Goal: Transaction & Acquisition: Purchase product/service

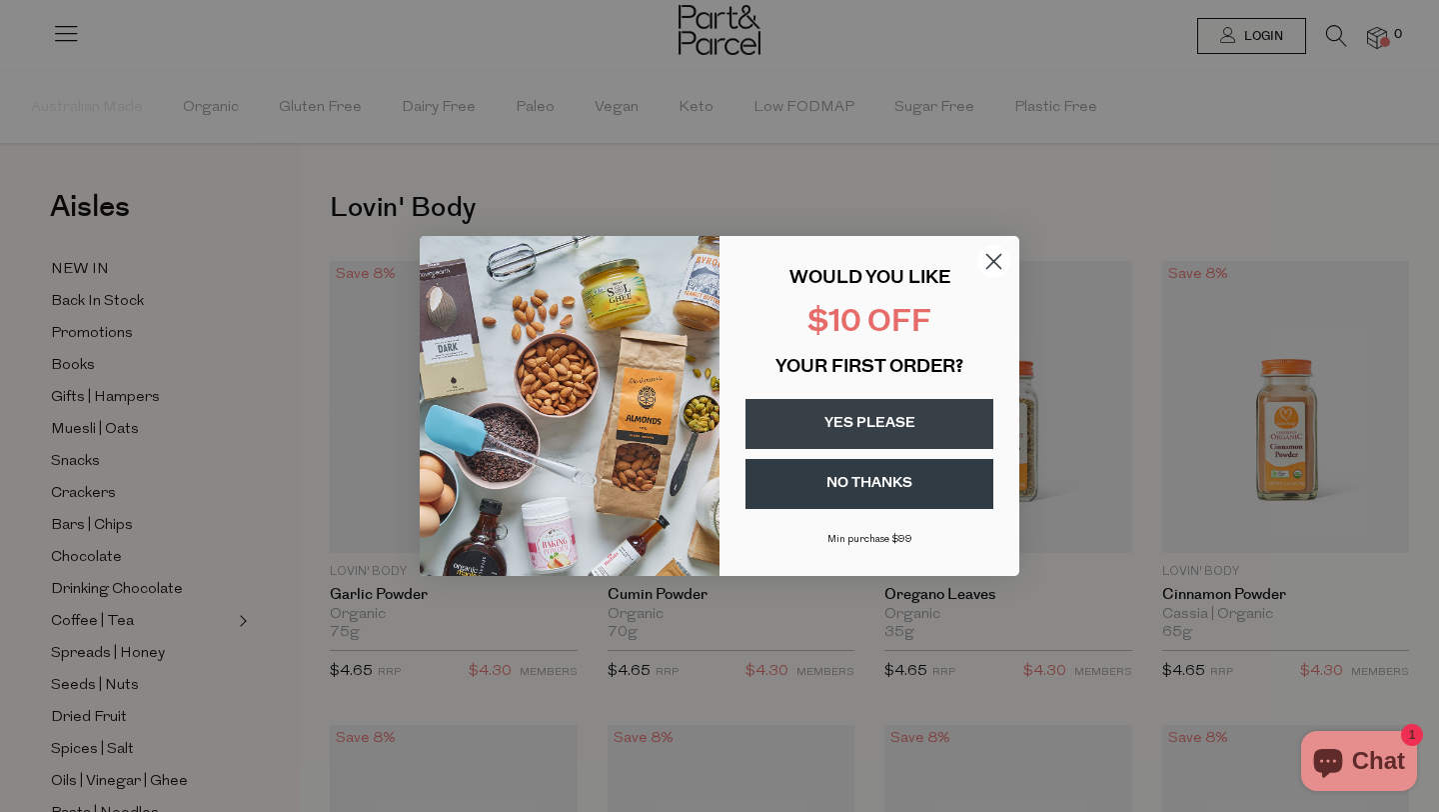
click at [994, 260] on icon "Close dialog" at bounding box center [994, 262] width 14 height 14
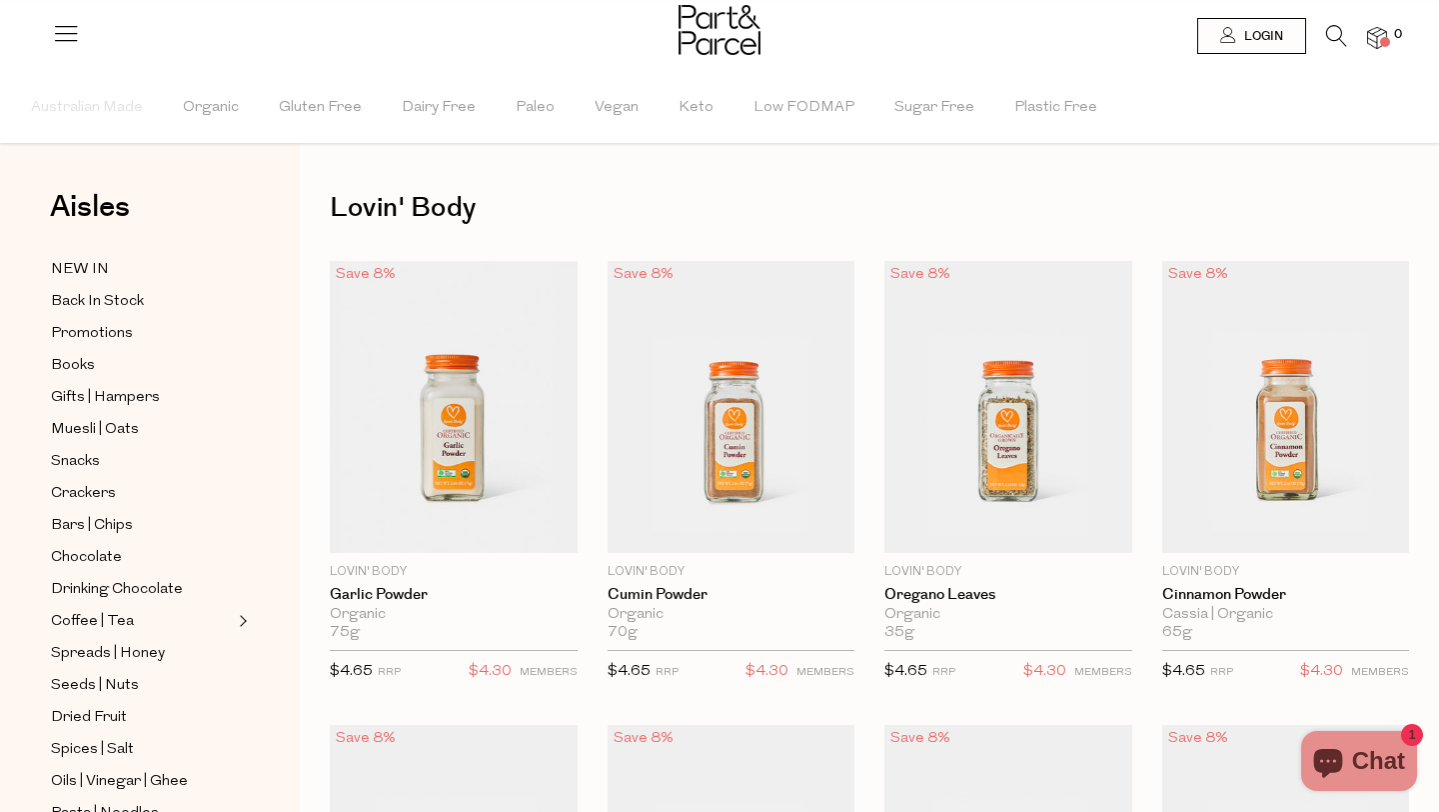
click at [994, 261] on img at bounding box center [1009, 407] width 248 height 292
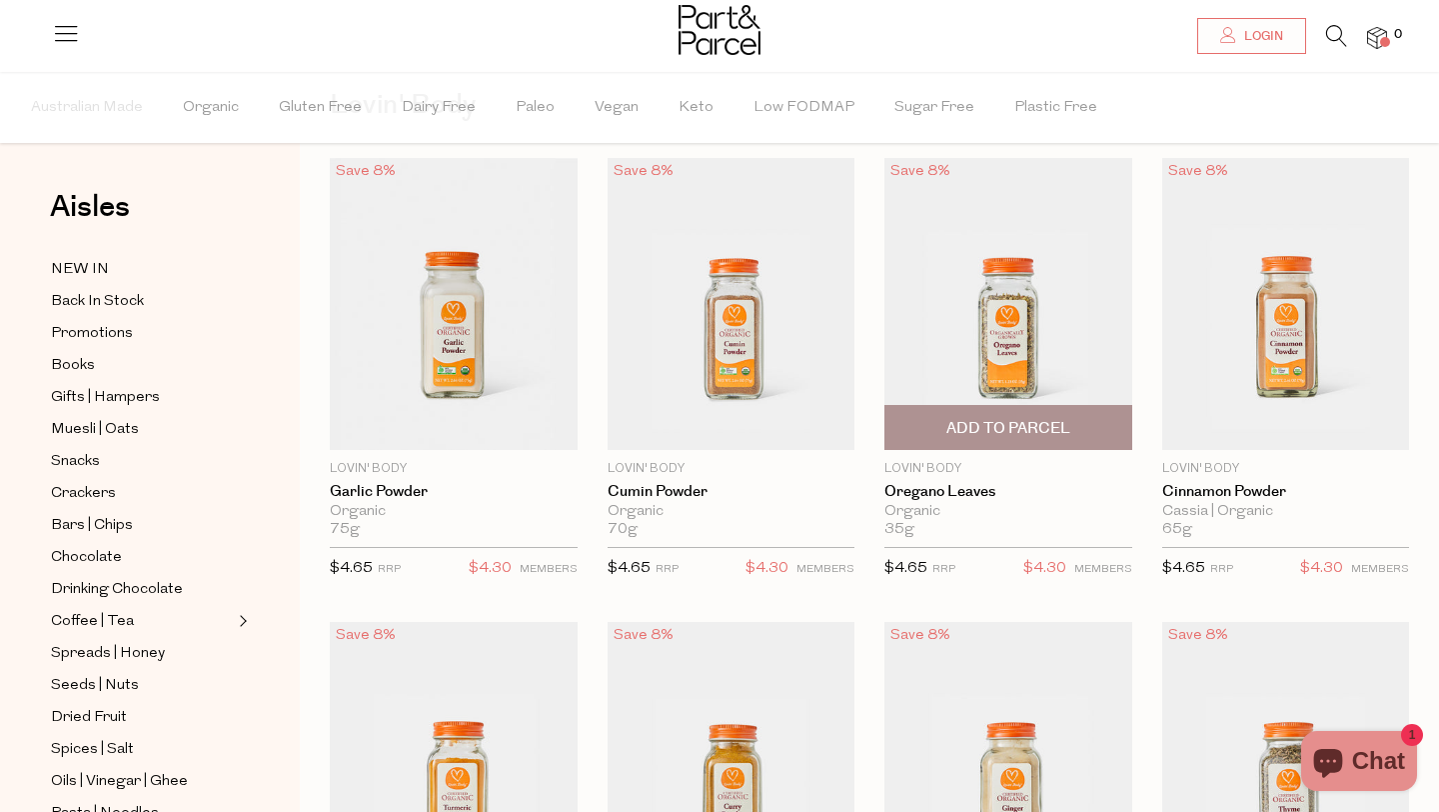
click at [948, 425] on span "Add To Parcel" at bounding box center [1008, 428] width 124 height 21
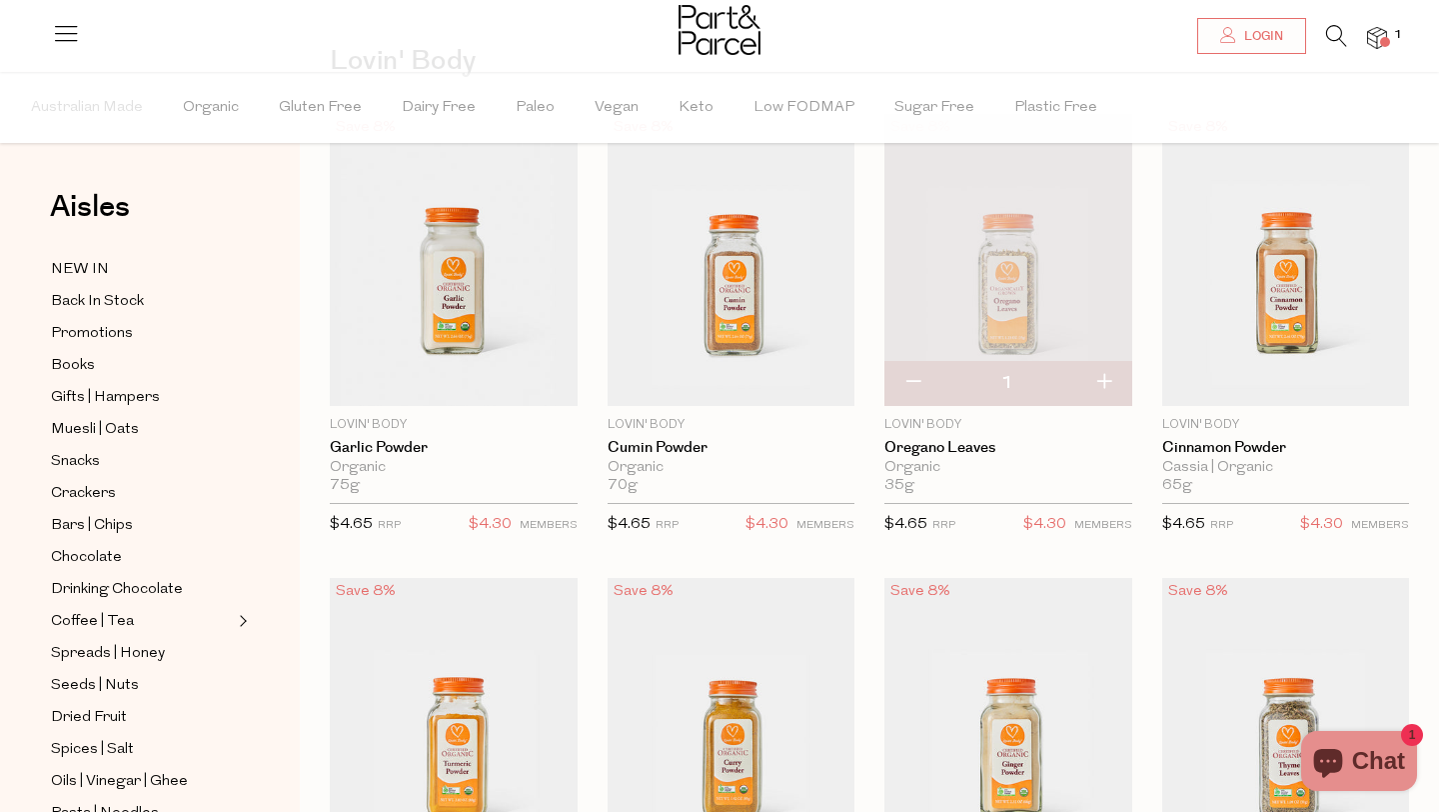
scroll to position [146, 0]
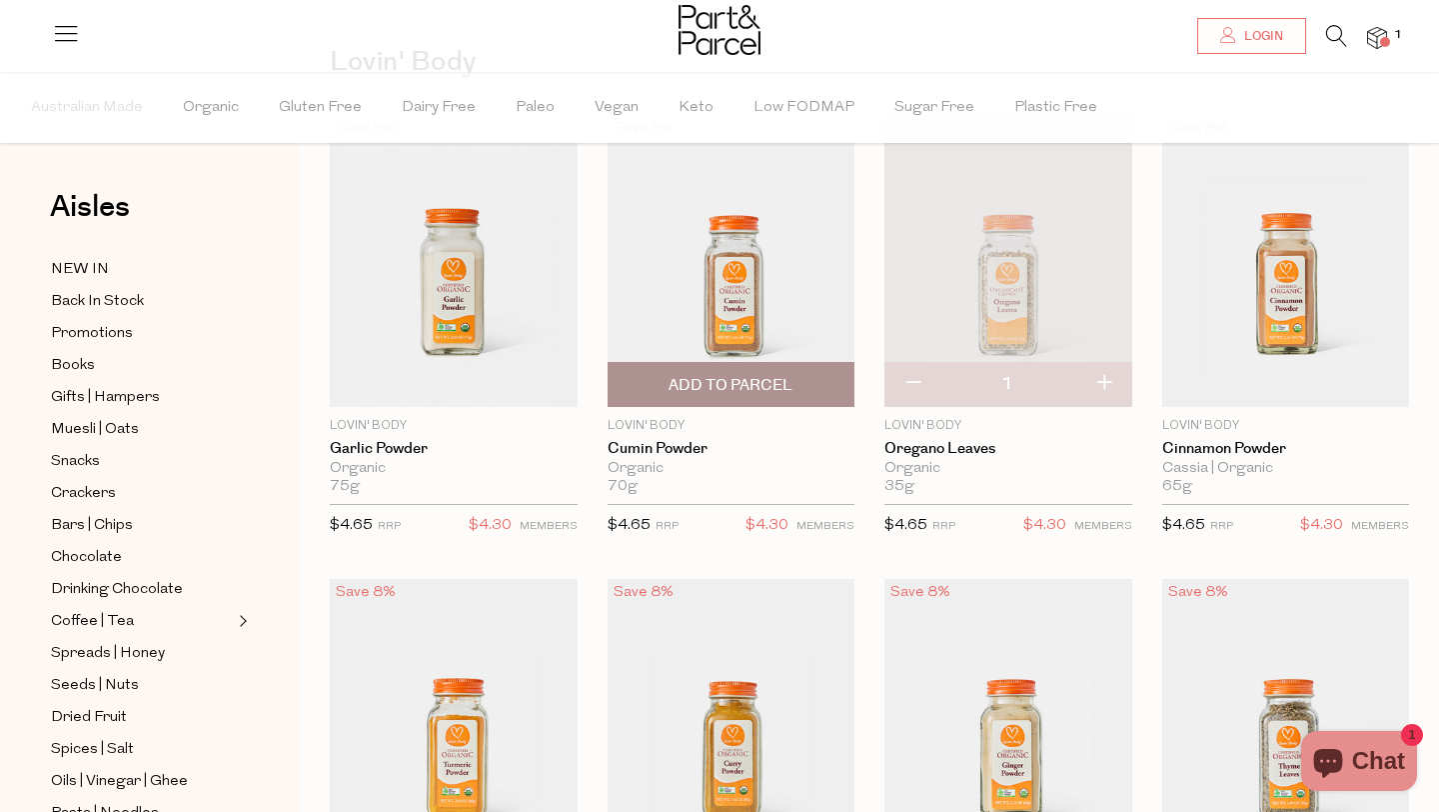
click at [806, 382] on span "Add To Parcel" at bounding box center [732, 384] width 236 height 43
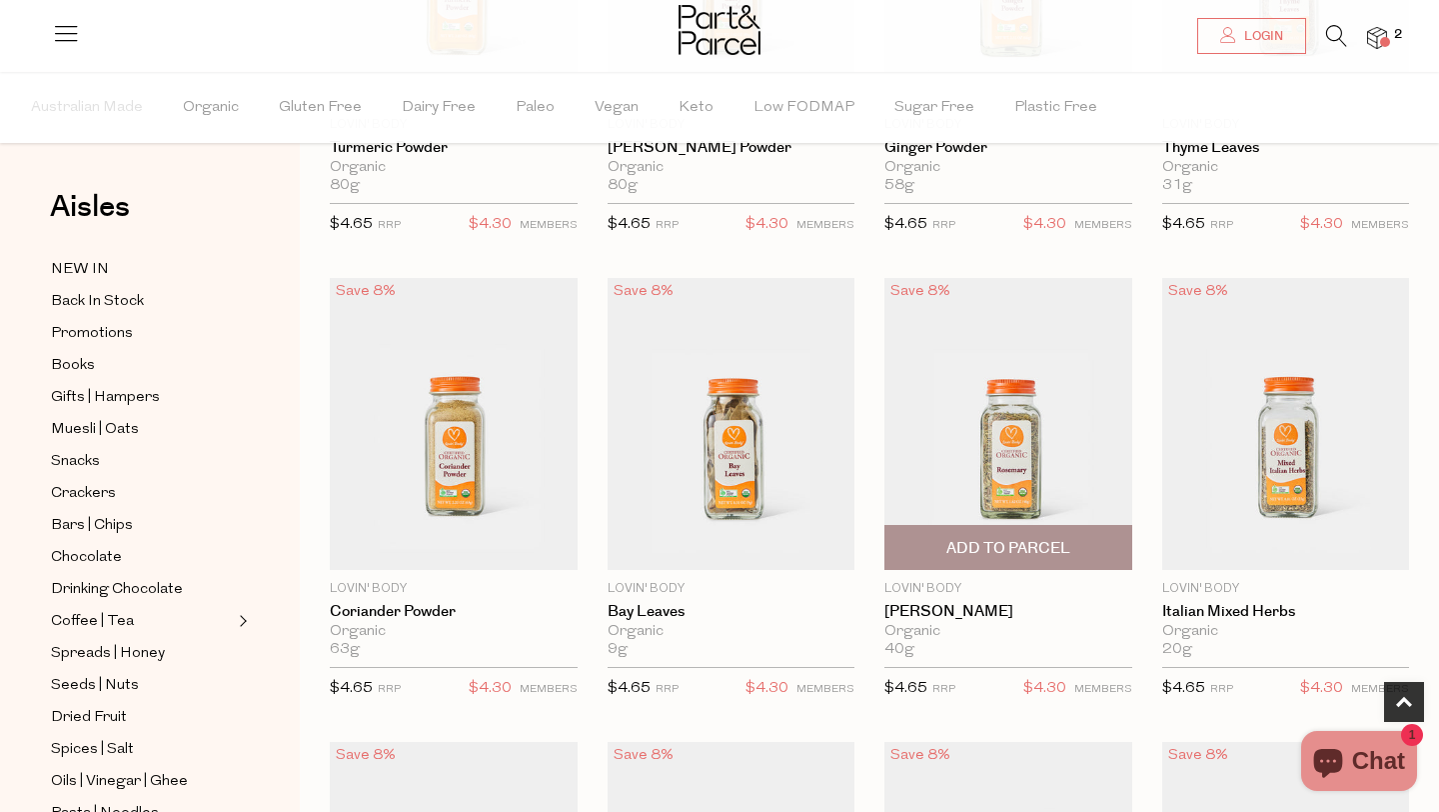
scroll to position [939, 0]
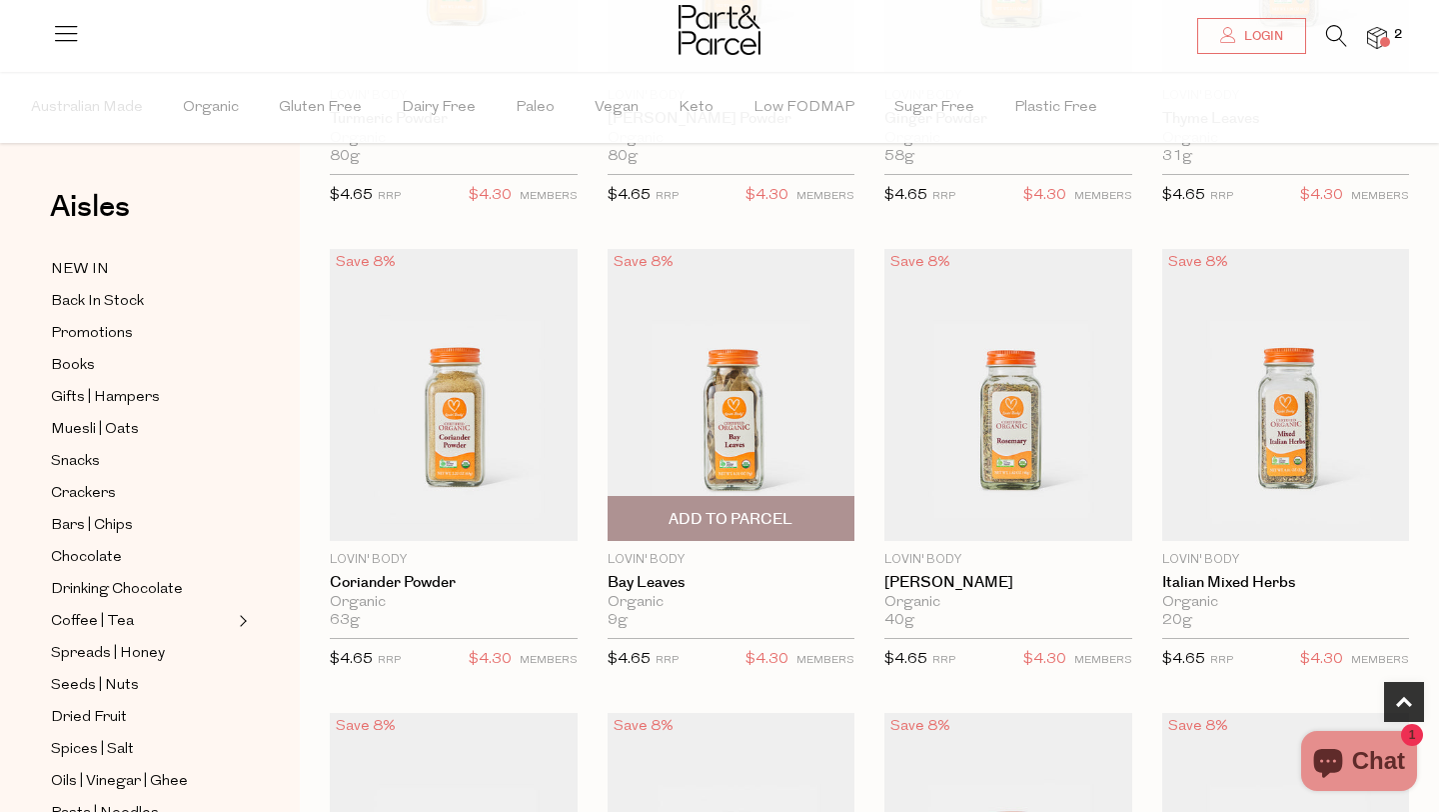
click at [798, 518] on span "Add To Parcel" at bounding box center [732, 518] width 236 height 43
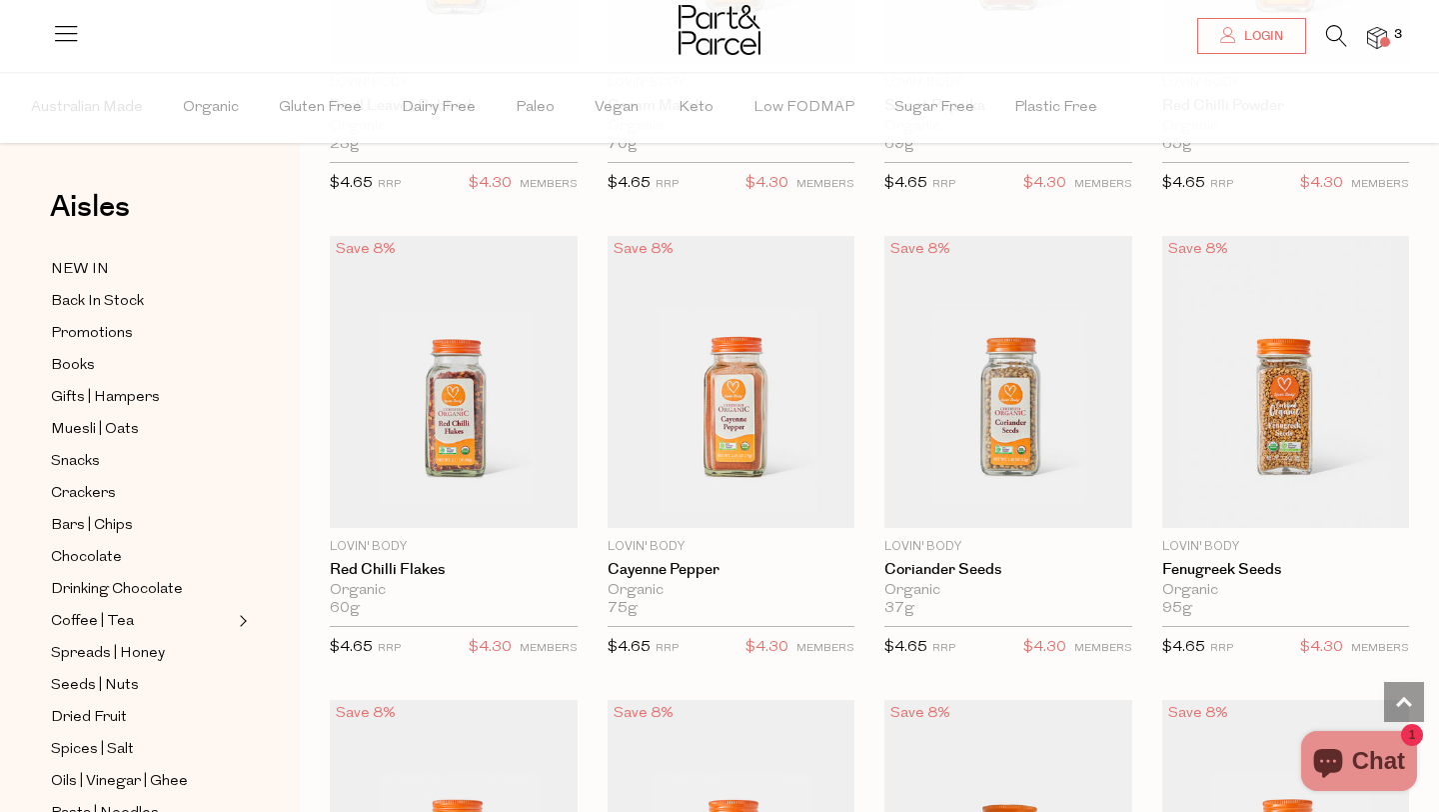
scroll to position [1882, 0]
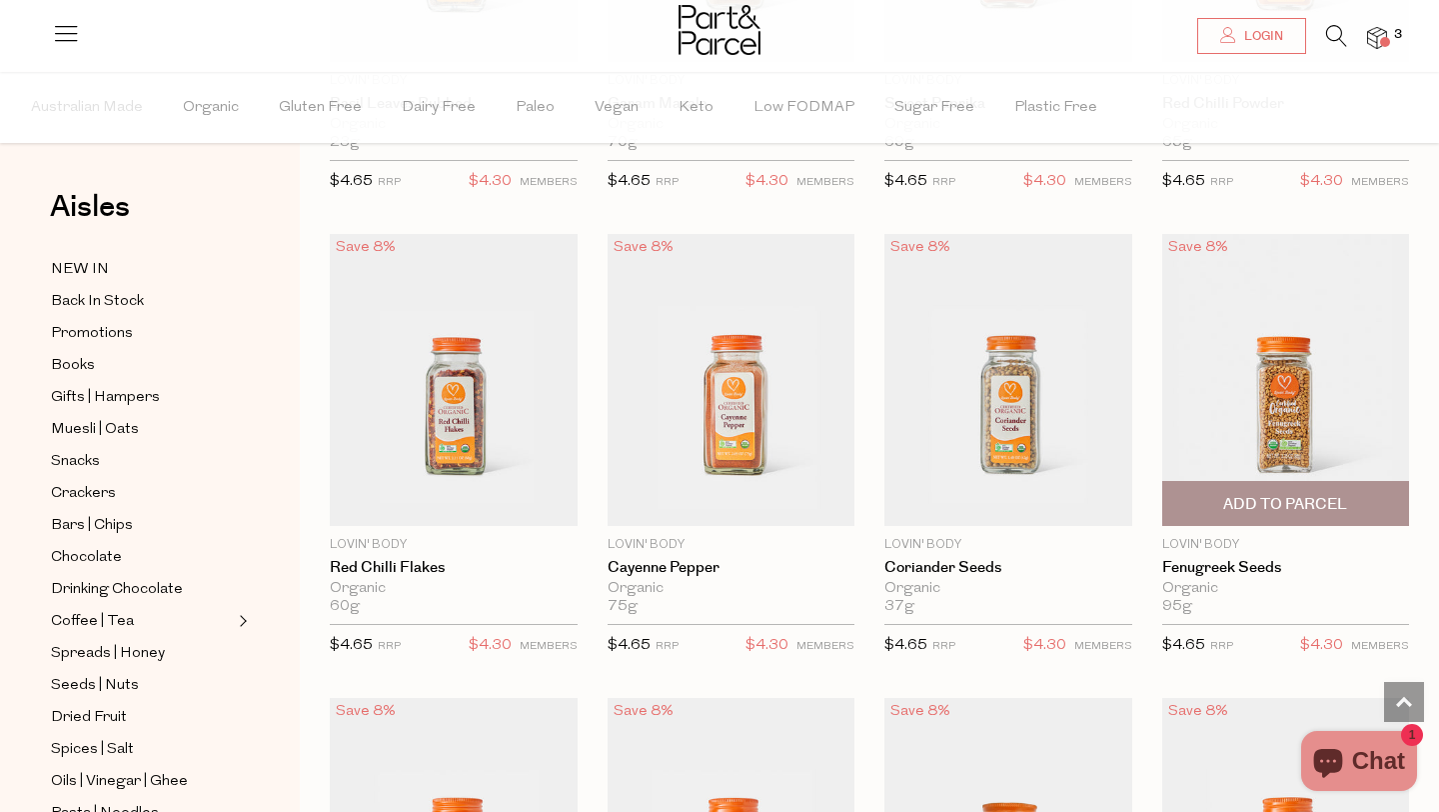
click at [1260, 397] on img at bounding box center [1286, 380] width 248 height 292
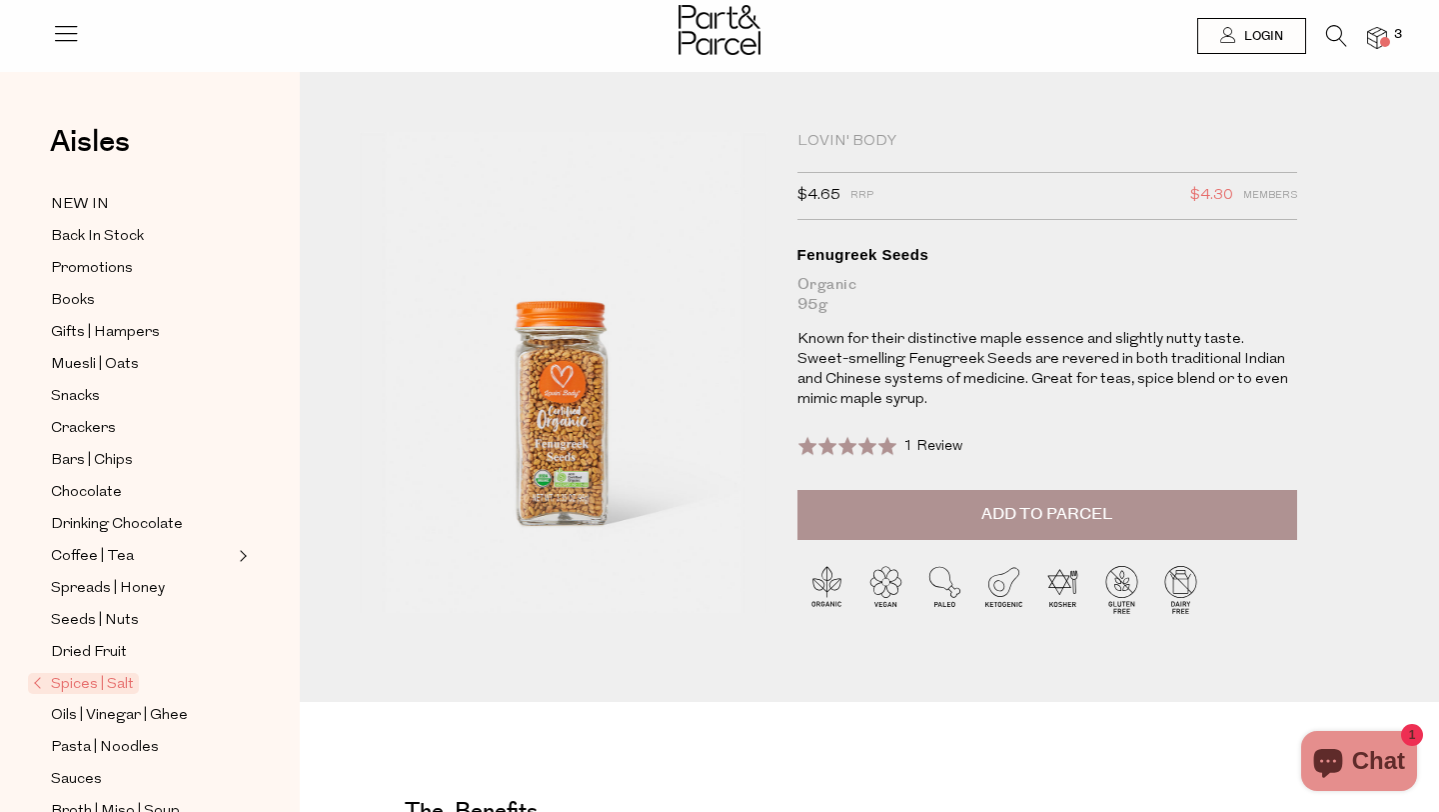
click at [891, 509] on button "Add to Parcel" at bounding box center [1048, 515] width 500 height 50
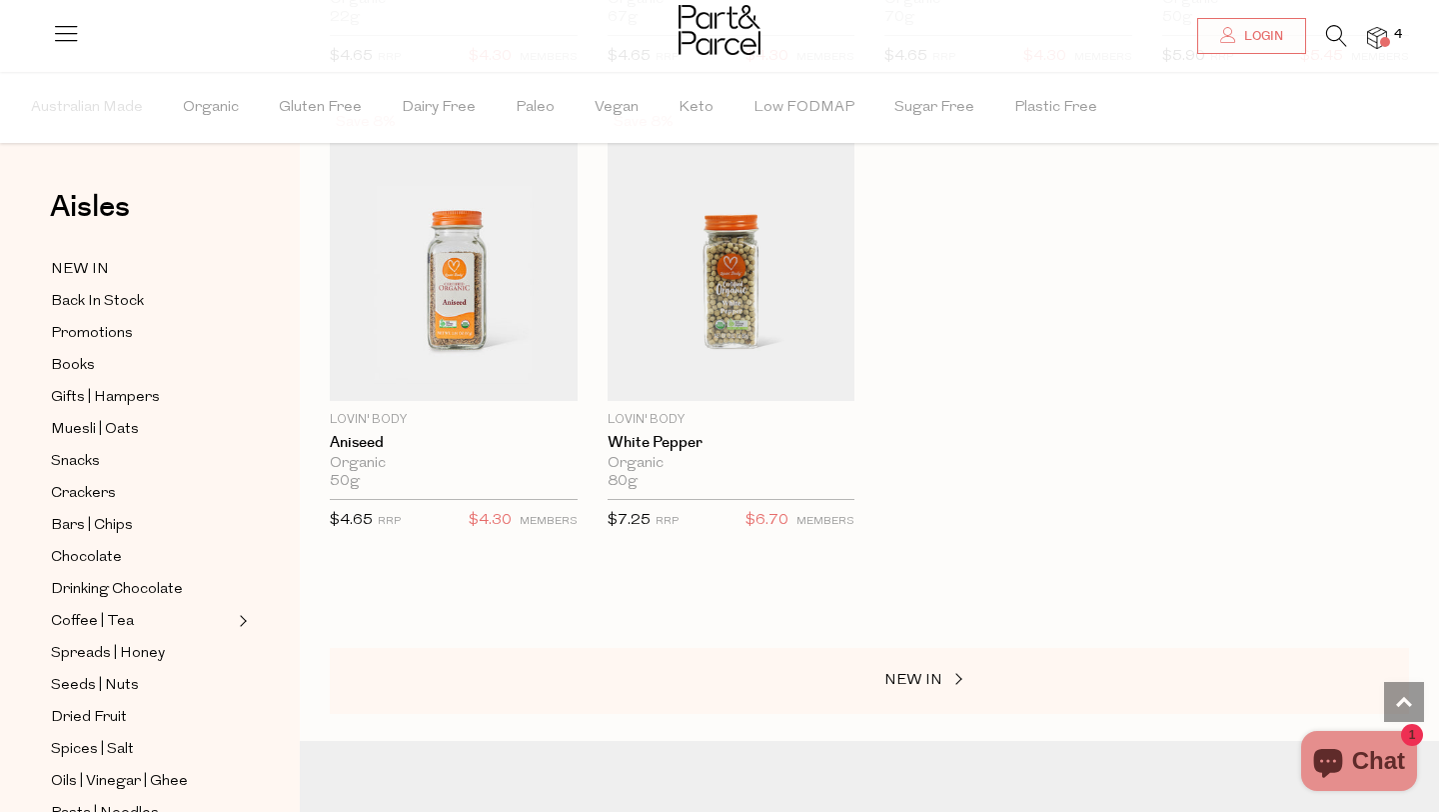
scroll to position [3123, 0]
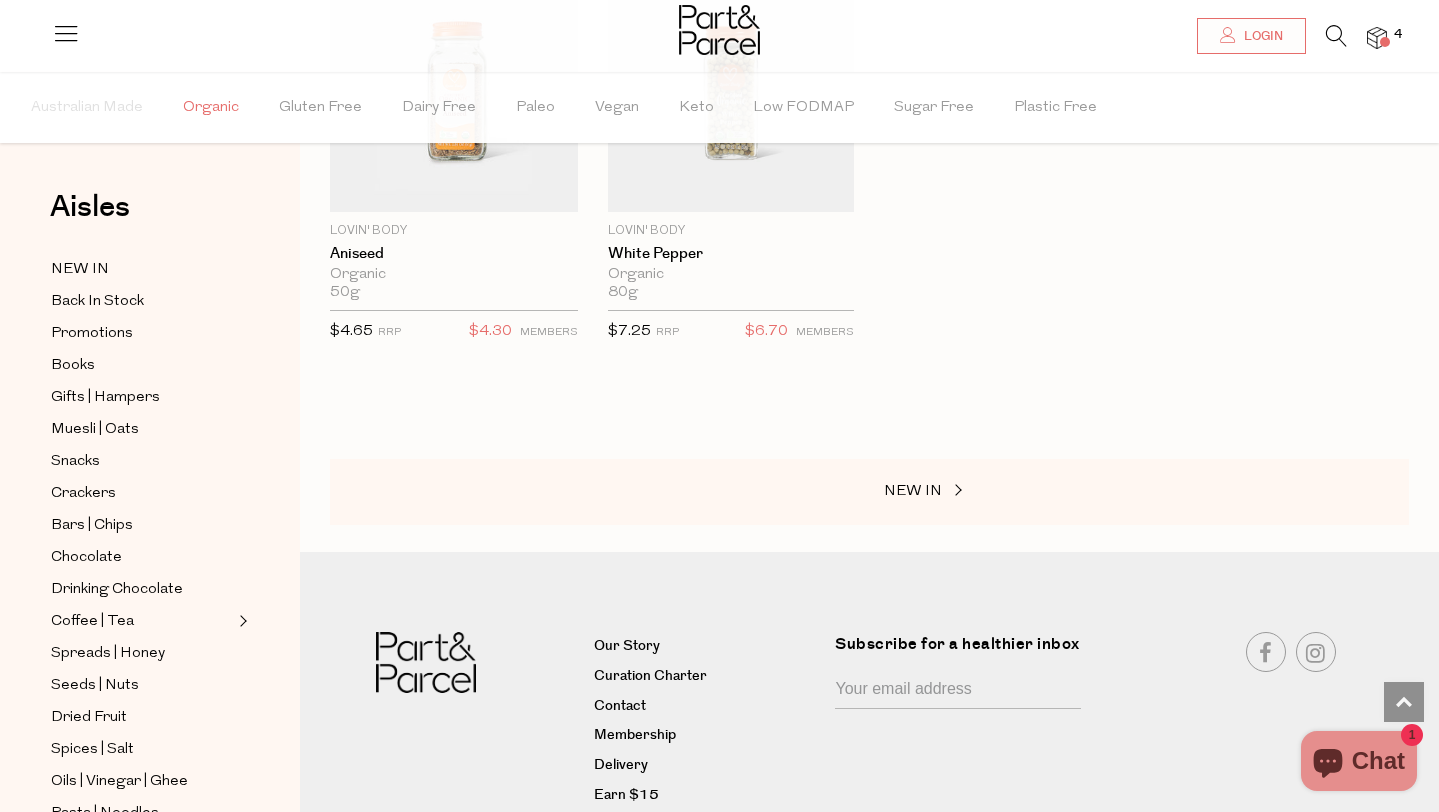
click at [207, 100] on span "Organic" at bounding box center [211, 108] width 56 height 70
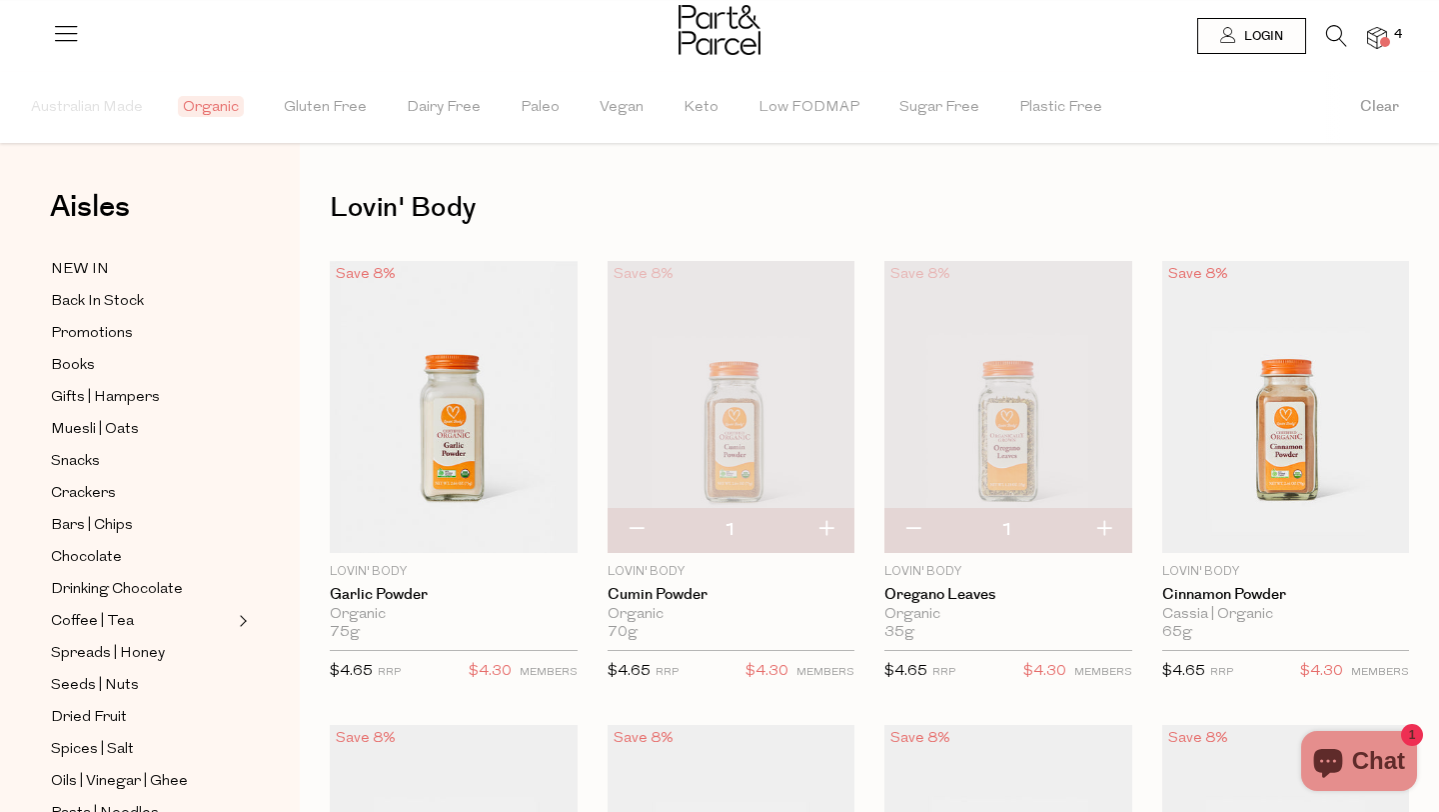
click at [234, 110] on span "Organic" at bounding box center [211, 106] width 66 height 21
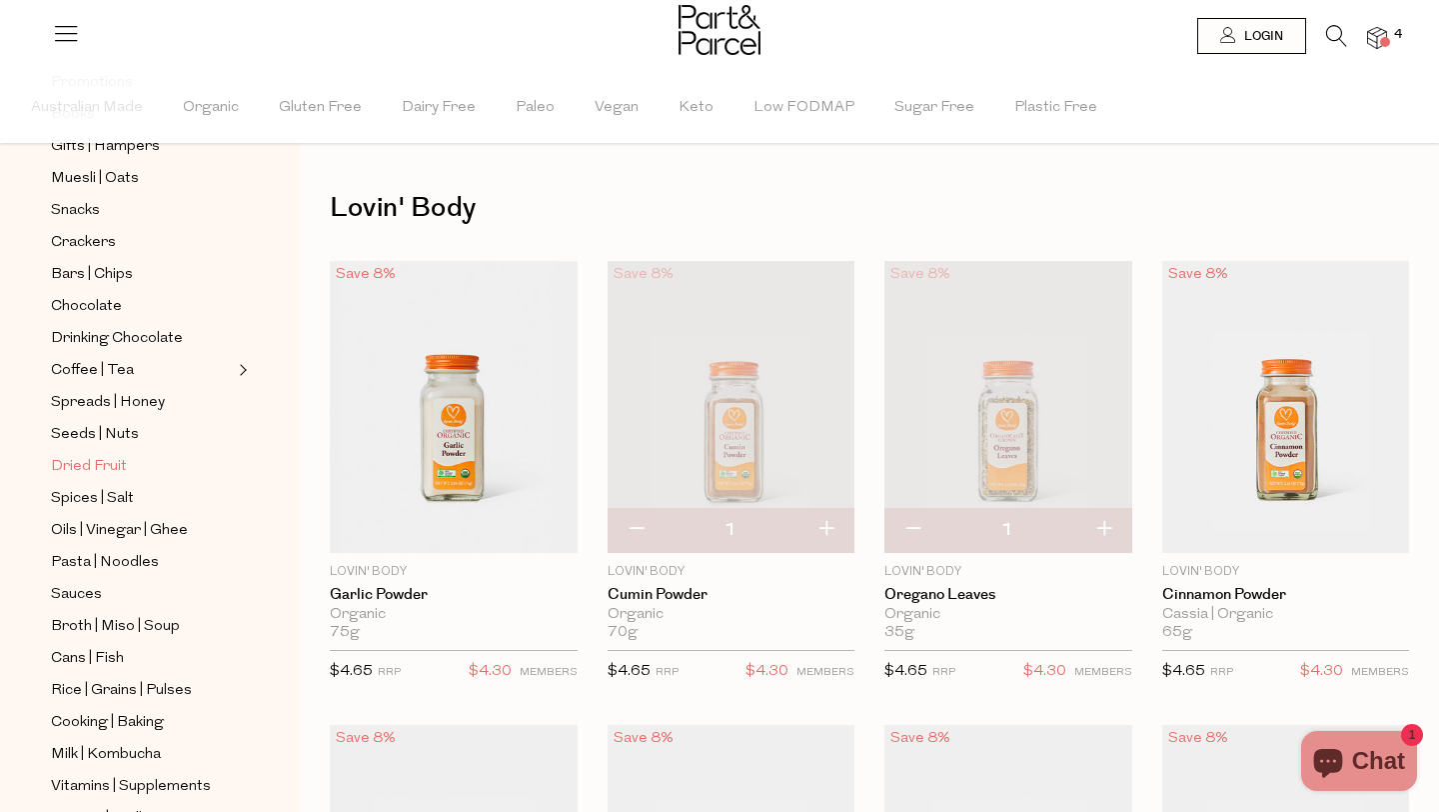
scroll to position [272, 0]
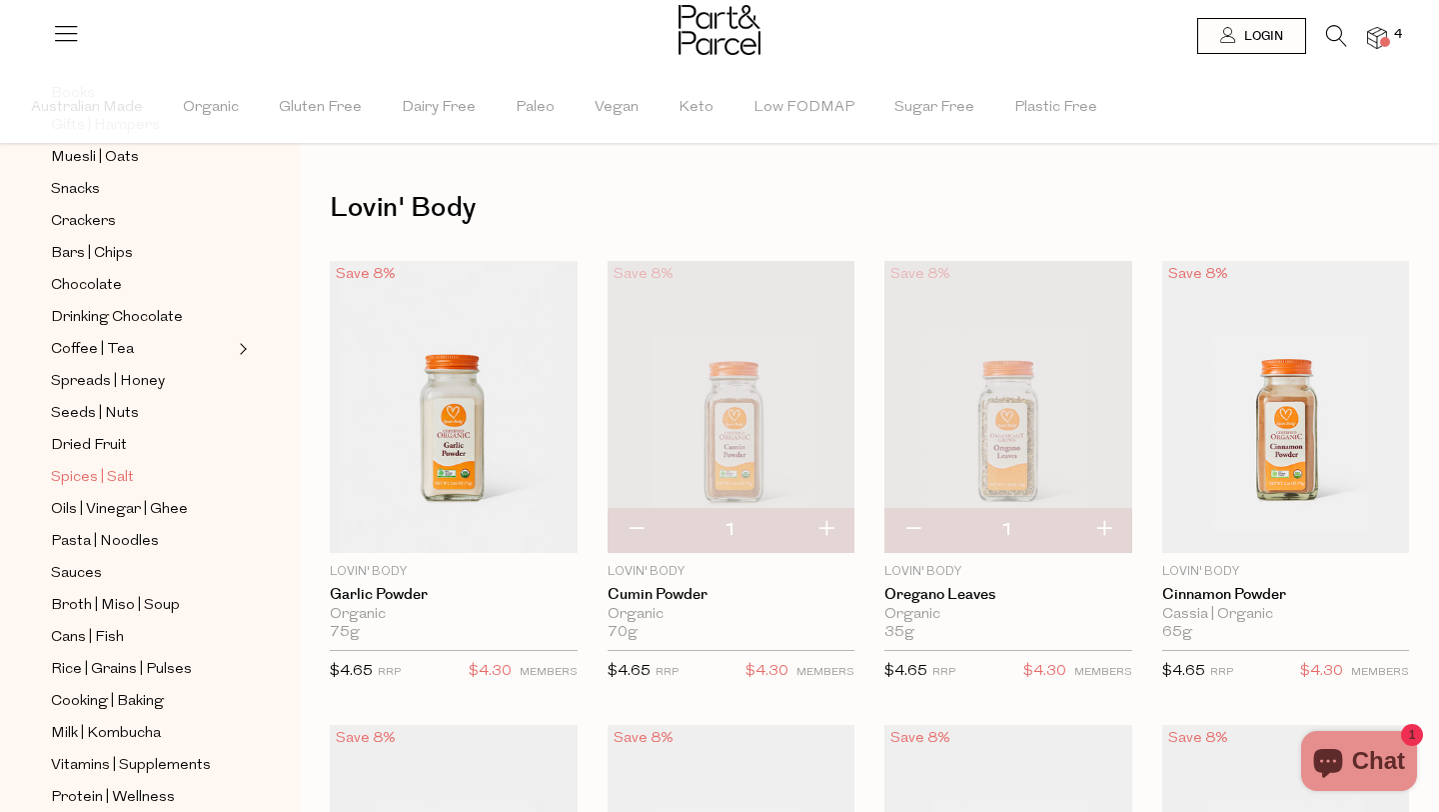
click at [85, 474] on span "Spices | Salt" at bounding box center [92, 478] width 83 height 24
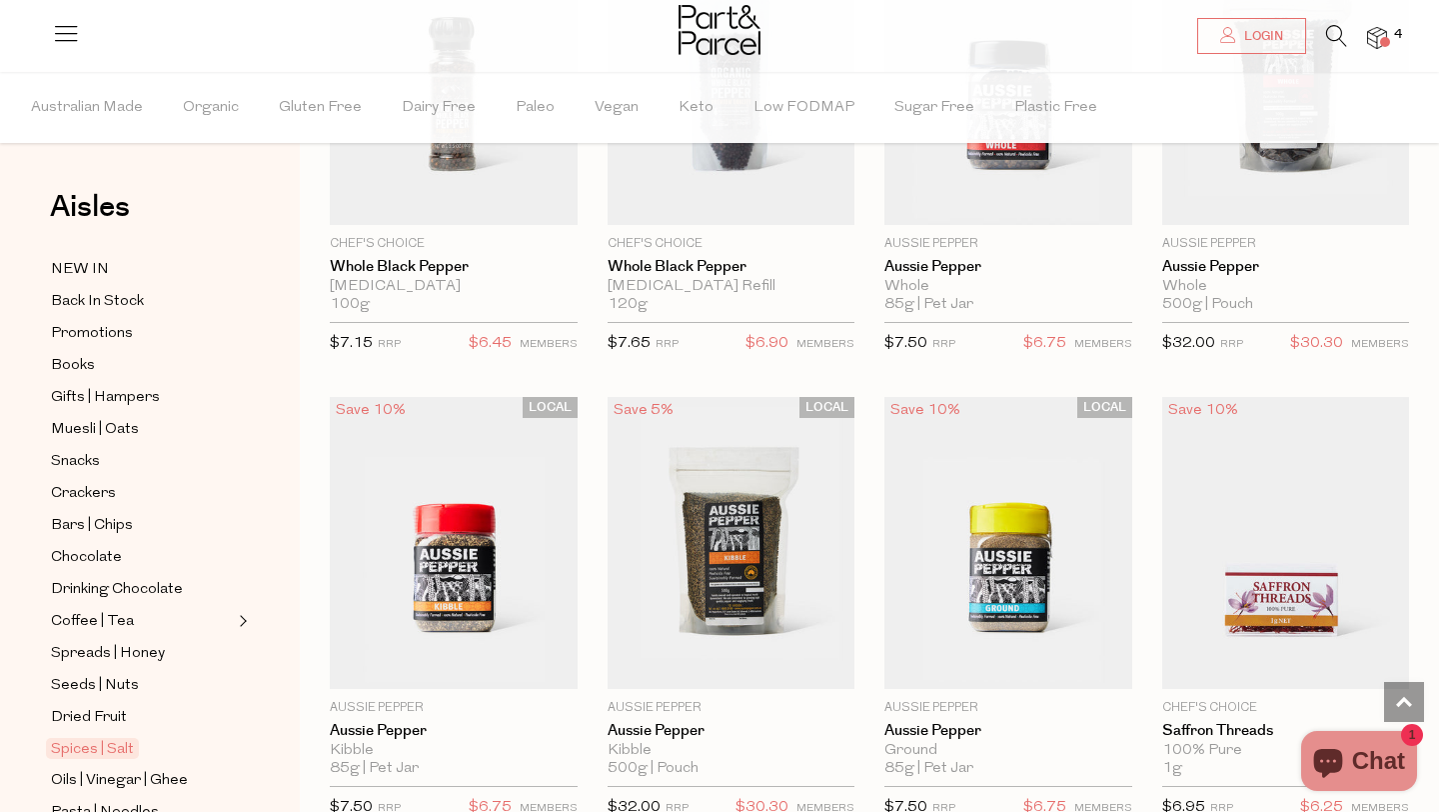
scroll to position [1836, 0]
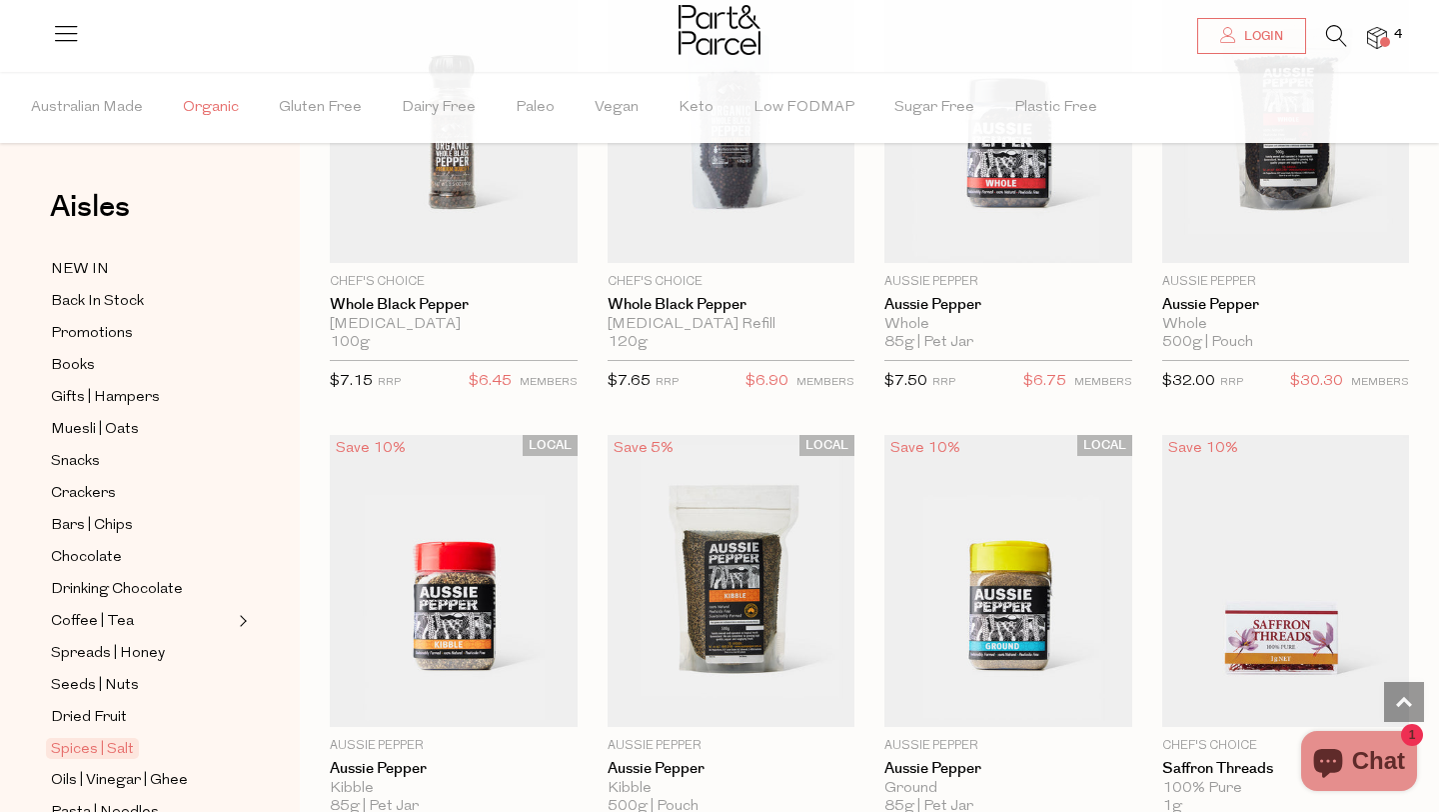
click at [204, 105] on span "Organic" at bounding box center [211, 108] width 56 height 70
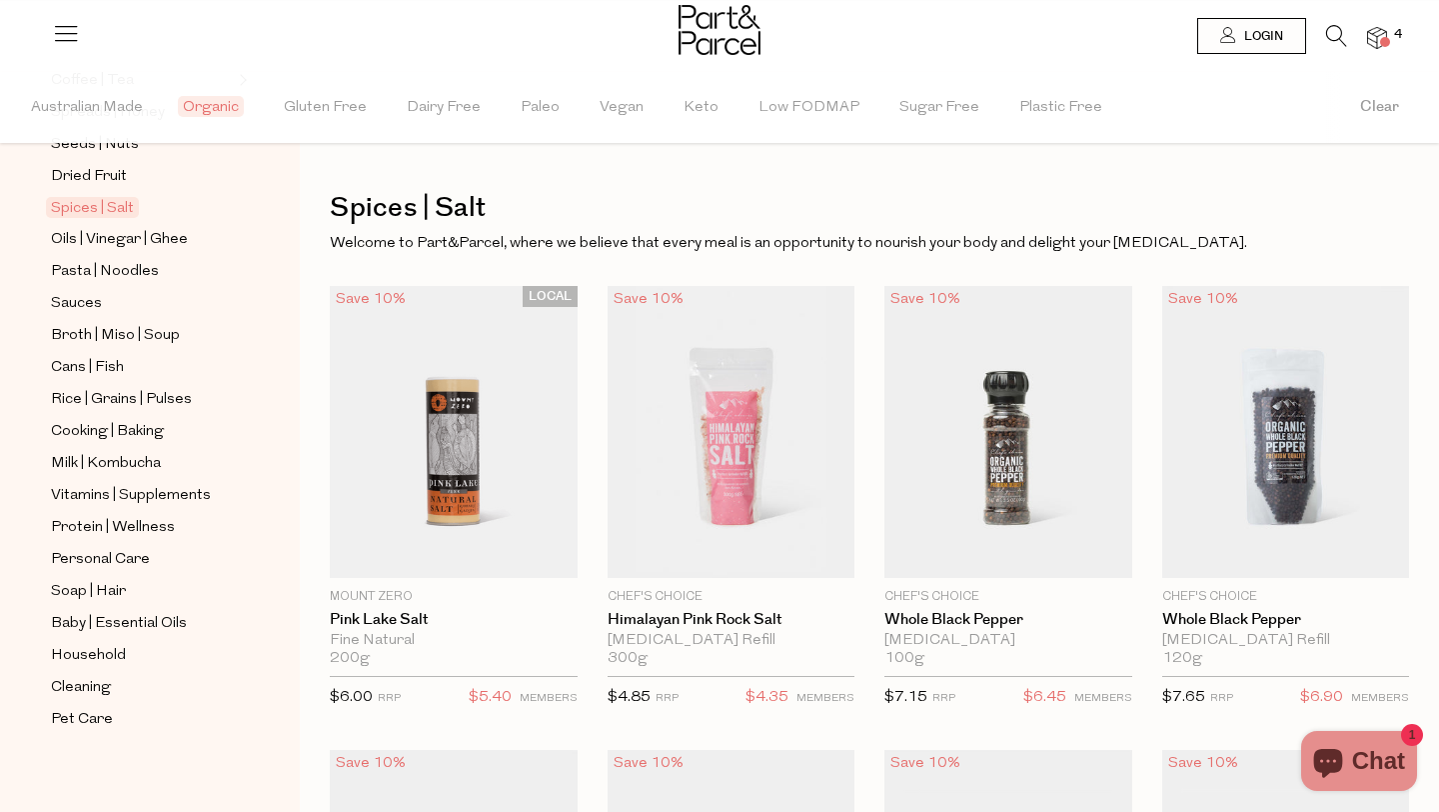
scroll to position [548, 0]
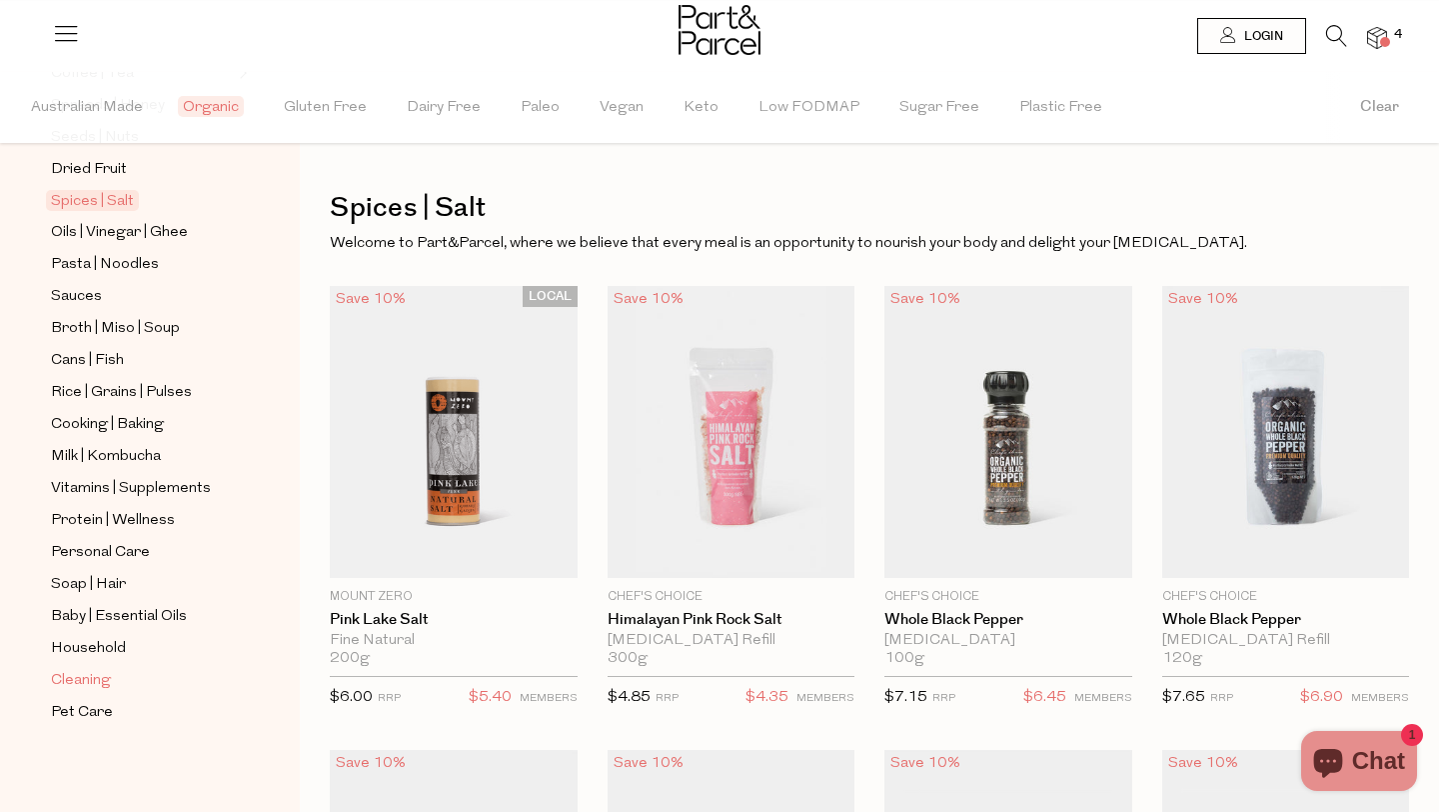
click at [101, 676] on span "Cleaning" at bounding box center [81, 681] width 60 height 24
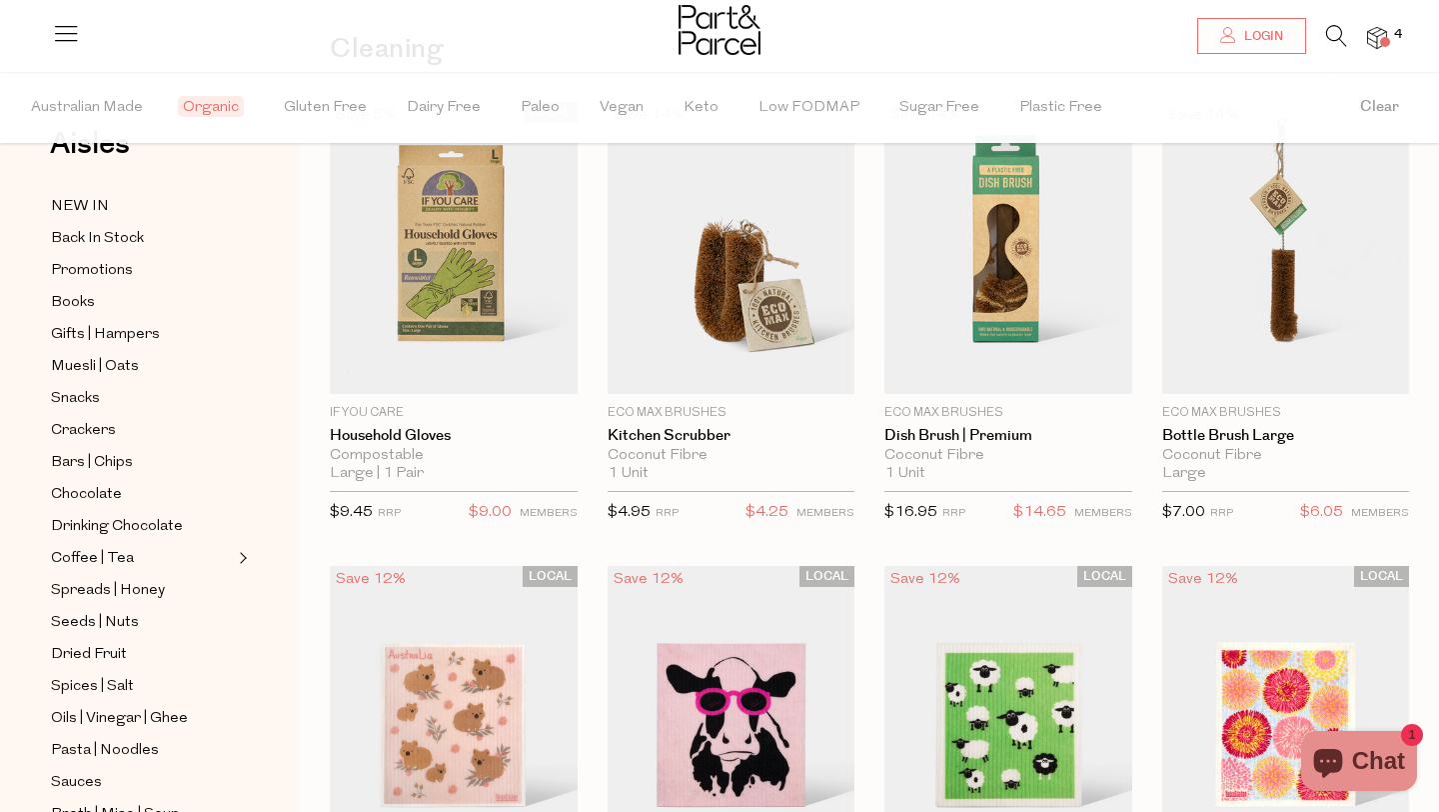
scroll to position [65, 0]
click at [105, 363] on span "Muesli | Oats" at bounding box center [95, 365] width 88 height 24
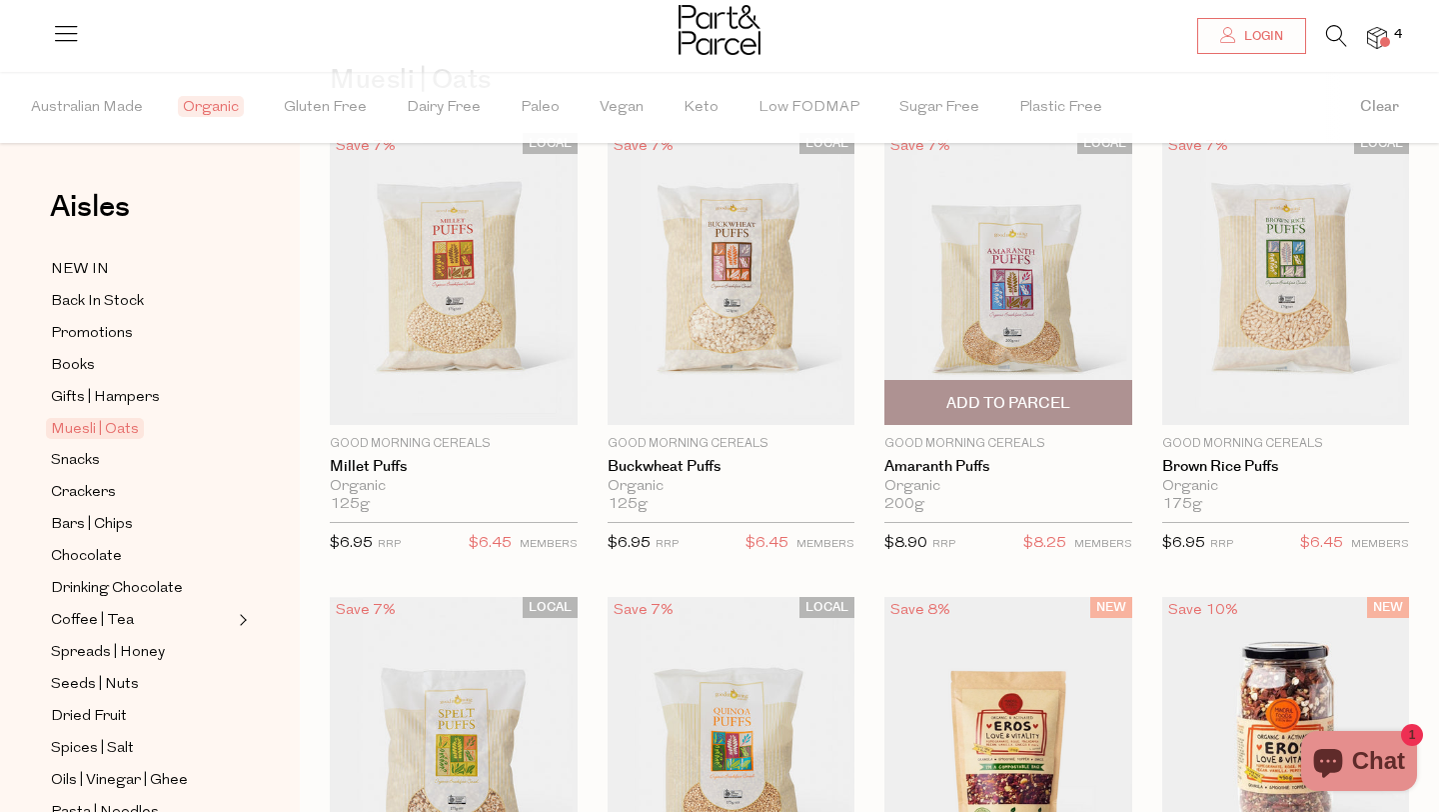
scroll to position [132, 0]
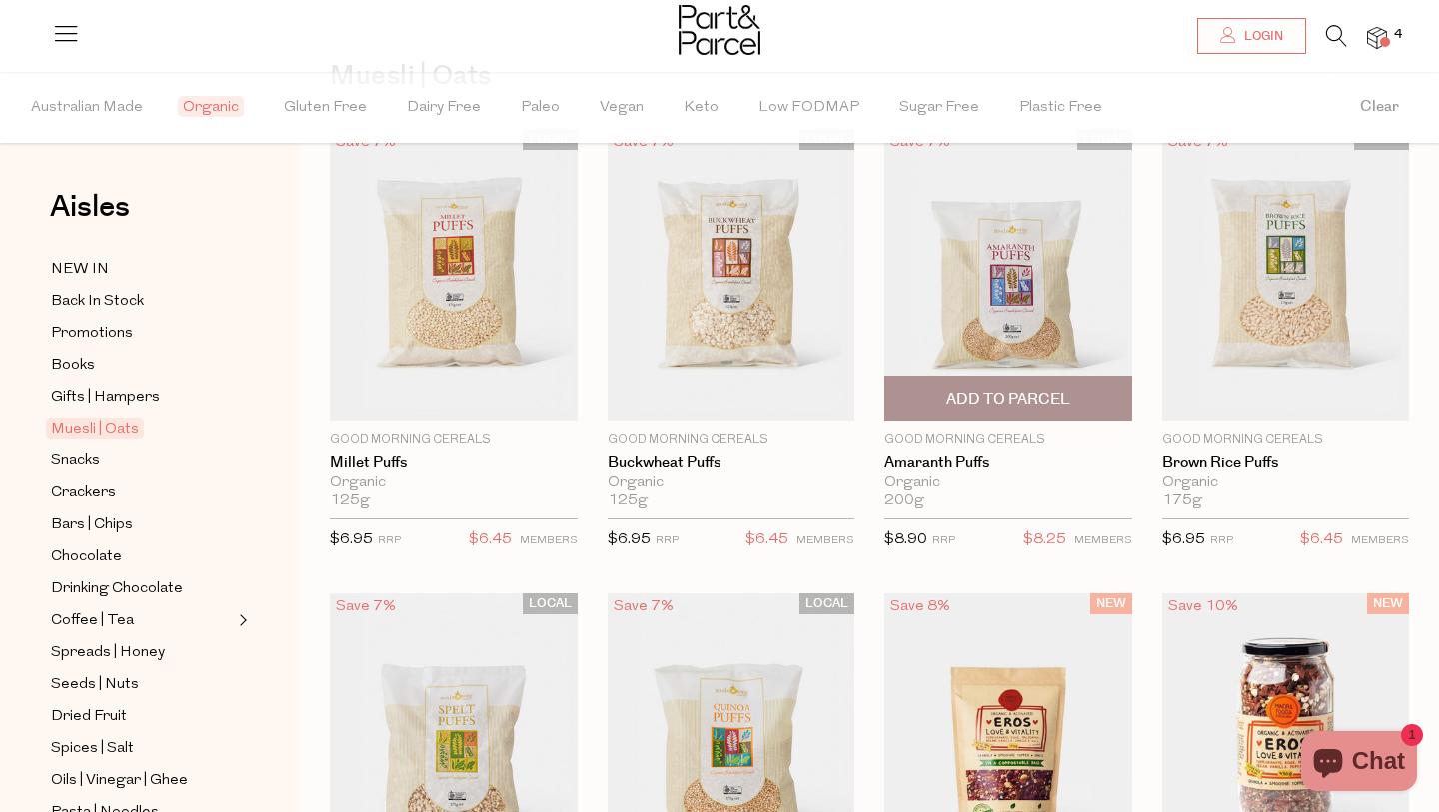
click at [1023, 233] on img at bounding box center [1009, 275] width 248 height 292
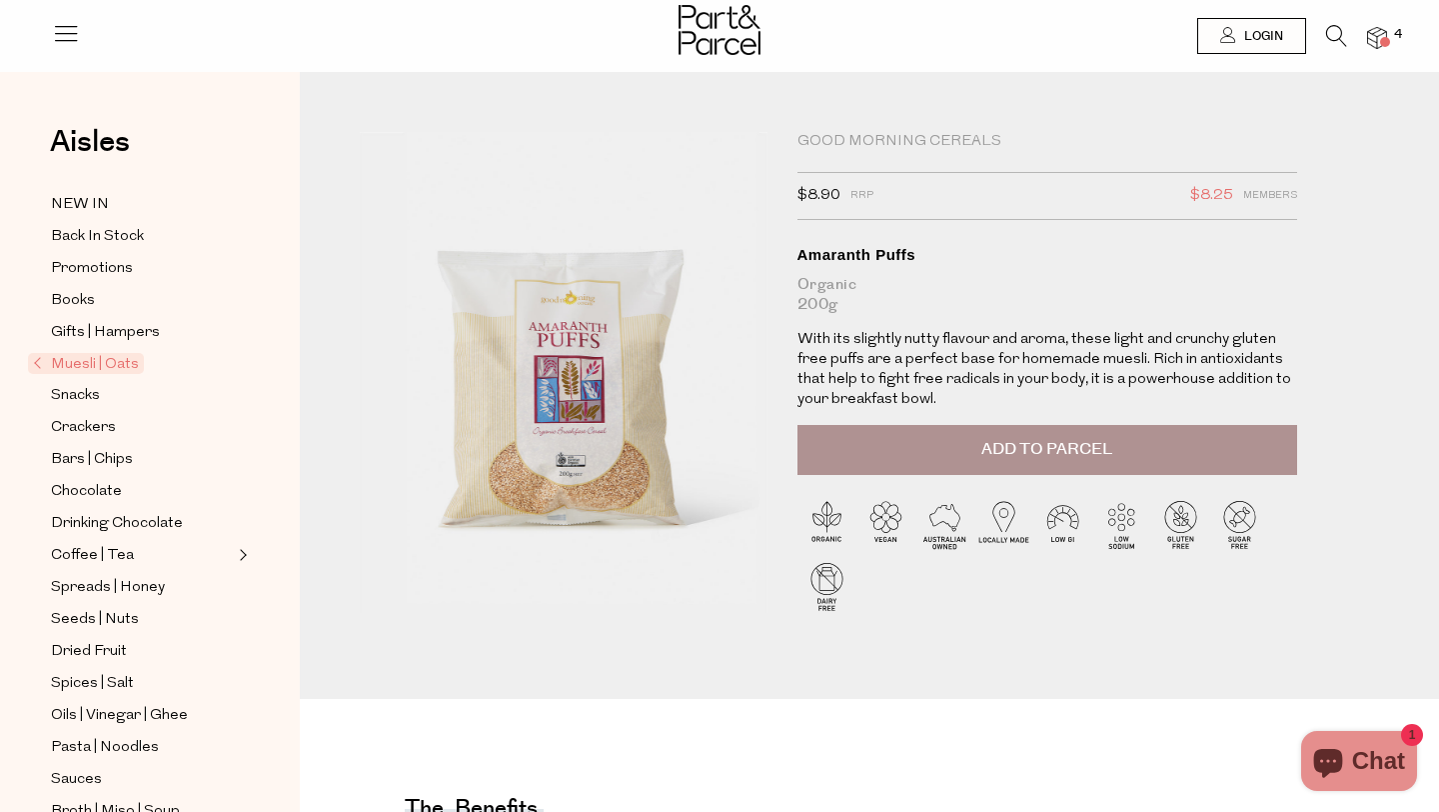
click at [887, 450] on button "Add to Parcel" at bounding box center [1048, 450] width 500 height 50
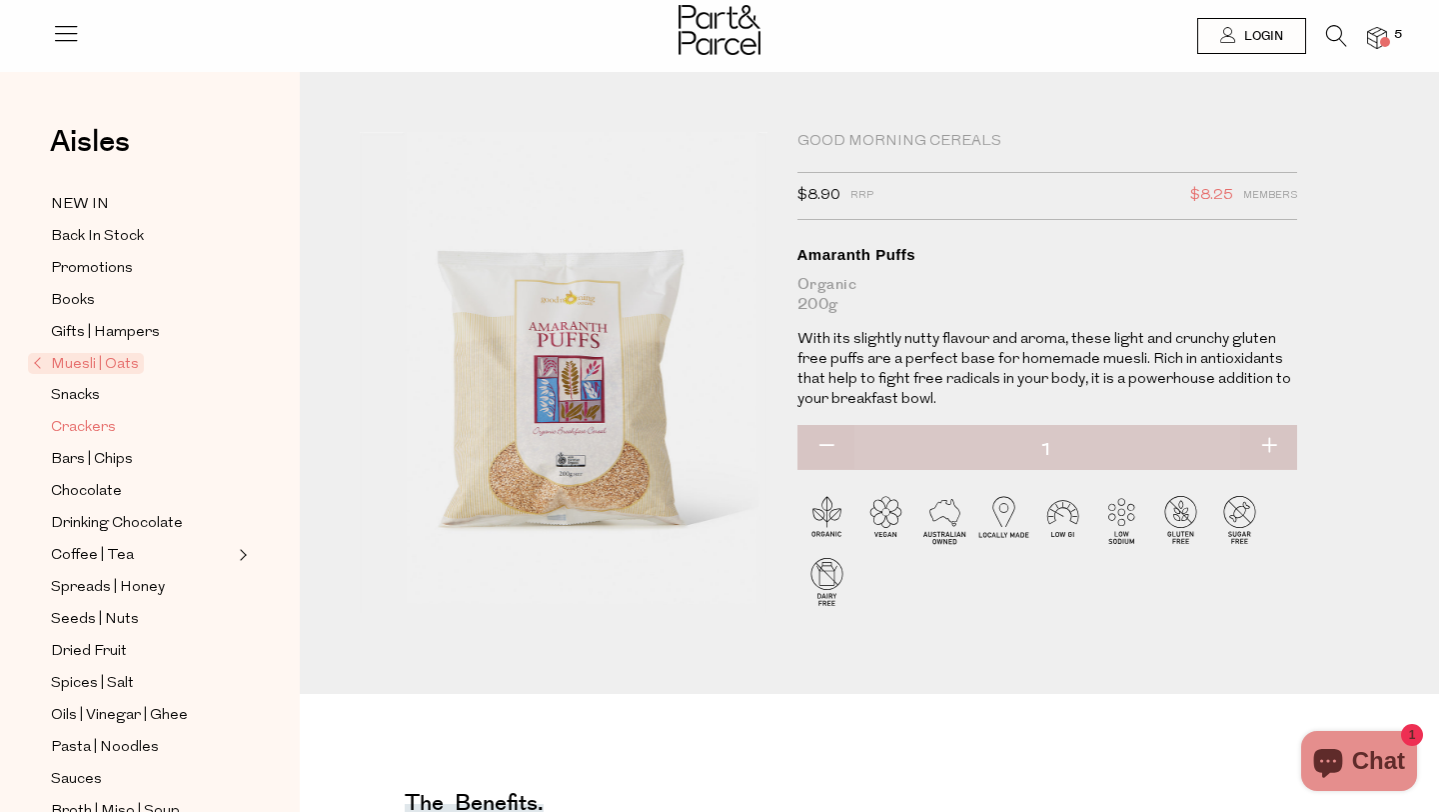
click at [71, 420] on span "Crackers" at bounding box center [83, 428] width 65 height 24
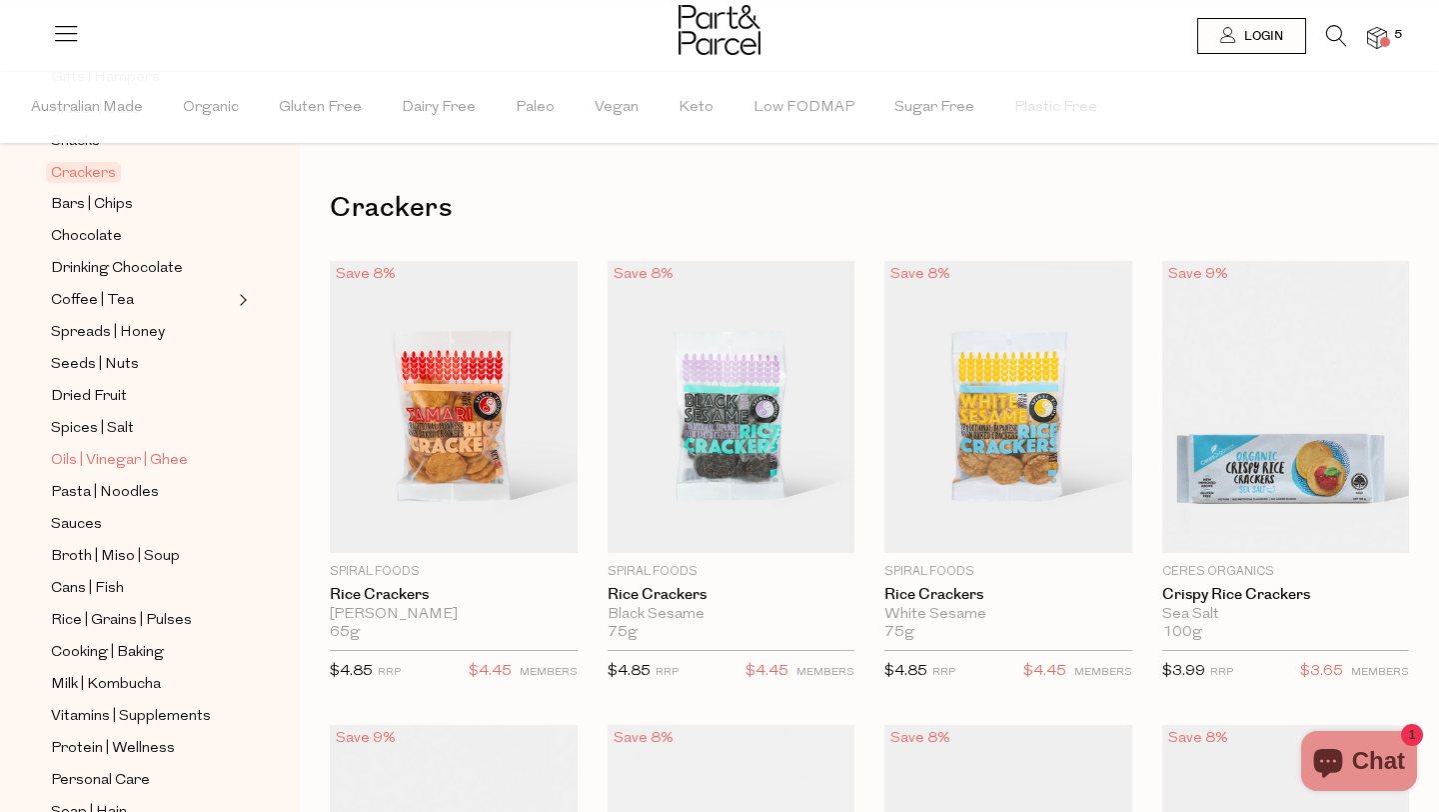
scroll to position [322, 0]
click at [105, 363] on span "Seeds | Nuts" at bounding box center [95, 363] width 88 height 24
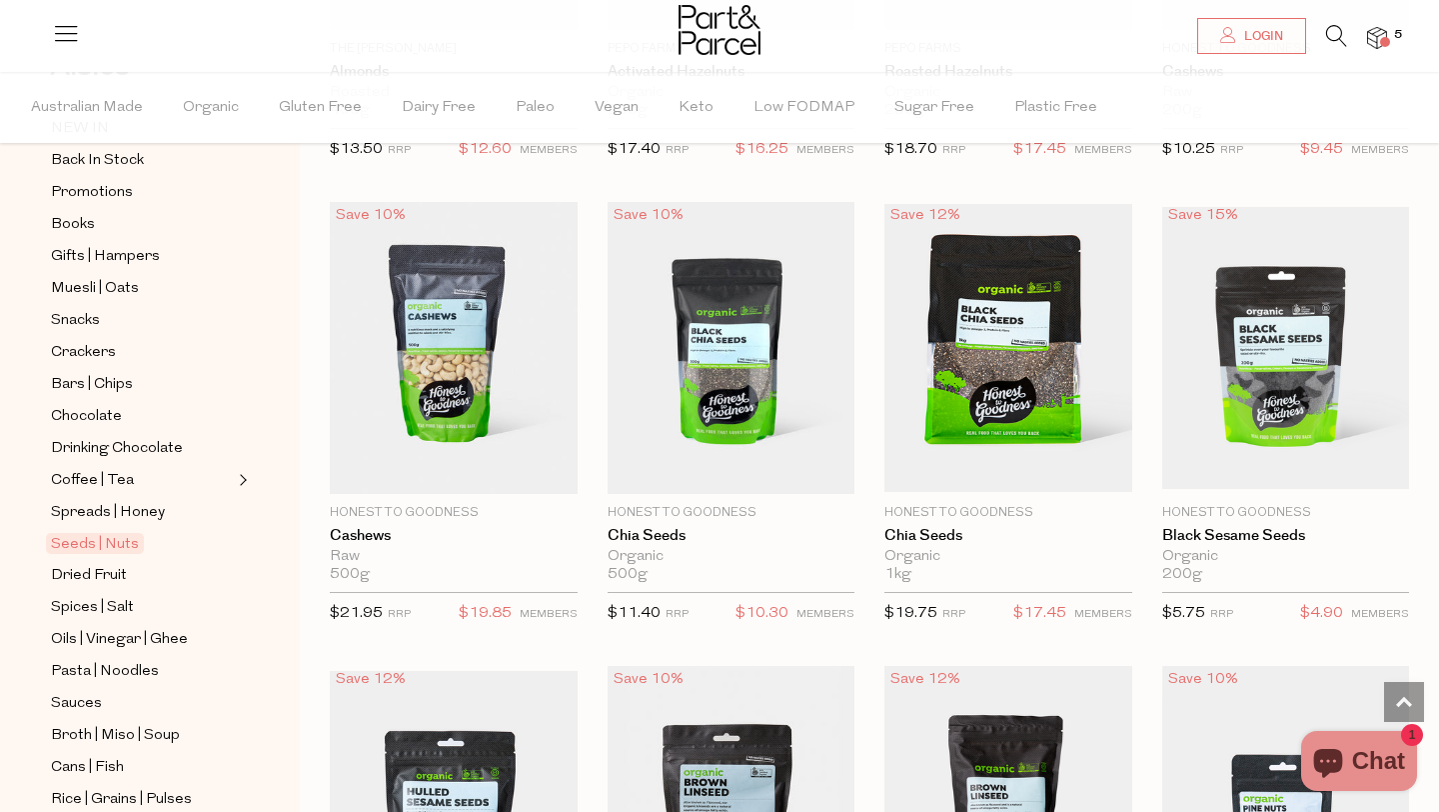
scroll to position [2890, 0]
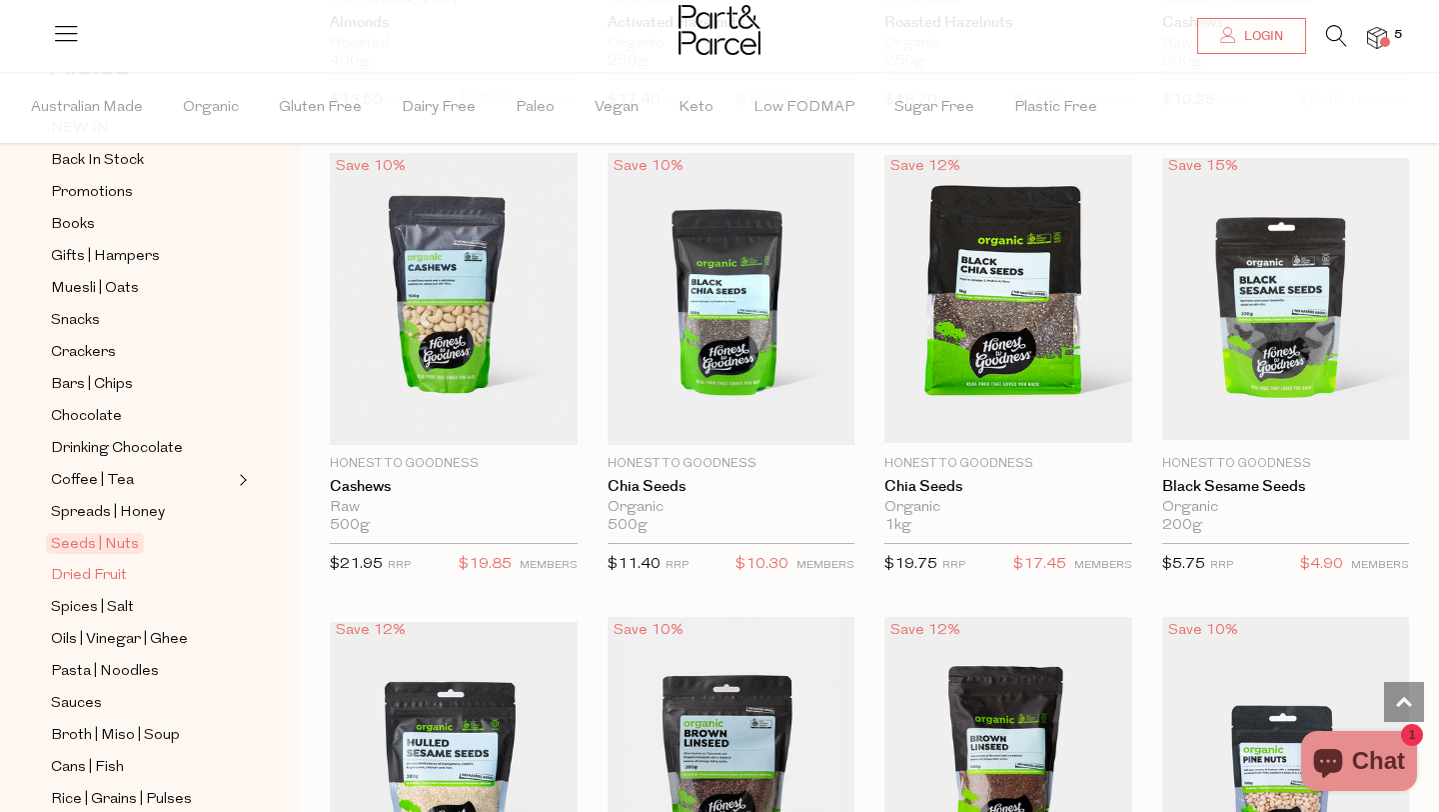
click at [109, 566] on span "Dried Fruit" at bounding box center [89, 576] width 76 height 24
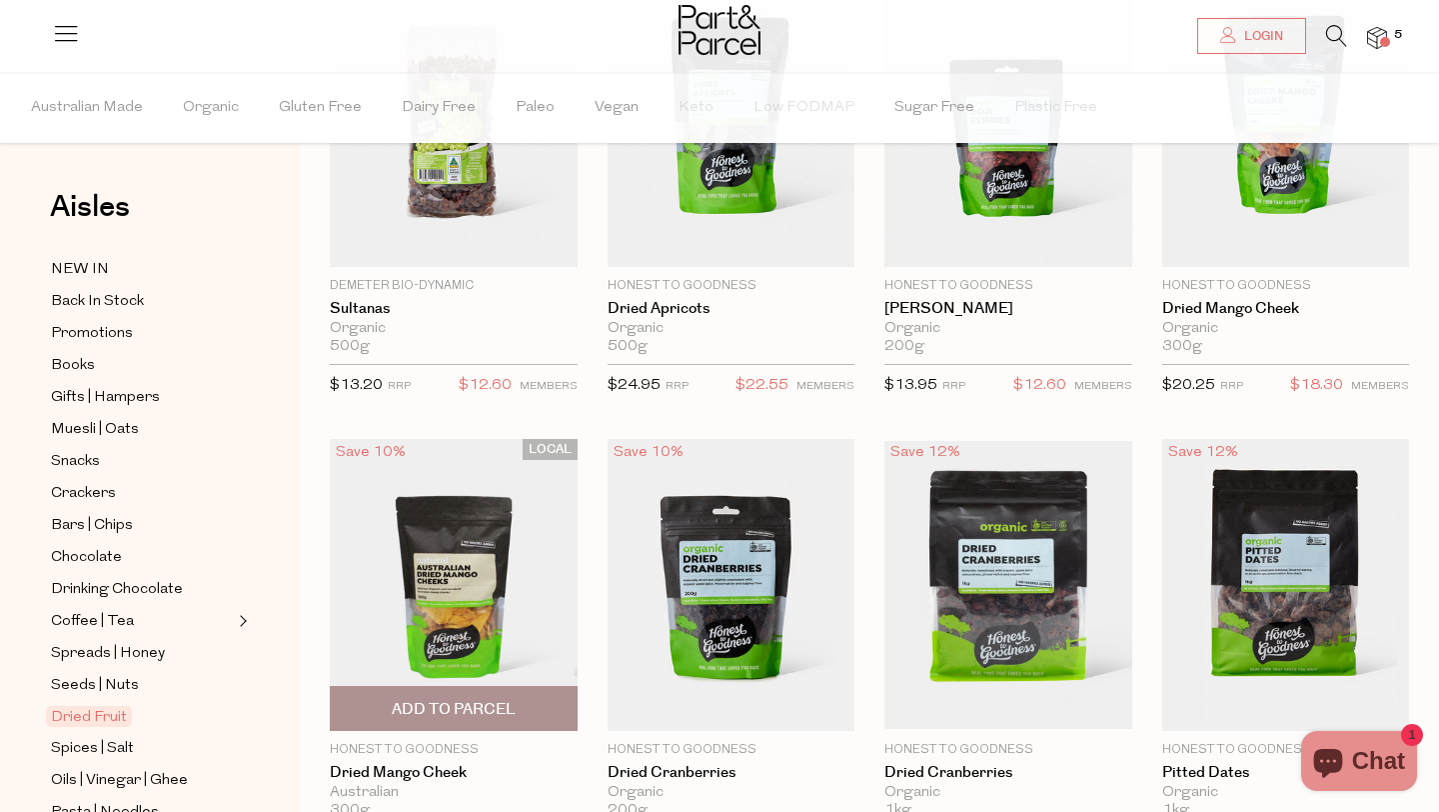
scroll to position [68, 0]
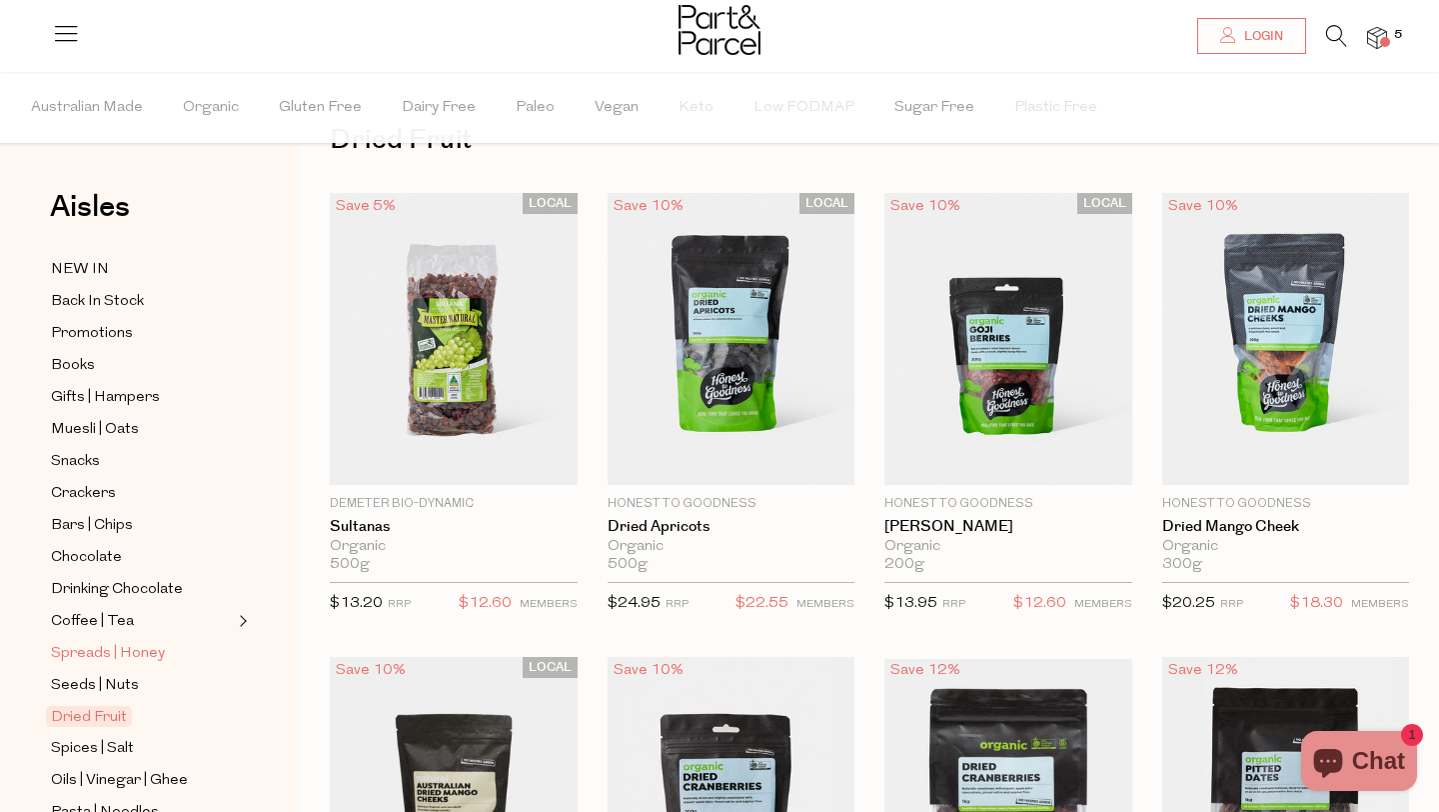
click at [92, 655] on span "Spreads | Honey" at bounding box center [108, 654] width 114 height 24
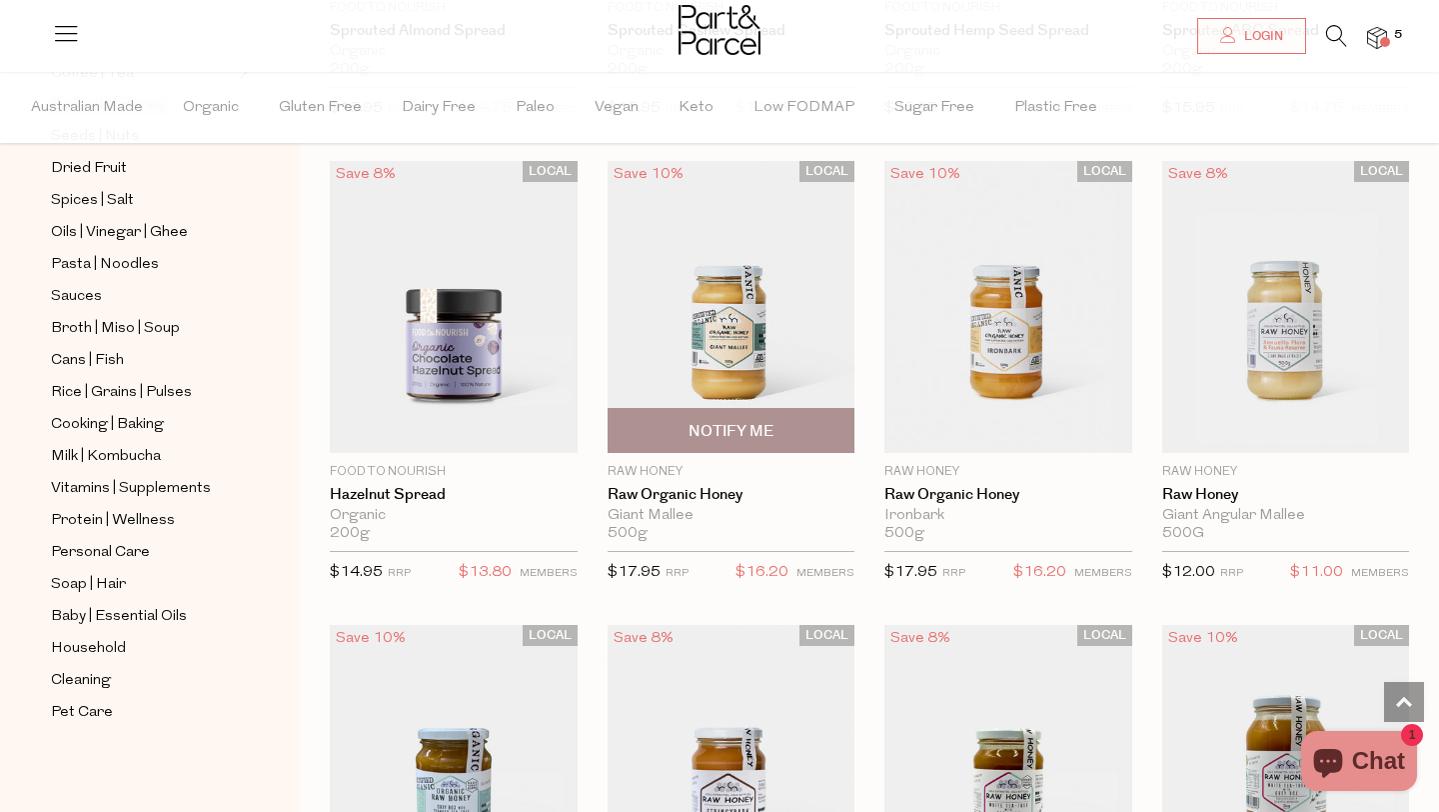
scroll to position [4241, 0]
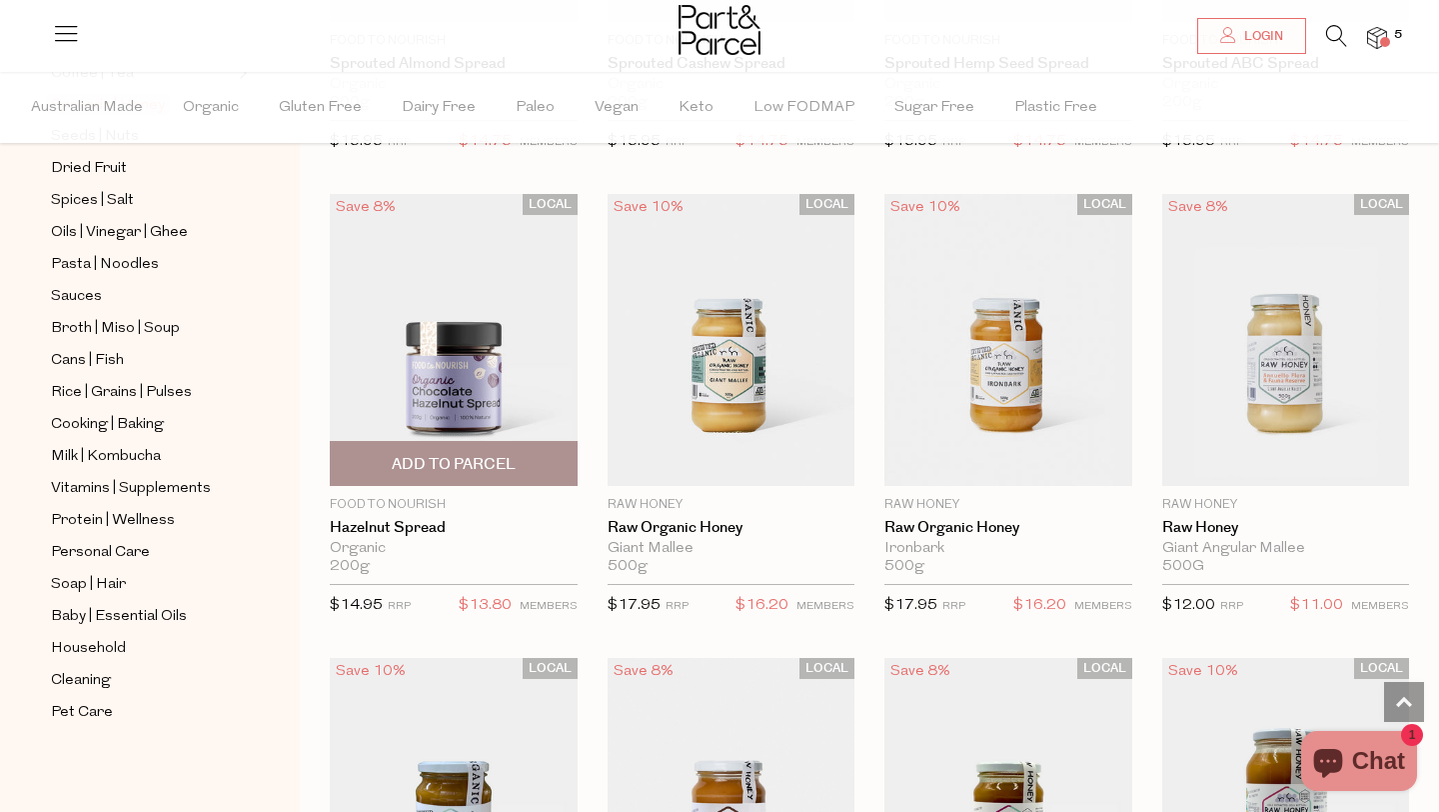
click at [459, 401] on img at bounding box center [454, 340] width 248 height 292
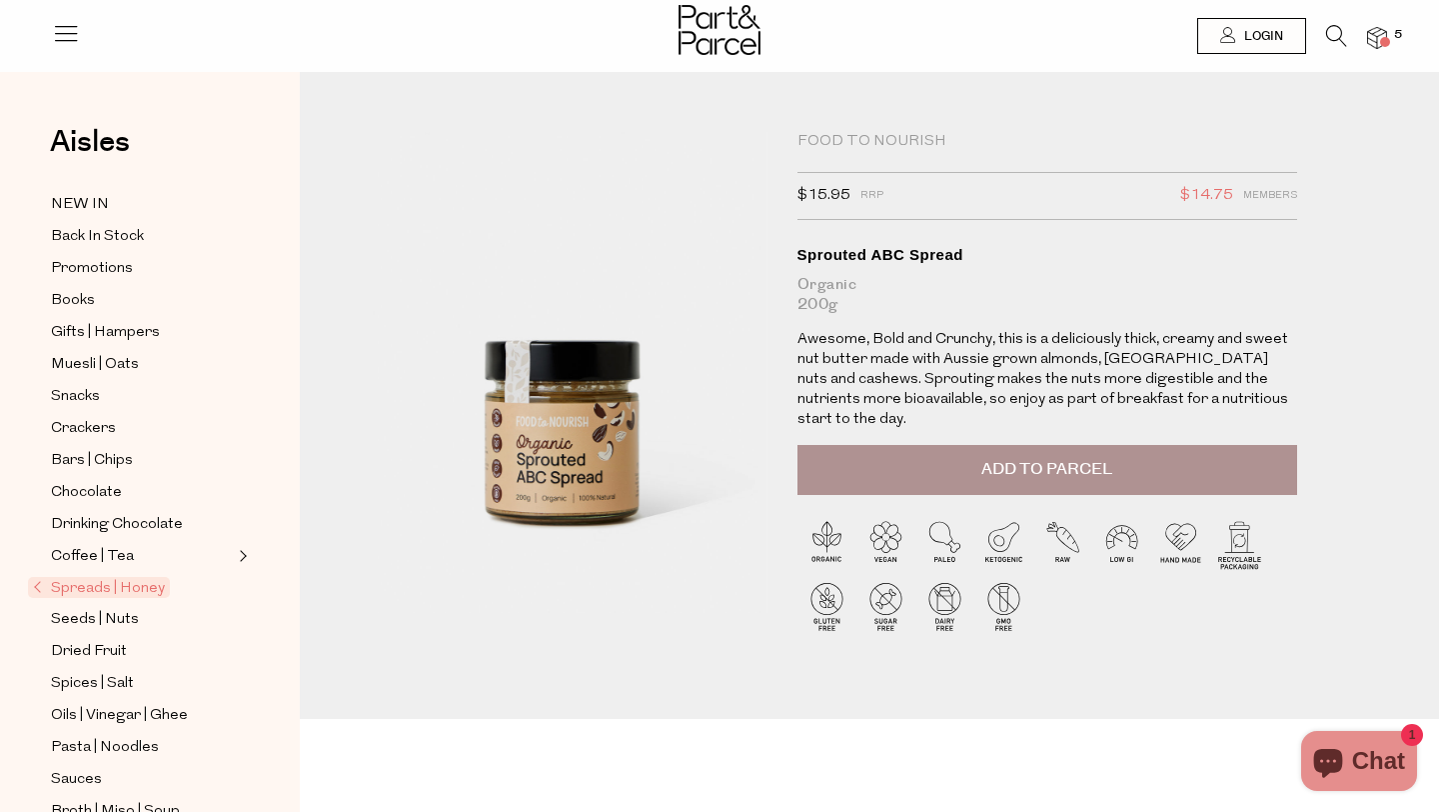
click at [1001, 458] on span "Add to Parcel" at bounding box center [1046, 469] width 131 height 23
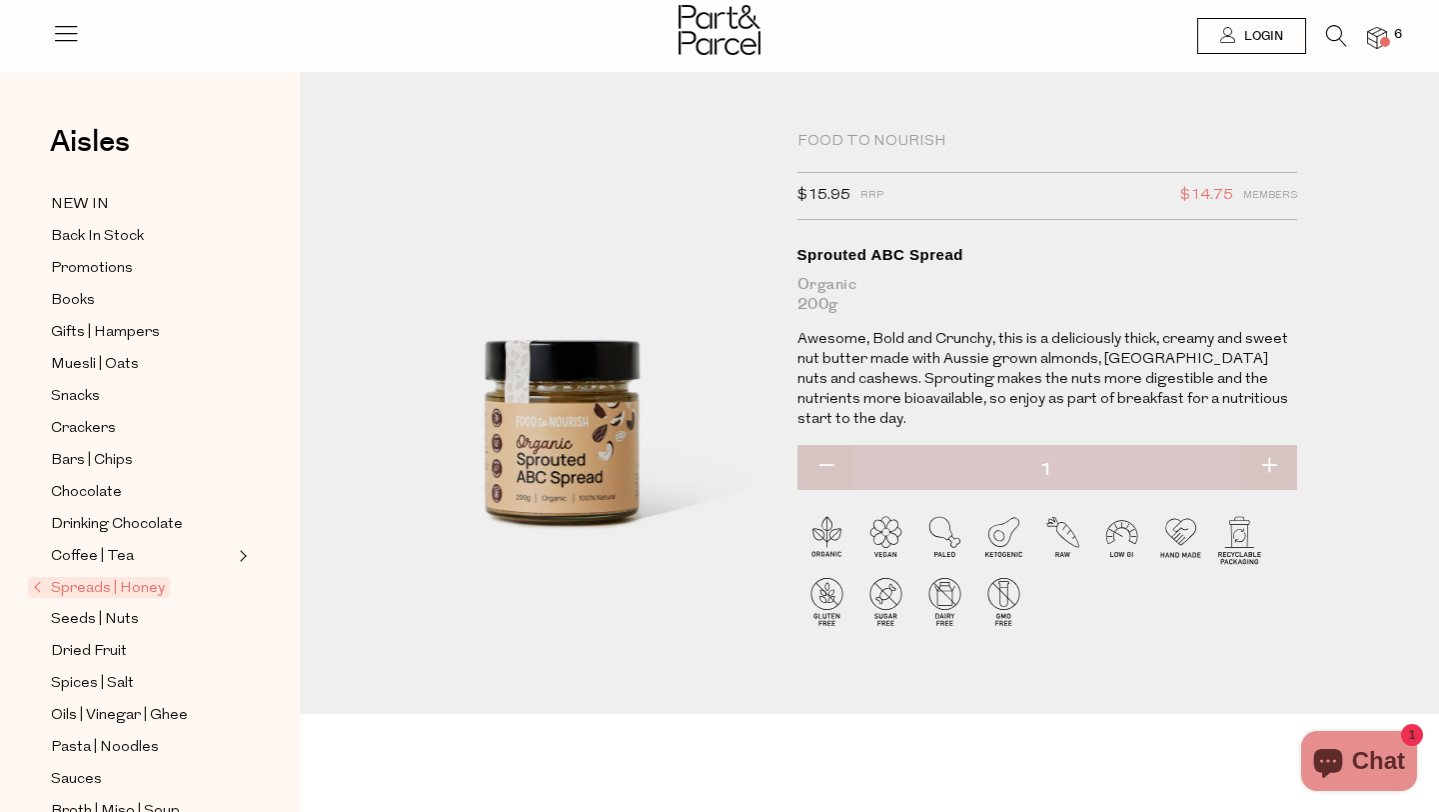
click at [1329, 34] on icon at bounding box center [1336, 36] width 21 height 22
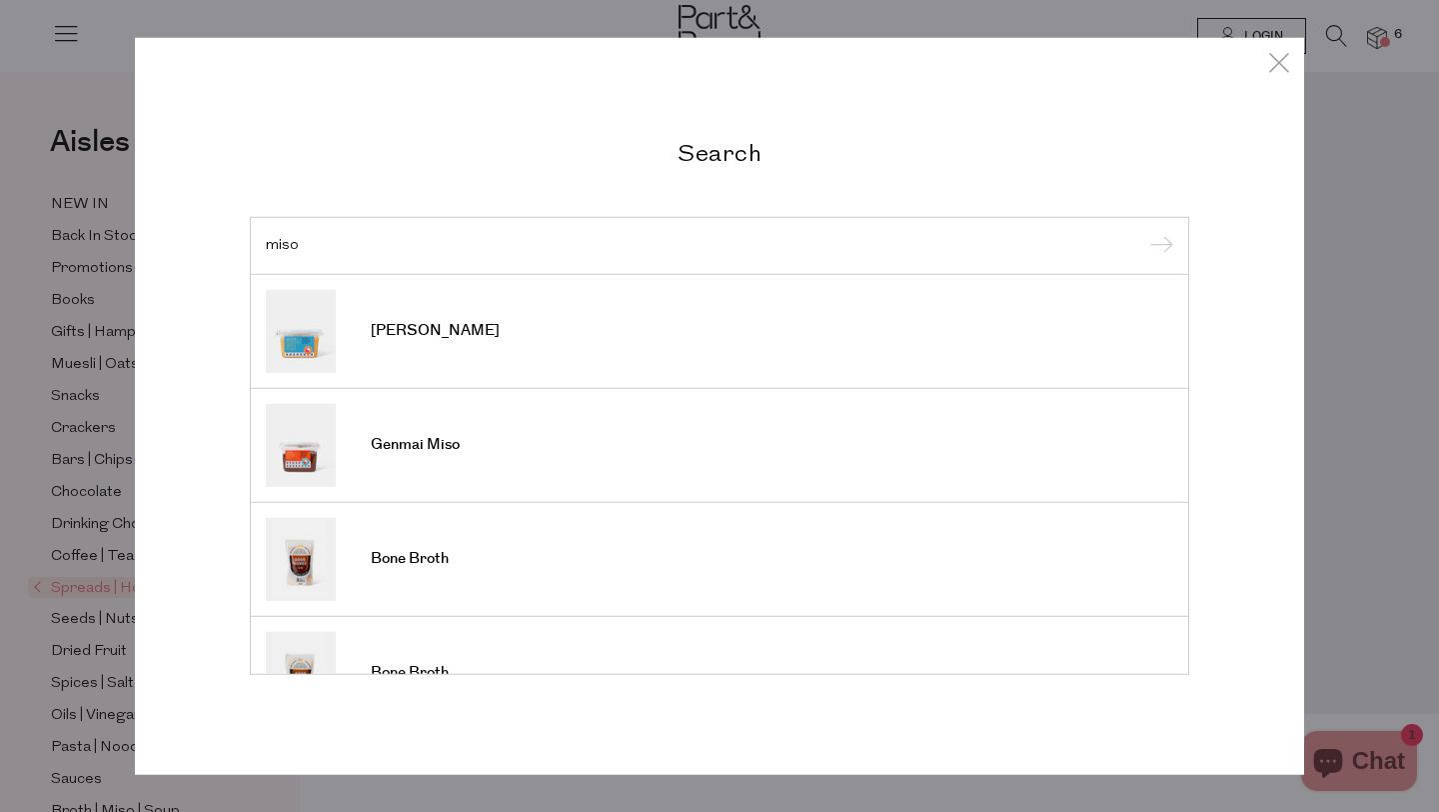
type input "miso"
click at [1143, 232] on input "submit" at bounding box center [1158, 247] width 30 height 30
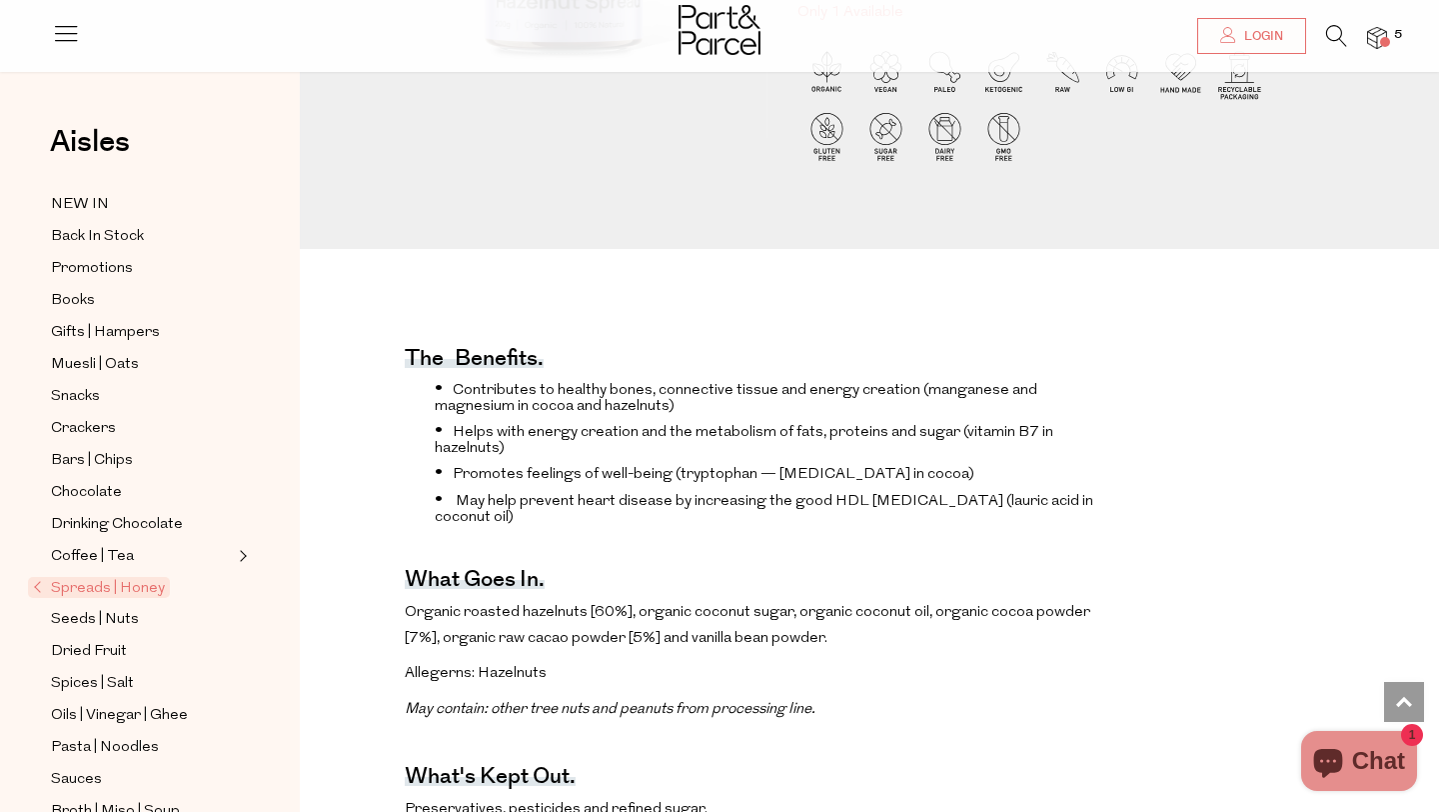
scroll to position [421, 0]
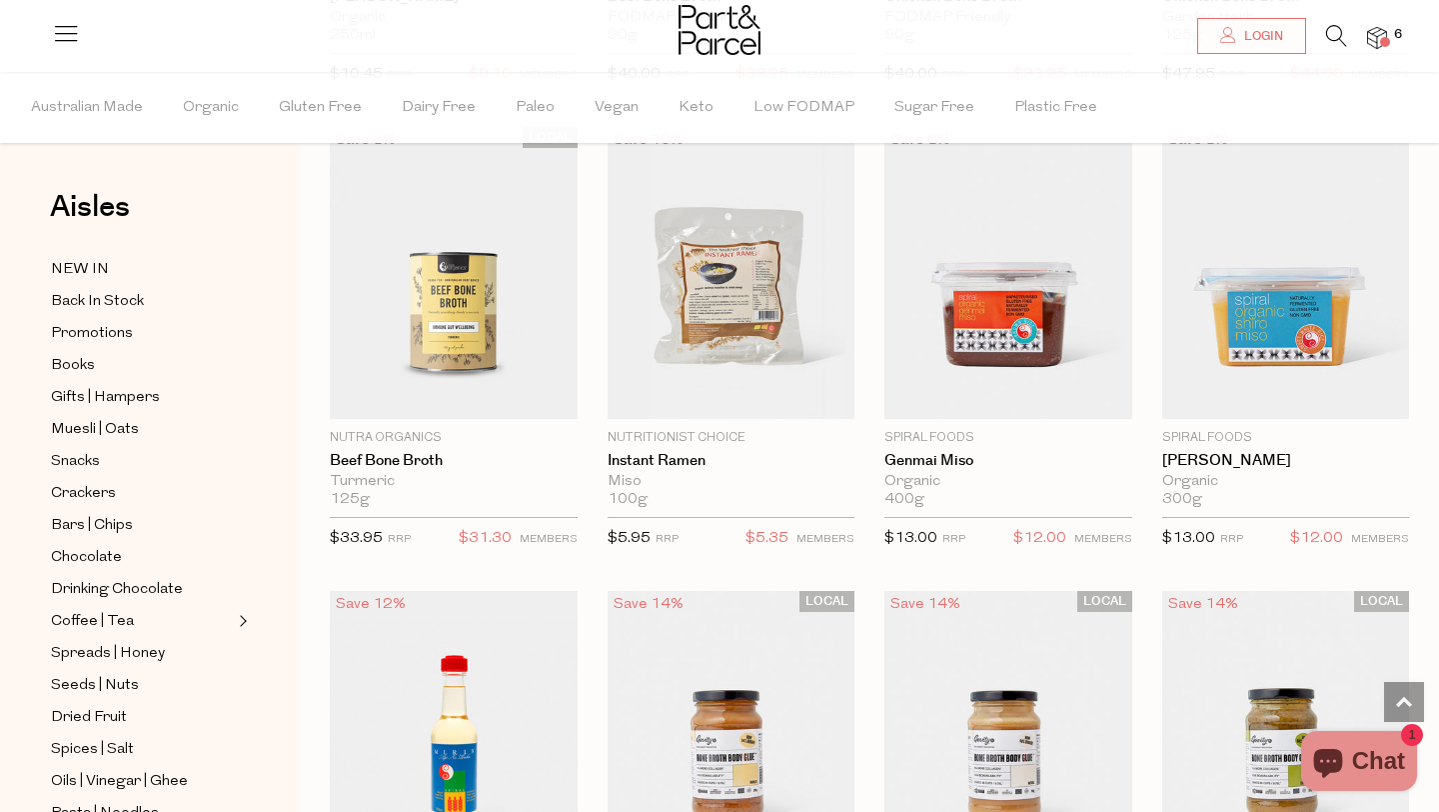
scroll to position [1872, 0]
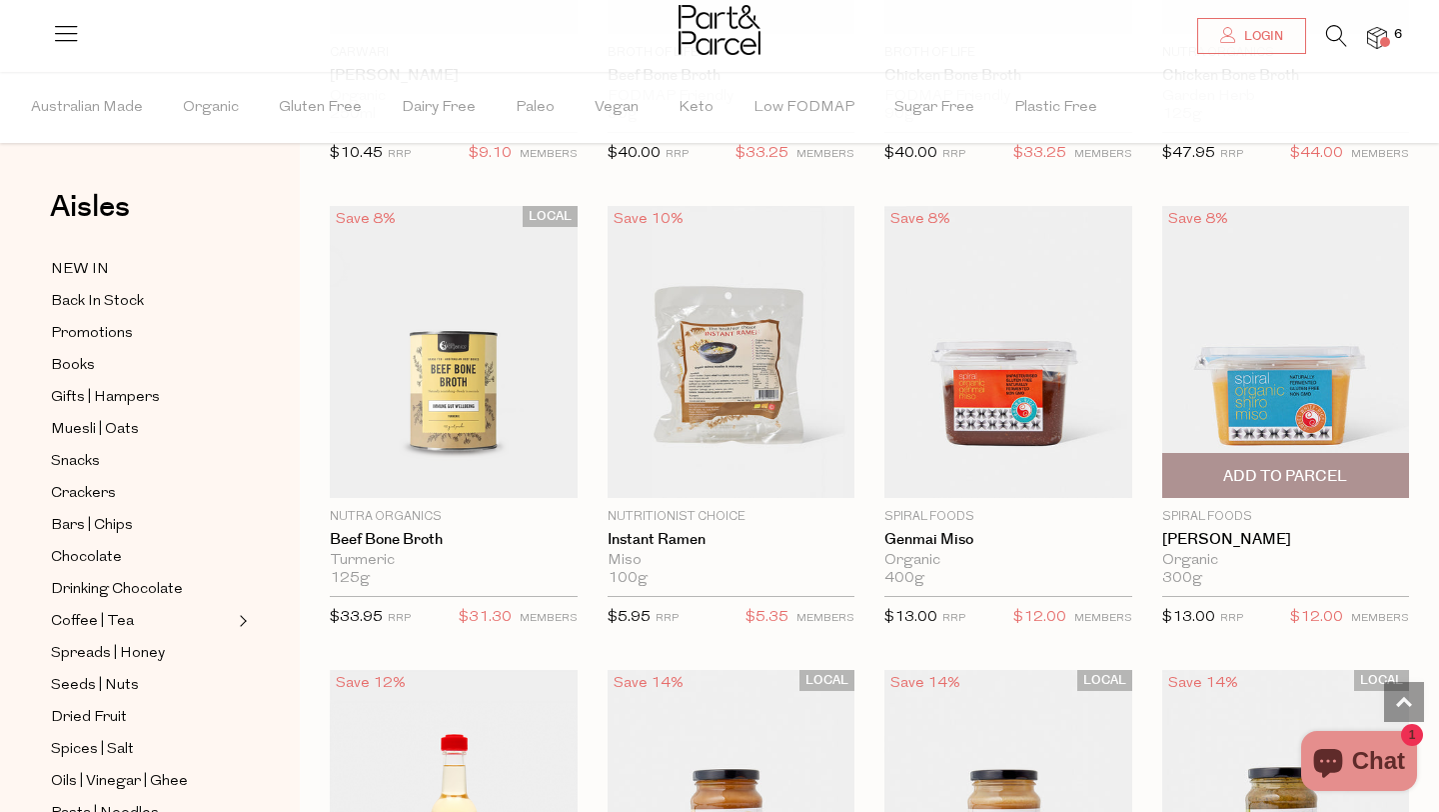
click at [1255, 347] on img at bounding box center [1286, 352] width 248 height 292
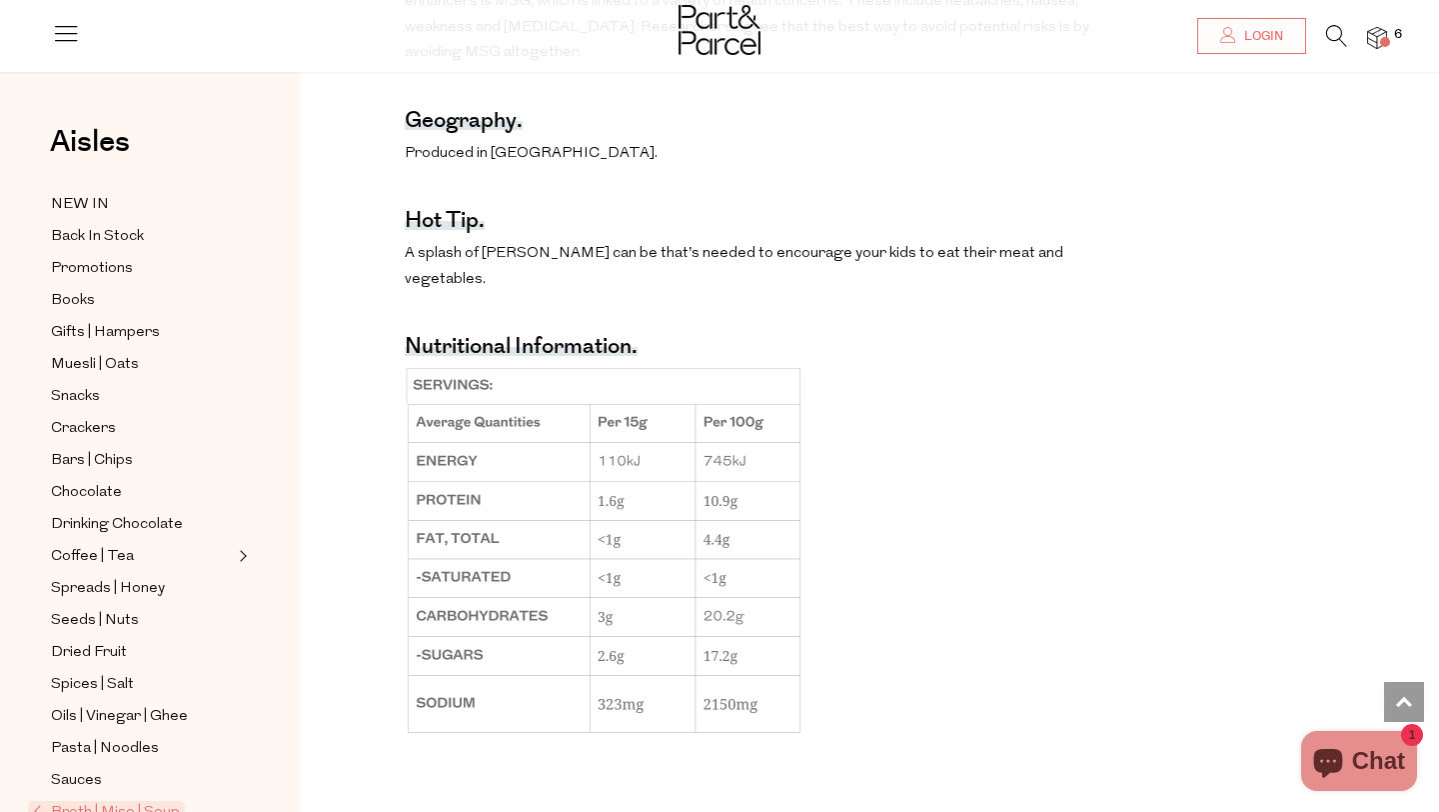
scroll to position [1265, 0]
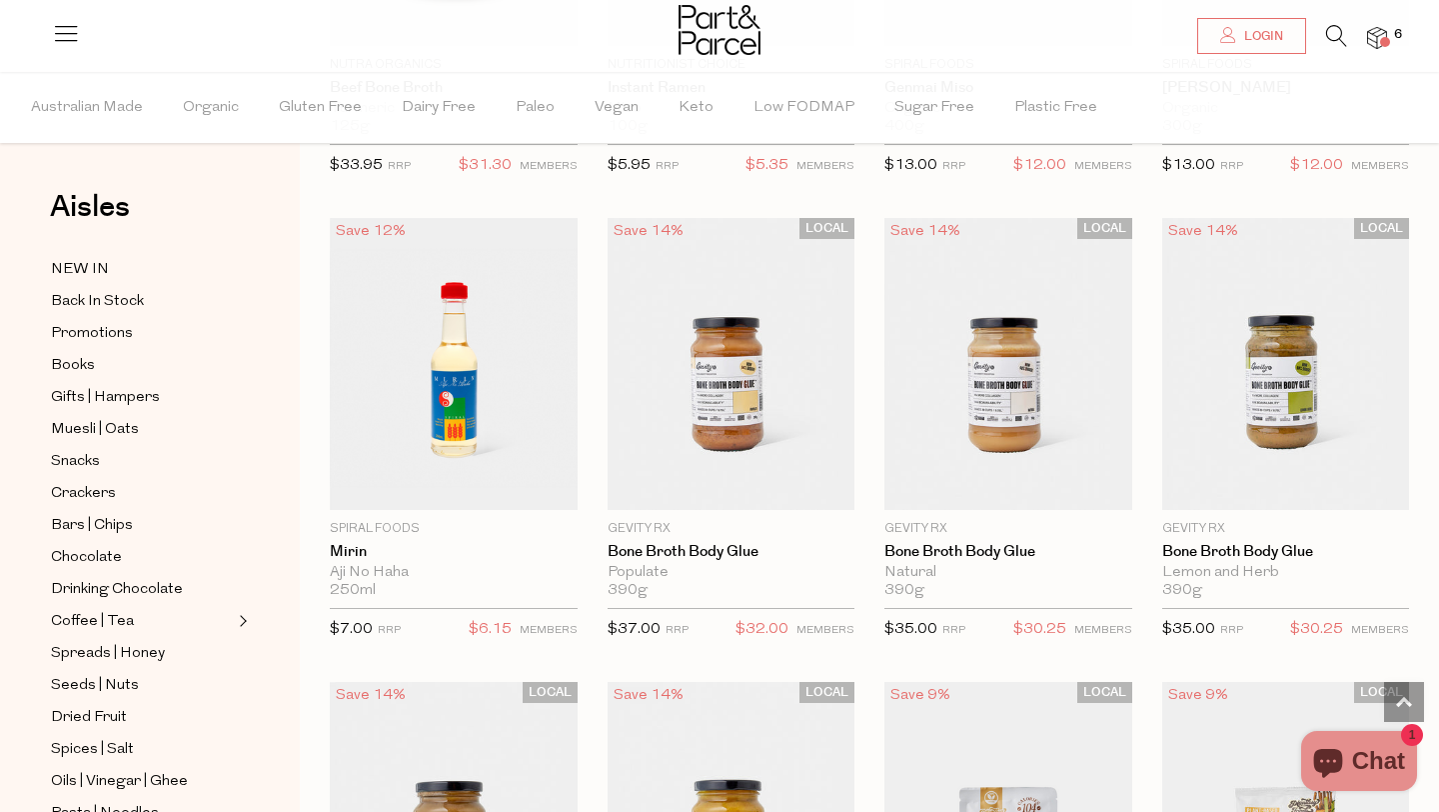
scroll to position [1608, 0]
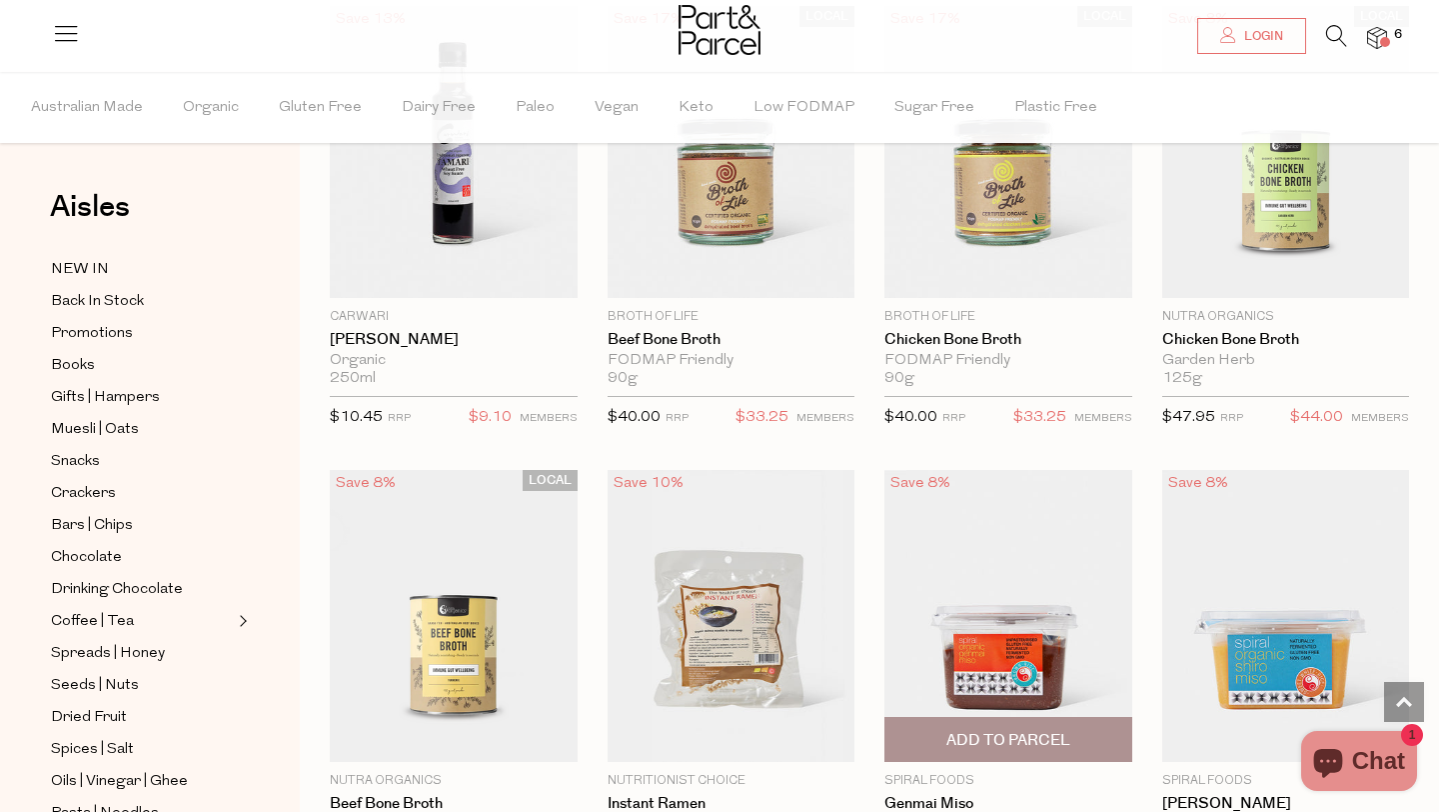
click at [972, 605] on img at bounding box center [1009, 616] width 248 height 292
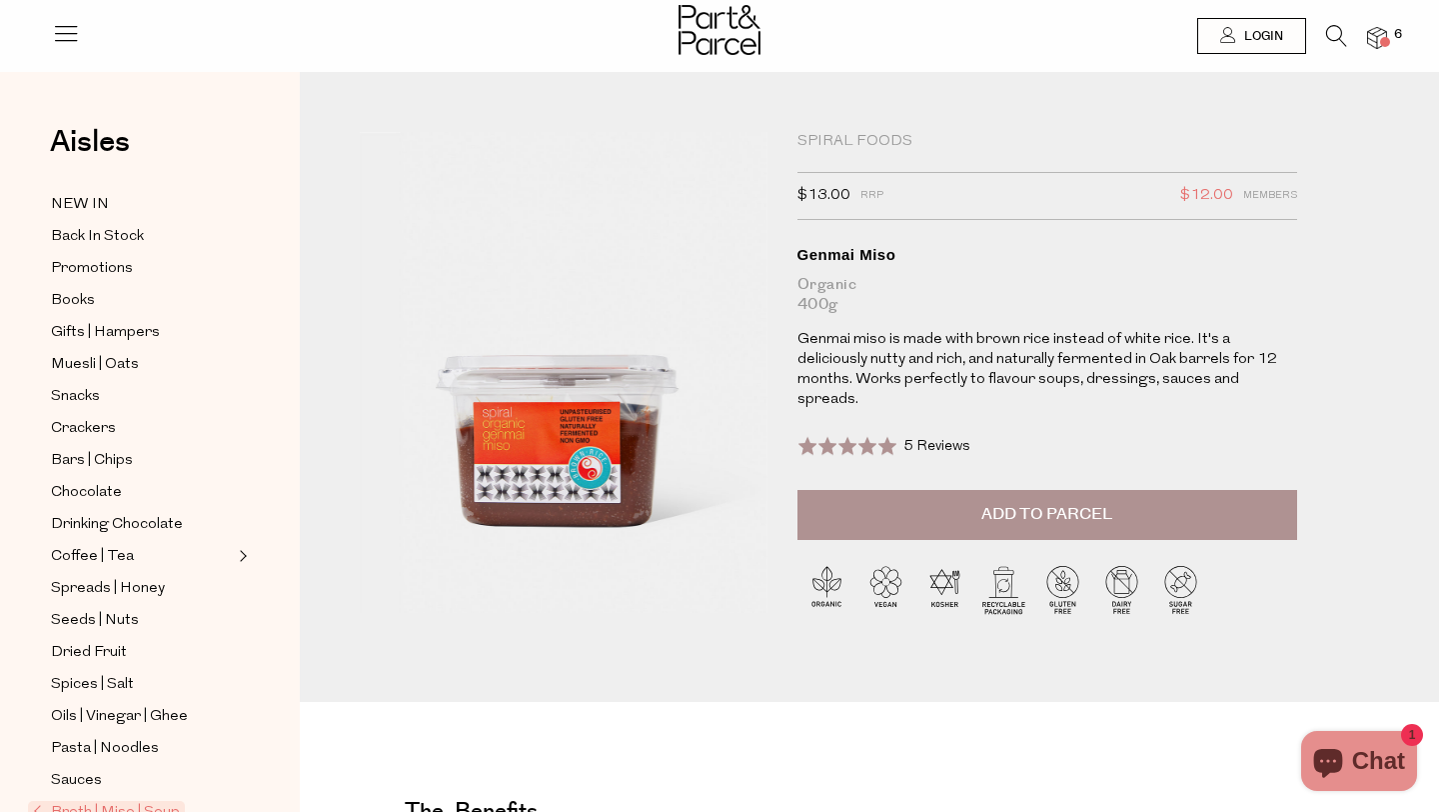
click at [906, 490] on button "Add to Parcel" at bounding box center [1048, 515] width 500 height 50
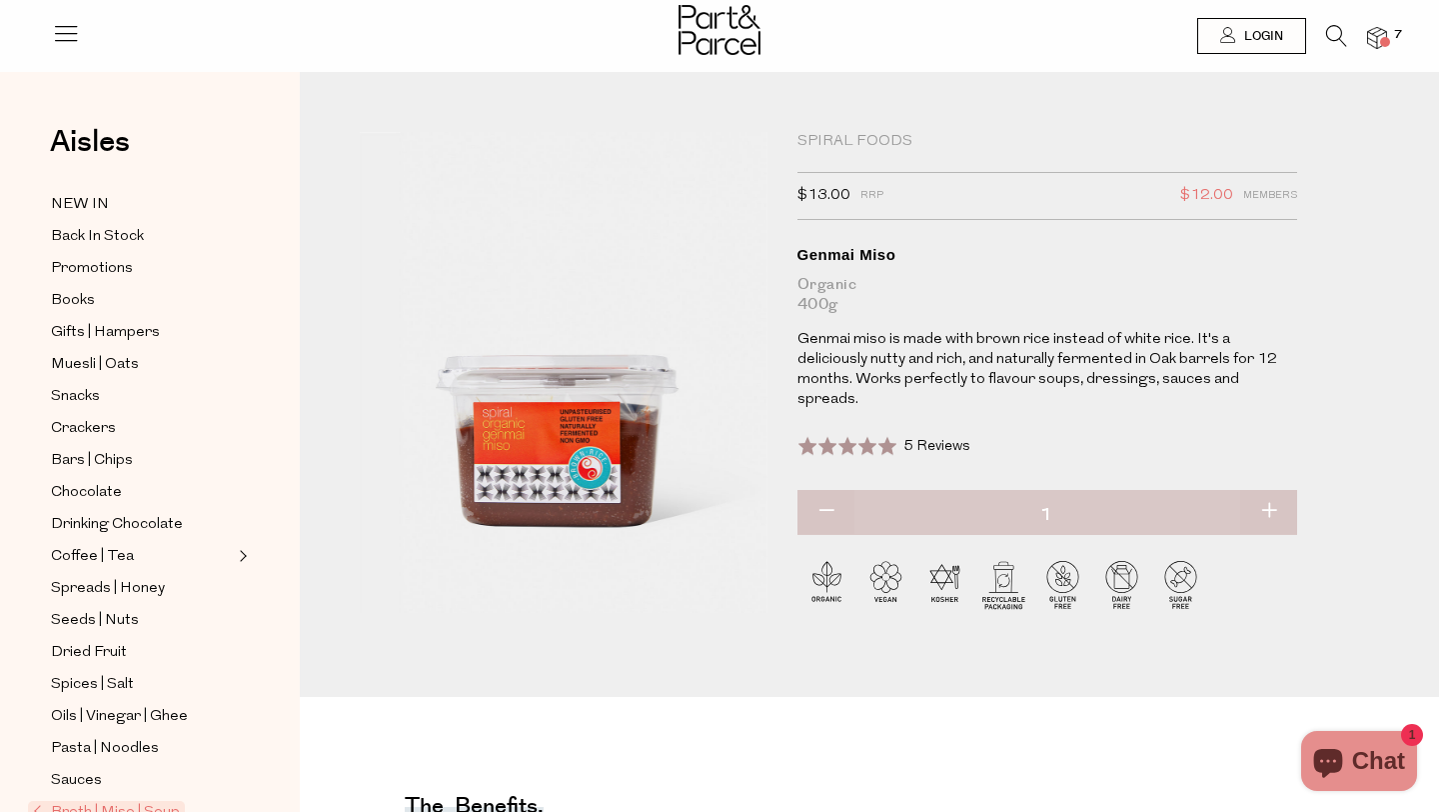
click at [1332, 36] on icon at bounding box center [1336, 36] width 21 height 22
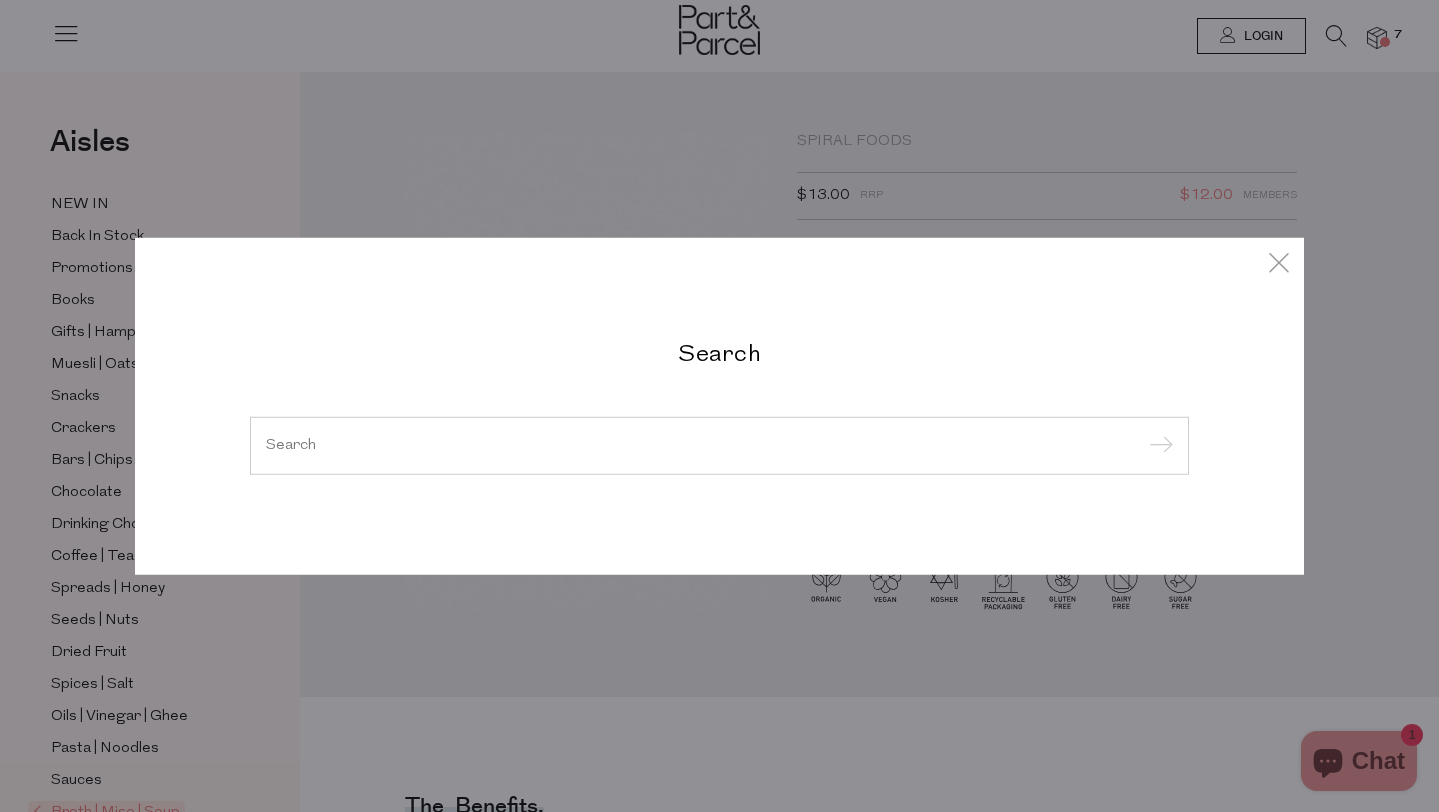
paste input "psyllium husk"
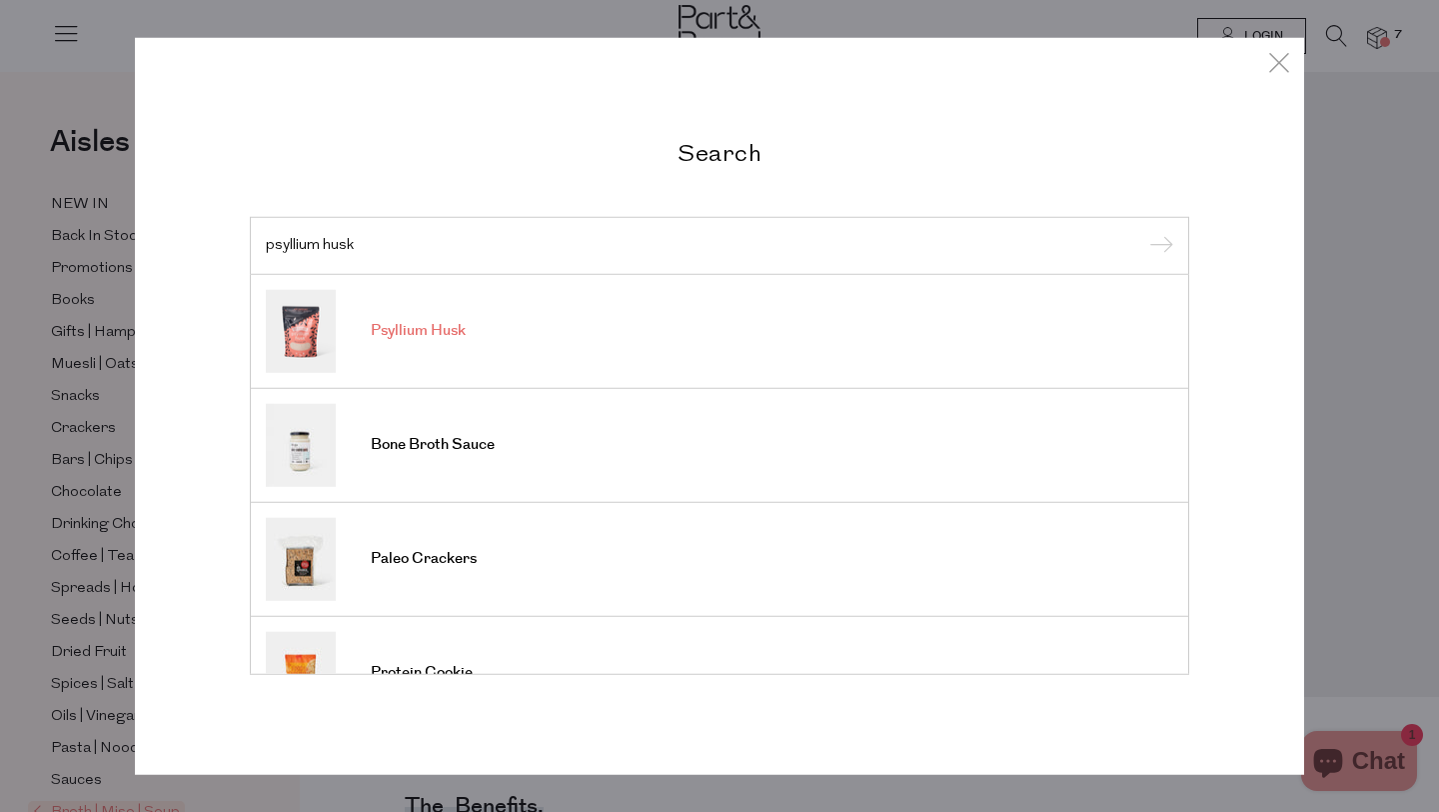
type input "psyllium husk"
click at [406, 333] on span "Psyllium Husk" at bounding box center [418, 331] width 95 height 20
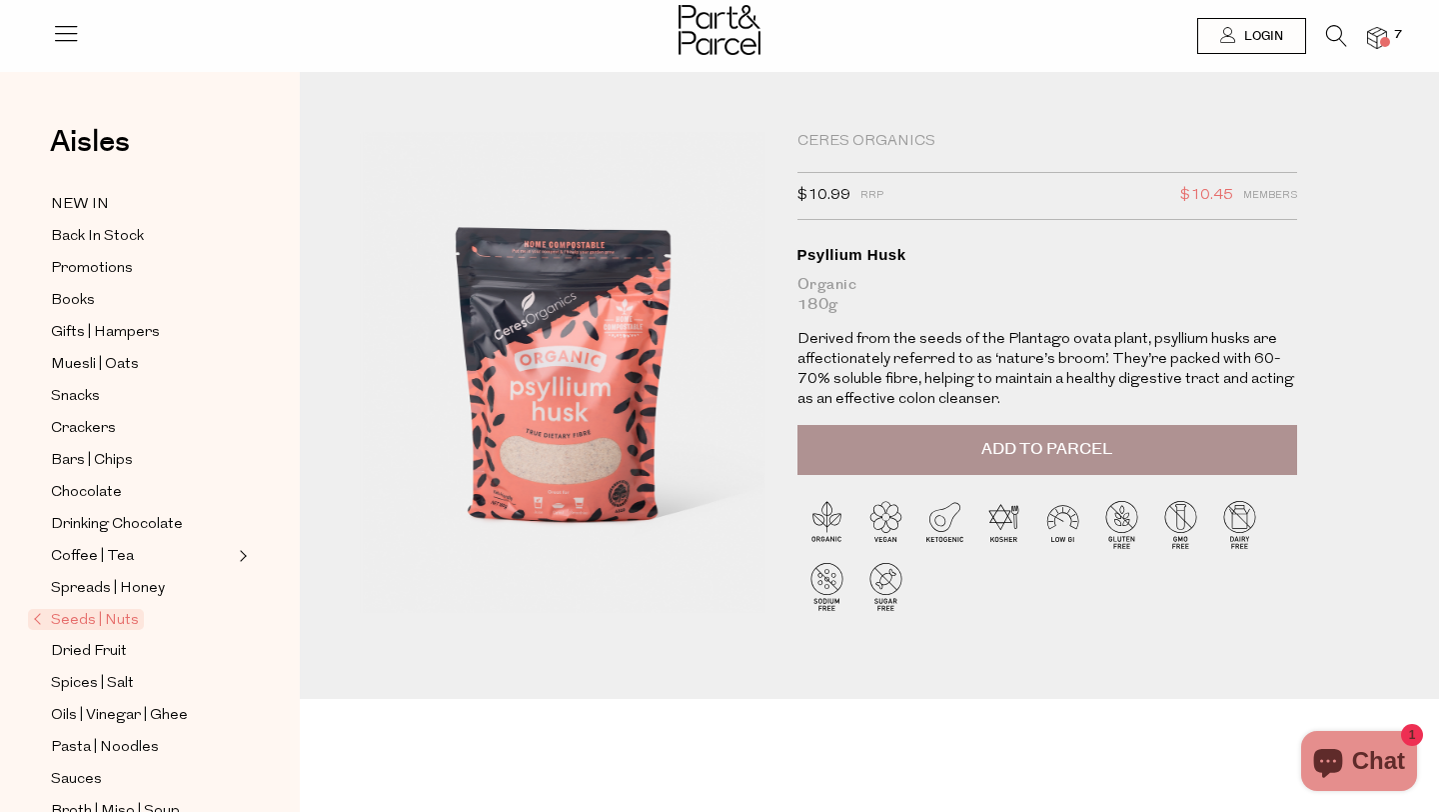
click at [1384, 32] on img at bounding box center [1377, 38] width 20 height 23
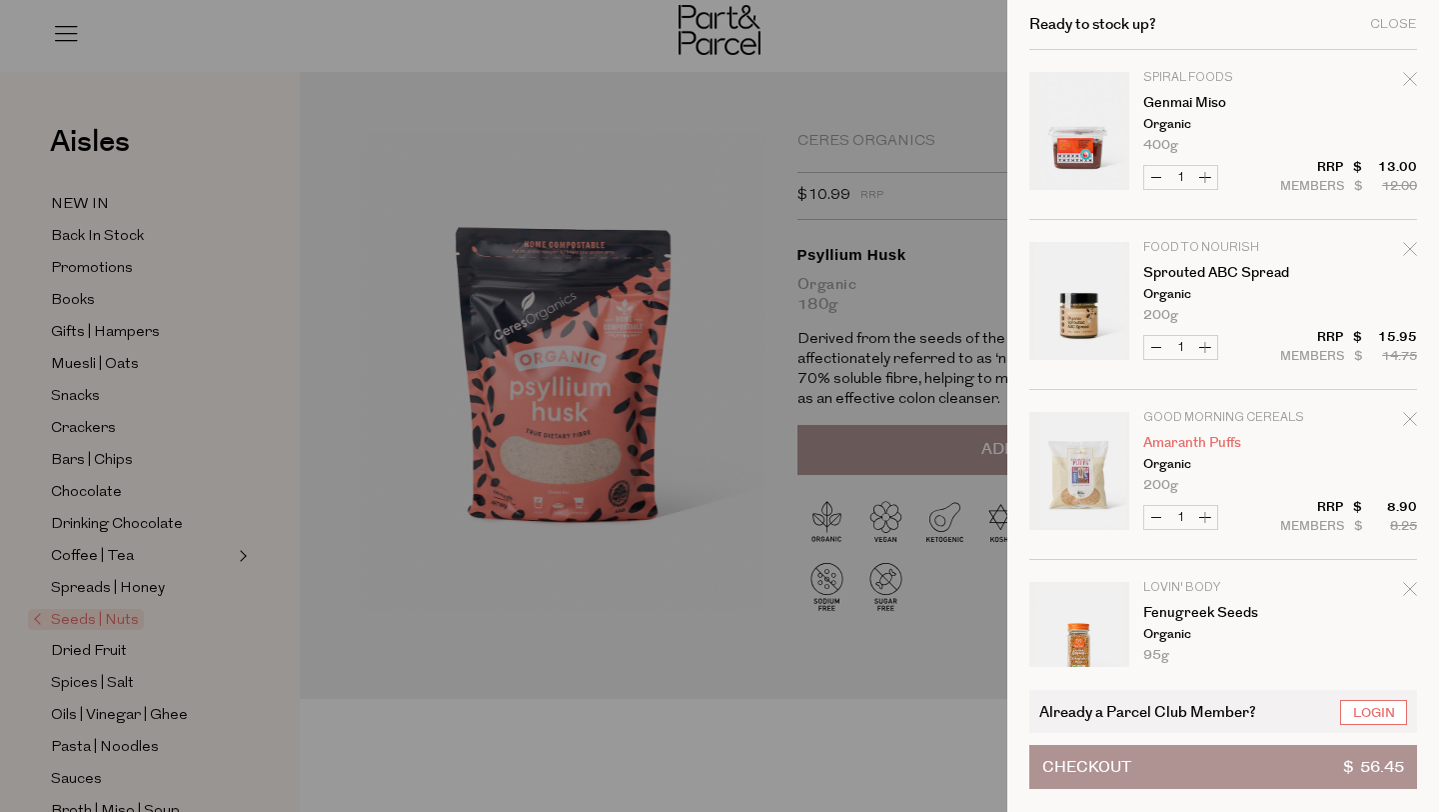
click at [1183, 446] on link "Amaranth Puffs" at bounding box center [1220, 443] width 155 height 14
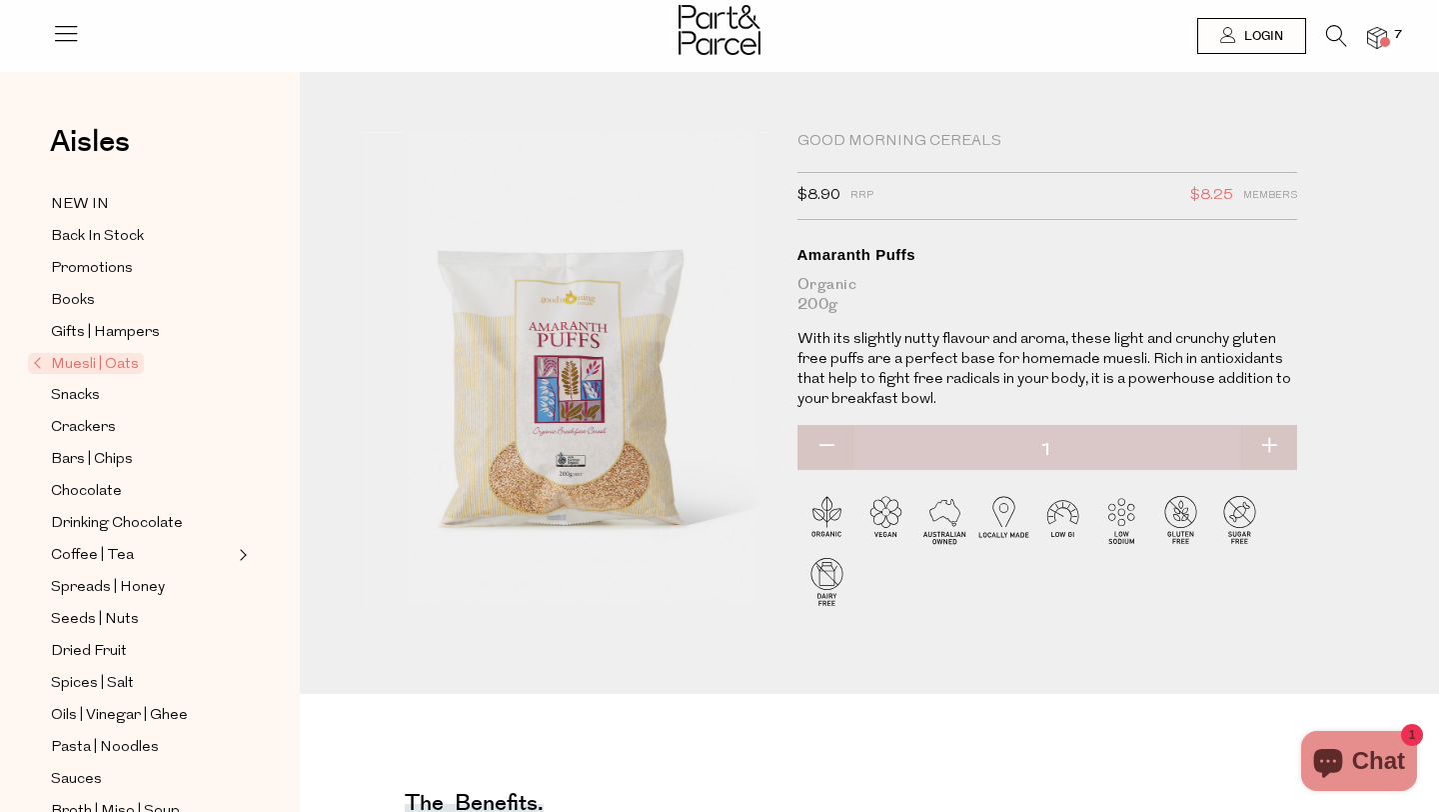
click at [1388, 25] on div at bounding box center [719, 32] width 1439 height 65
click at [1384, 31] on img at bounding box center [1377, 38] width 20 height 23
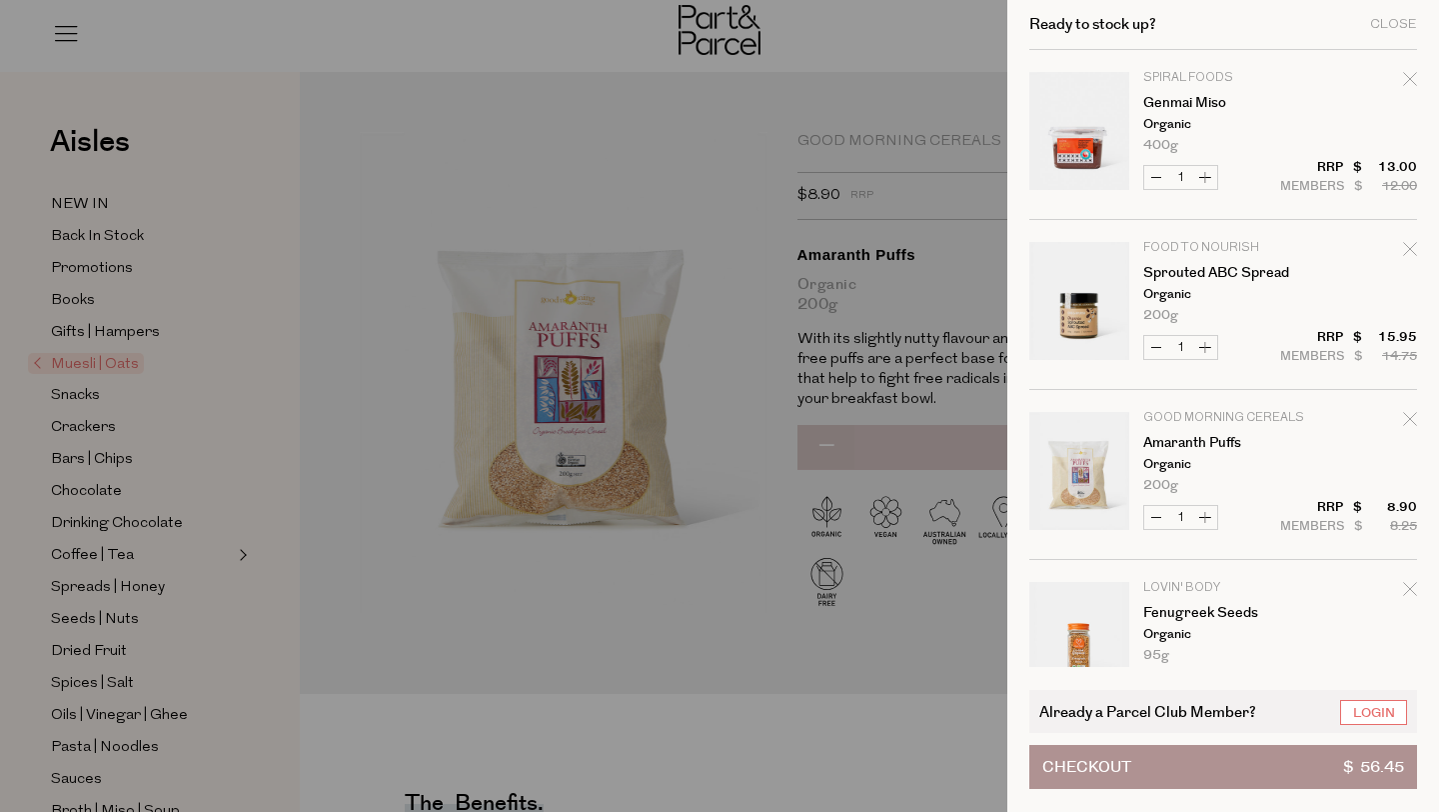
click at [939, 346] on div at bounding box center [719, 406] width 1439 height 812
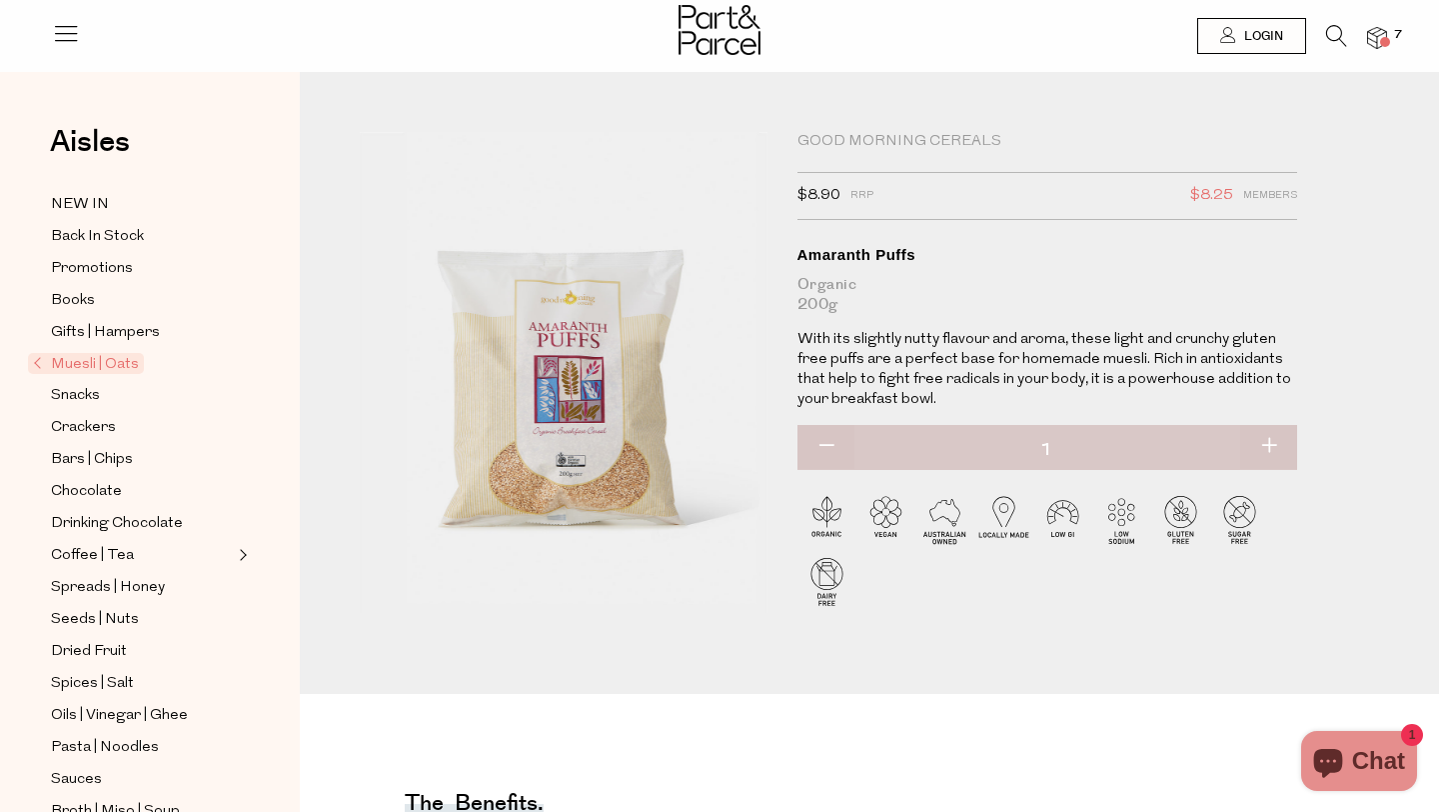
click at [1390, 37] on span "7" at bounding box center [1398, 35] width 18 height 18
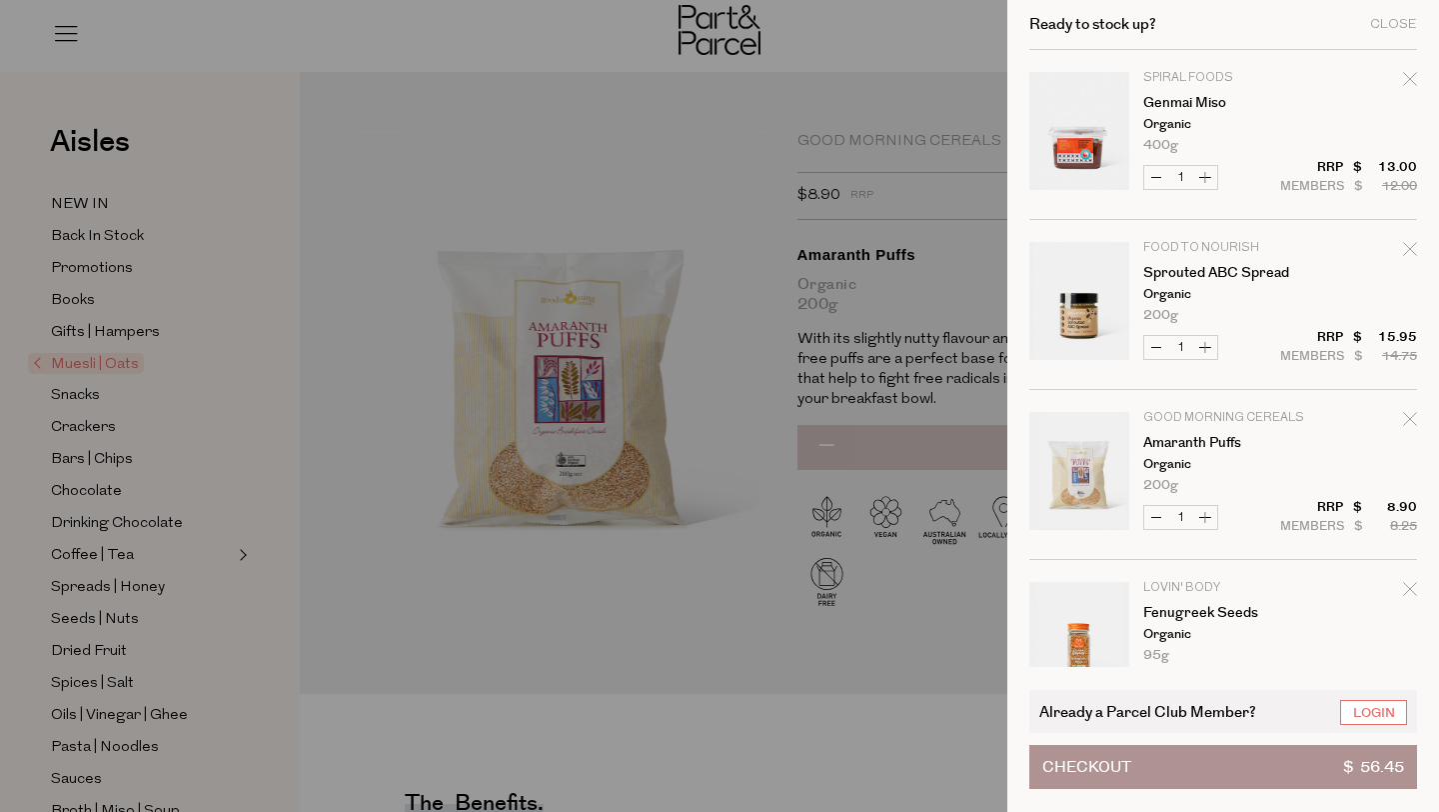
click at [775, 742] on div at bounding box center [719, 406] width 1439 height 812
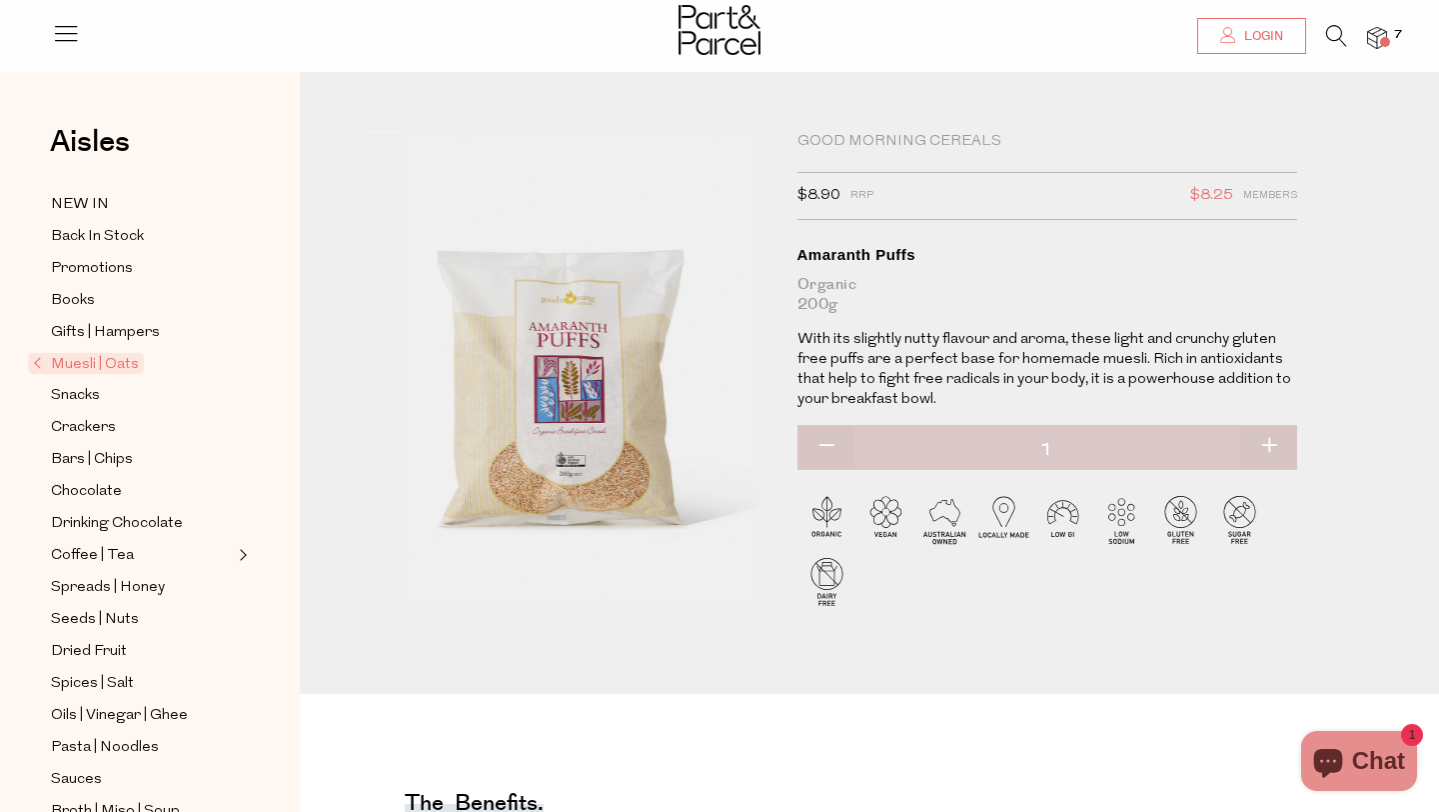
click at [1222, 36] on icon at bounding box center [1228, 35] width 16 height 16
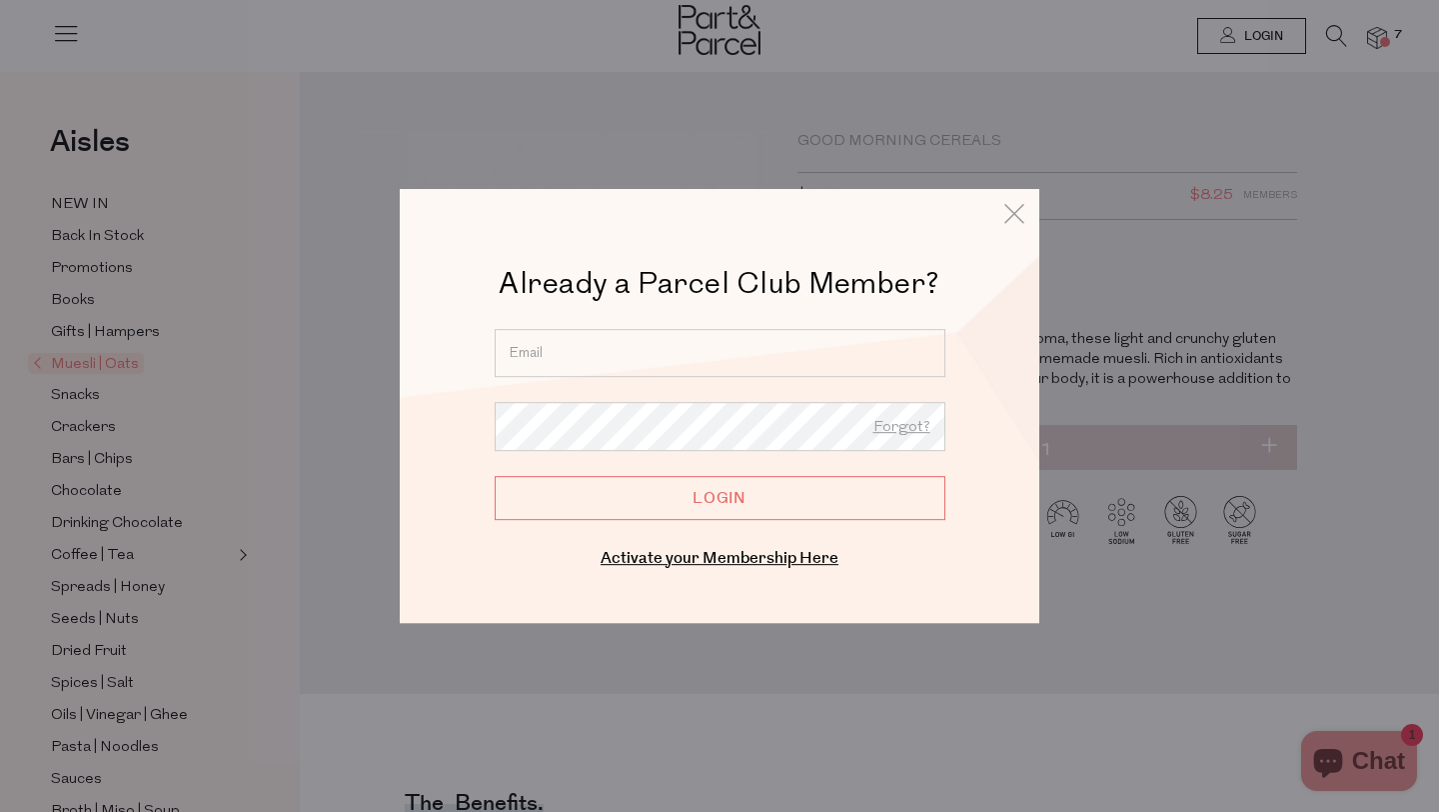
click at [665, 351] on input "email" at bounding box center [720, 353] width 451 height 48
type input "eloisewadsworth@me.com"
click at [1024, 221] on icon at bounding box center [1014, 213] width 30 height 29
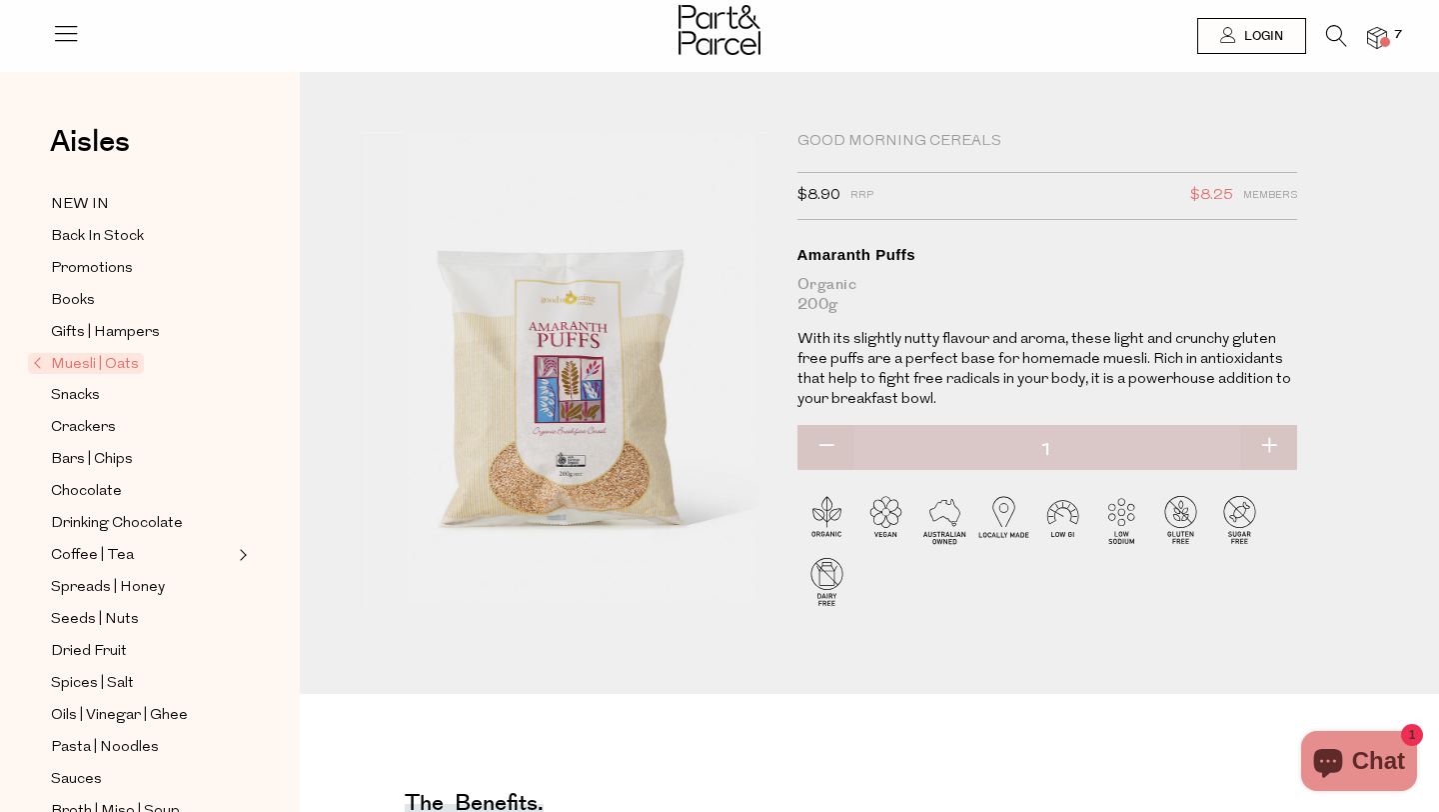
click at [1367, 761] on span "Chat" at bounding box center [1378, 761] width 53 height 30
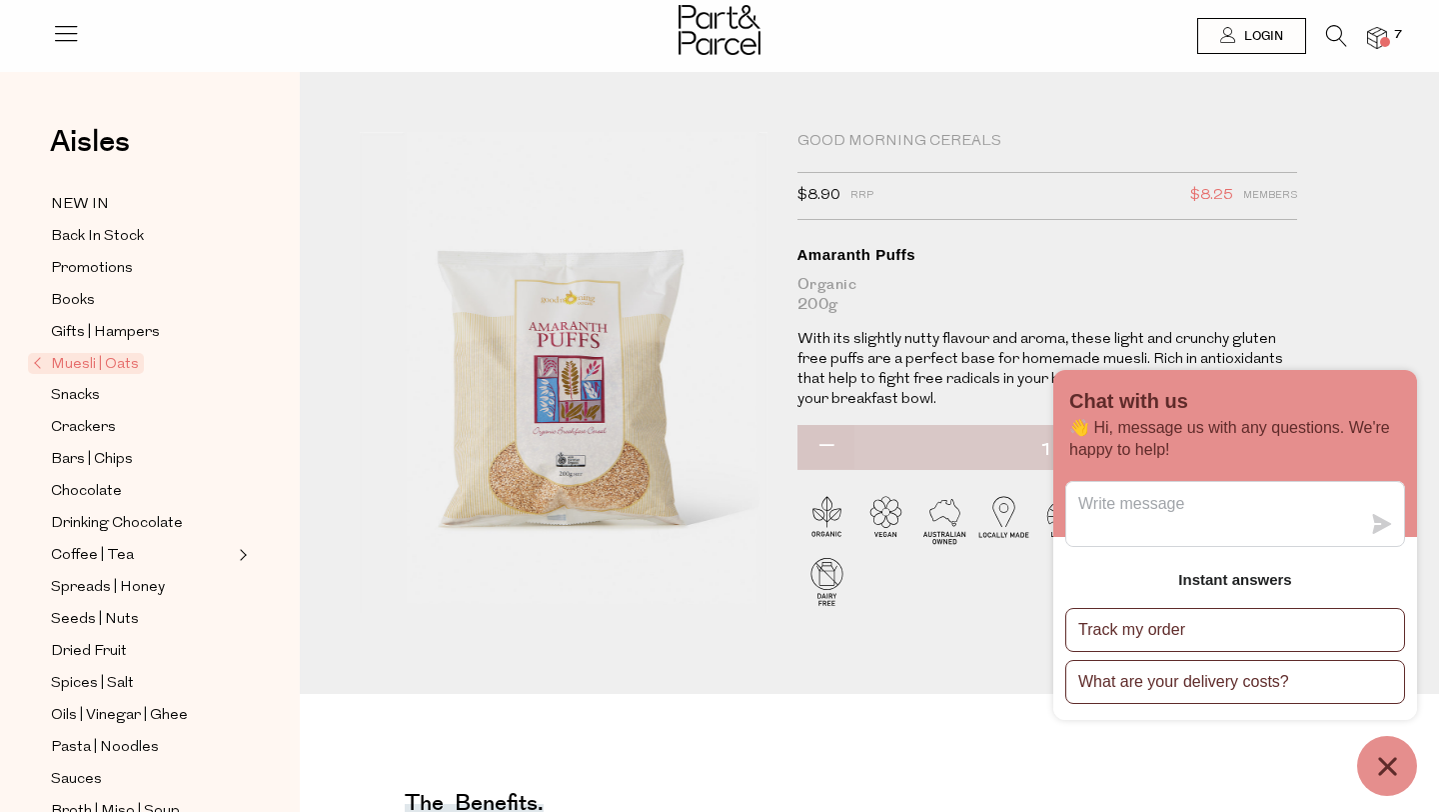
click at [1368, 296] on div "Good Morning Cereals $8.90 RRP $8.25 Members Available: In Stock Amaranth Puffs…" at bounding box center [869, 413] width 1049 height 562
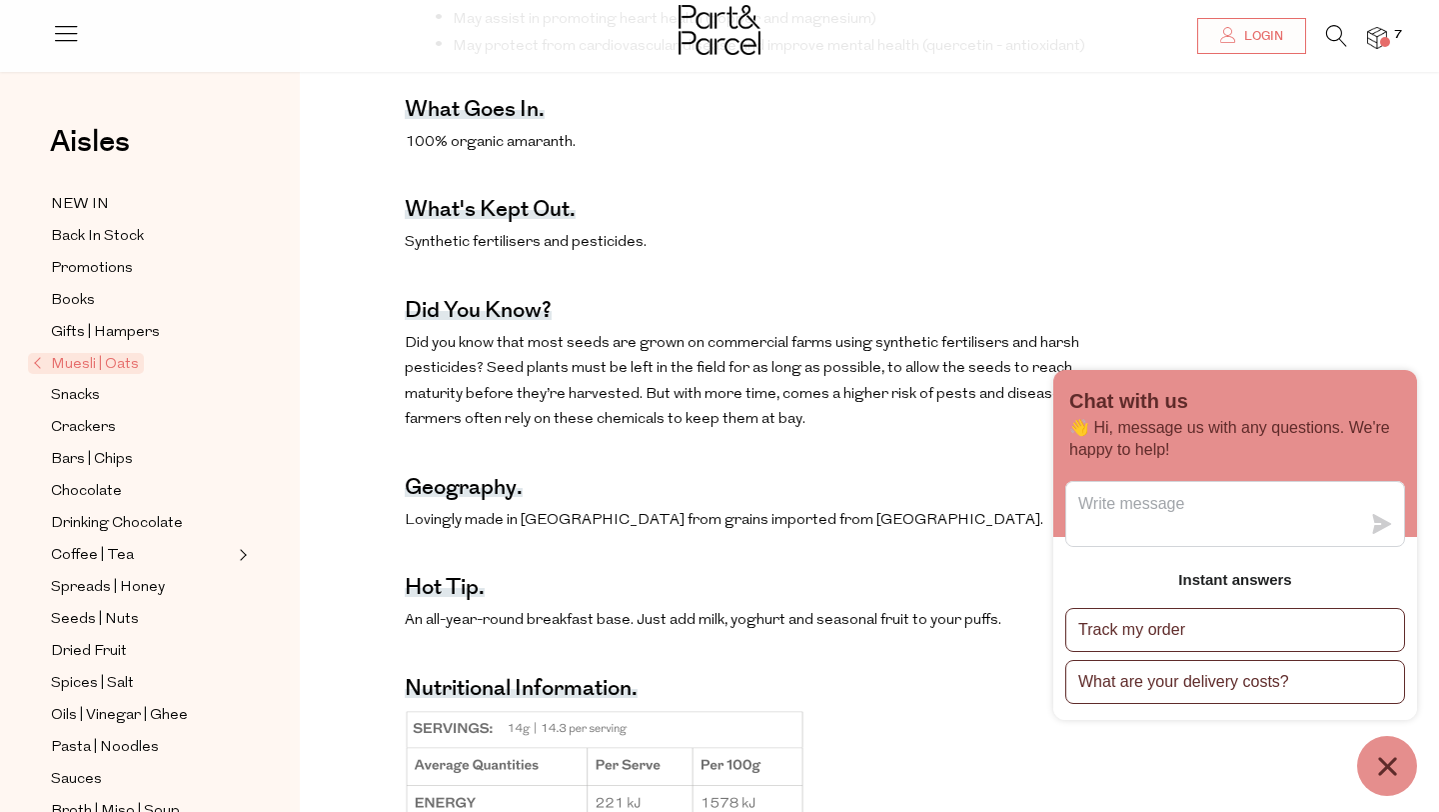
scroll to position [1111, 0]
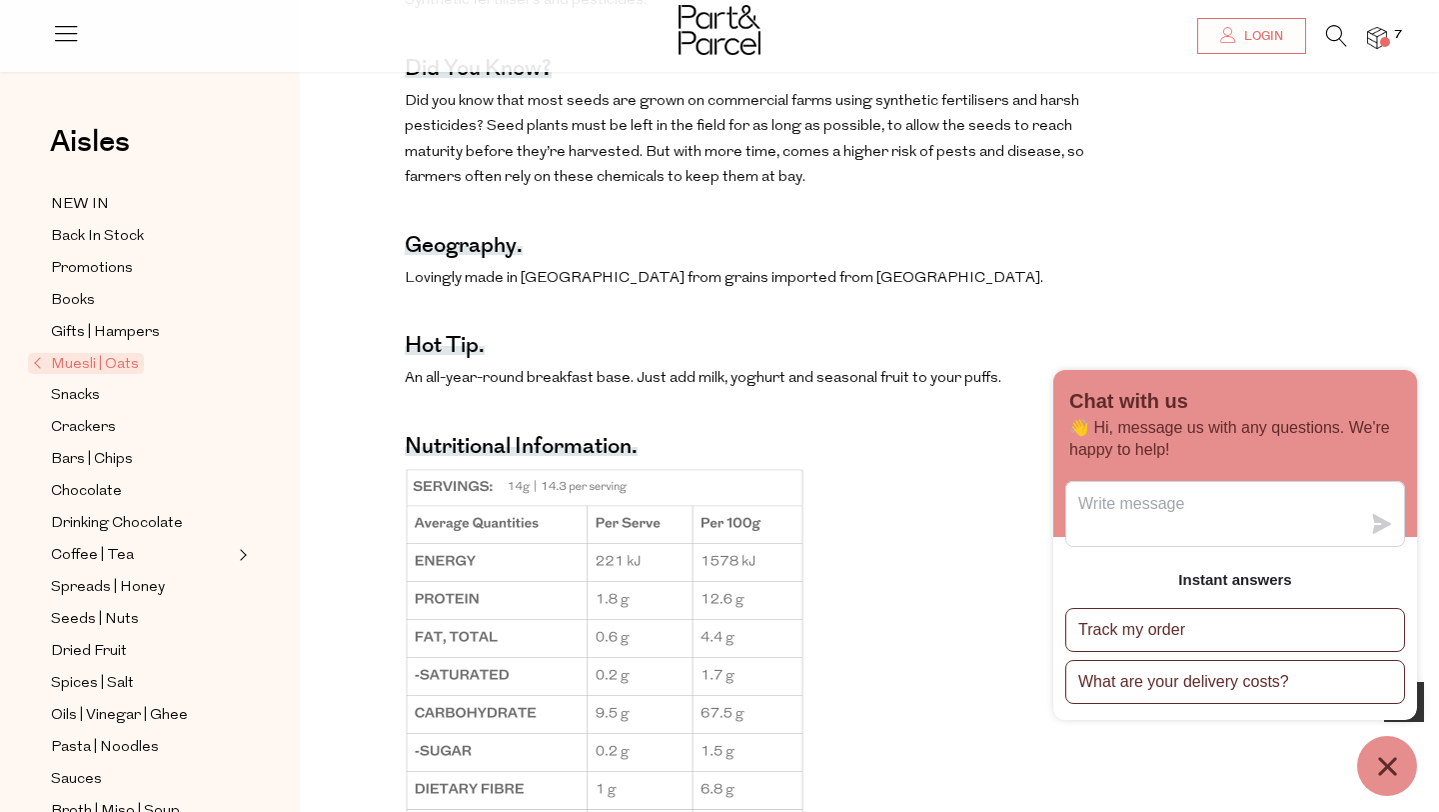
click at [1379, 782] on button "Chat window" at bounding box center [1387, 766] width 60 height 60
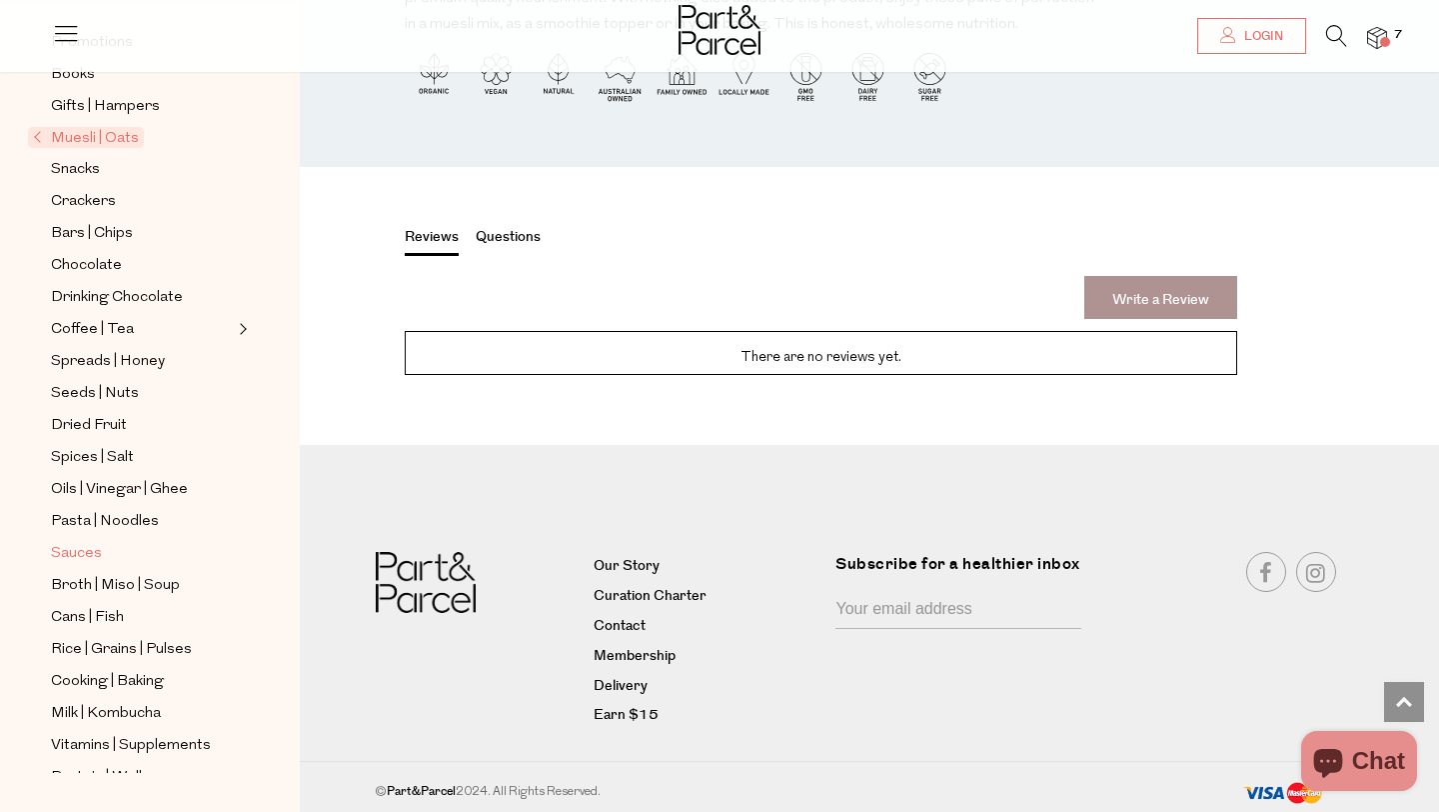
scroll to position [428, 0]
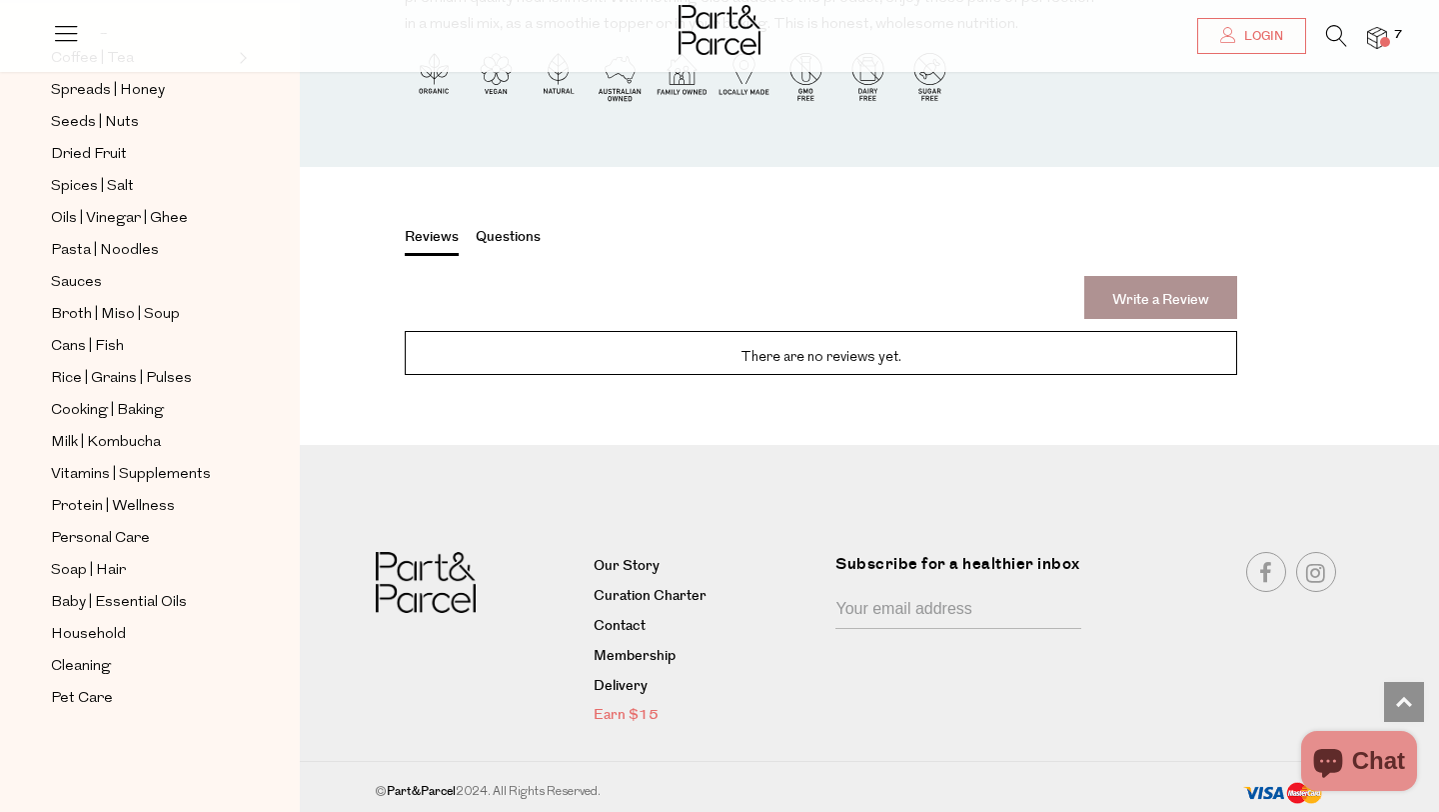
click at [620, 714] on link "Earn $15" at bounding box center [708, 716] width 228 height 24
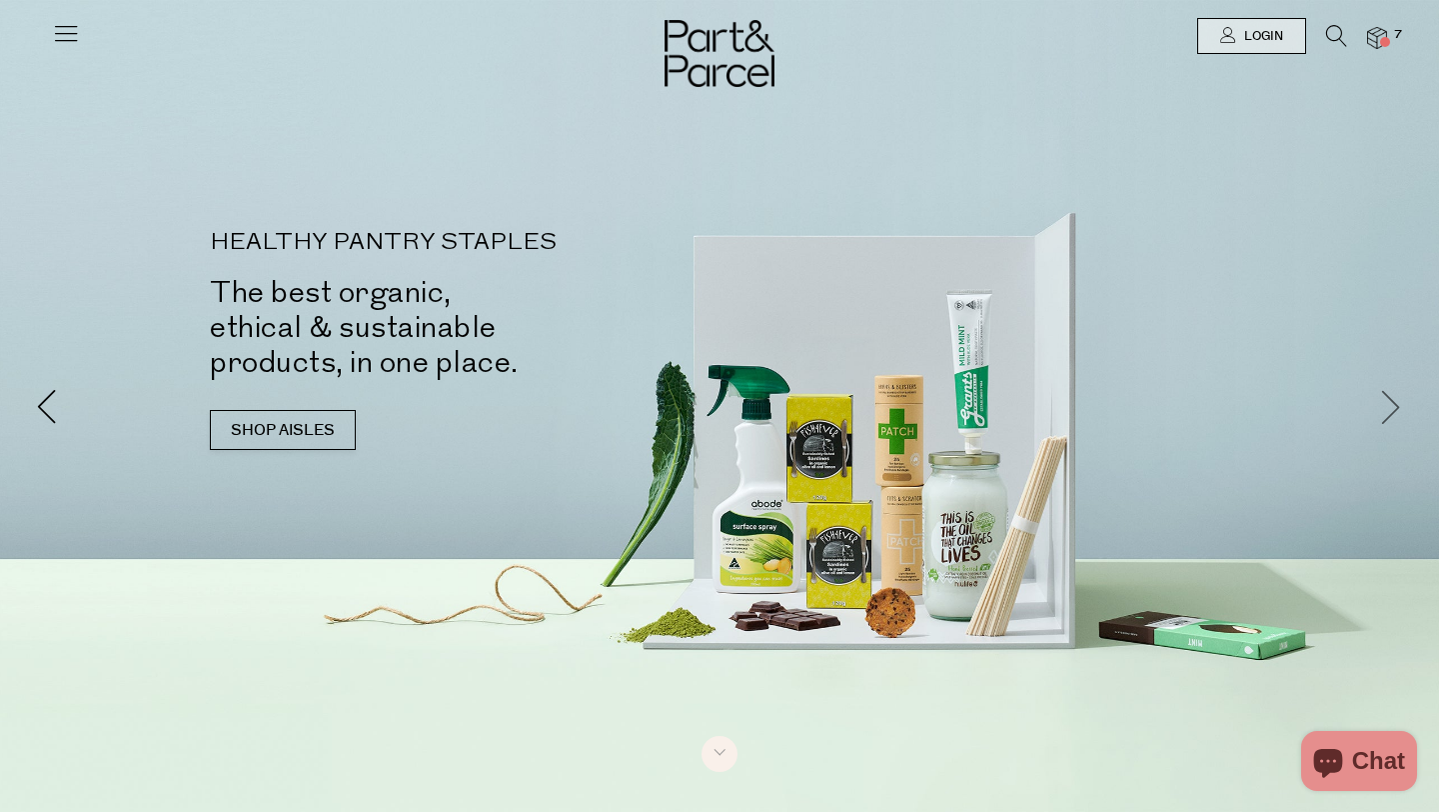
click at [1397, 400] on span at bounding box center [1391, 406] width 35 height 35
click at [1397, 399] on span at bounding box center [1391, 406] width 35 height 35
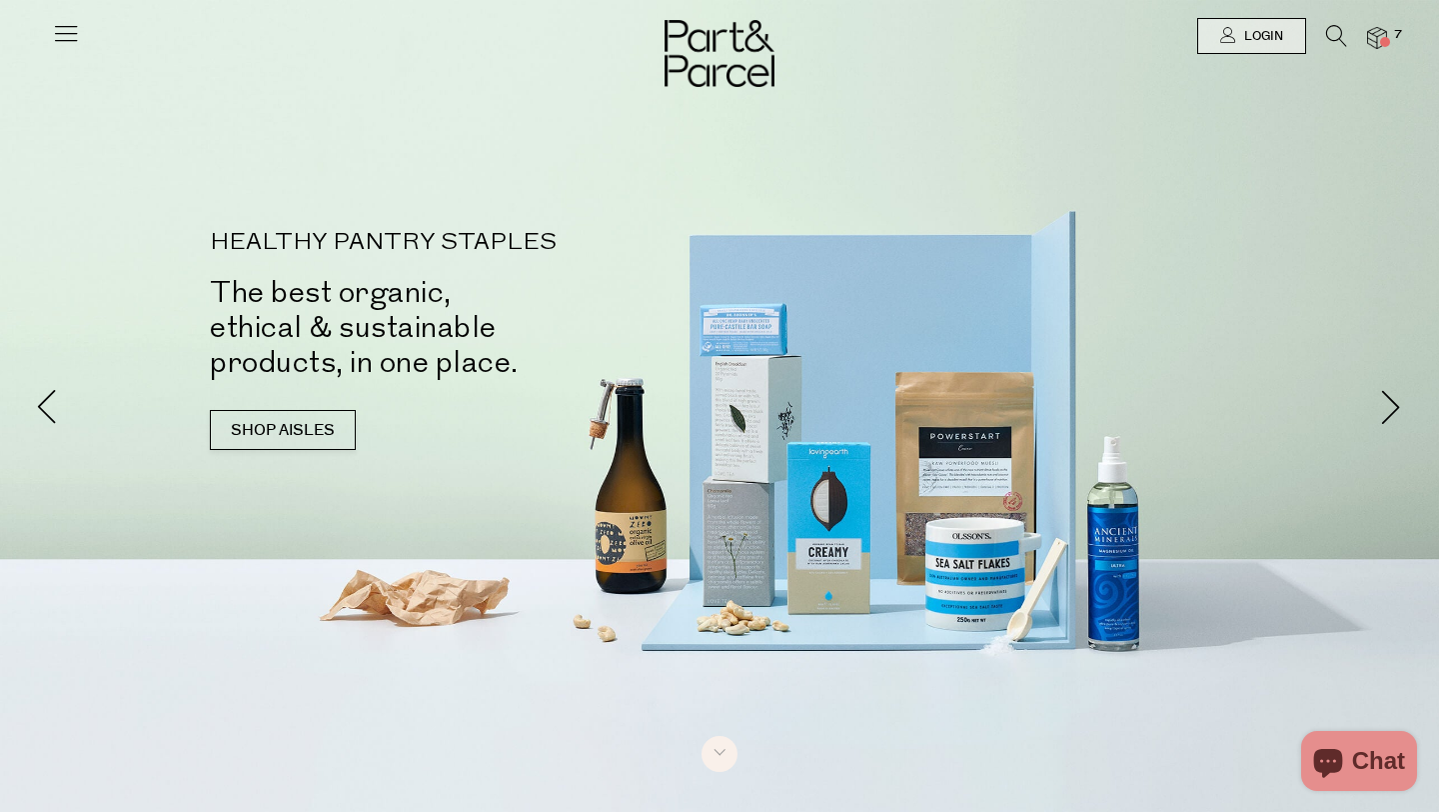
click at [66, 29] on icon at bounding box center [66, 33] width 28 height 28
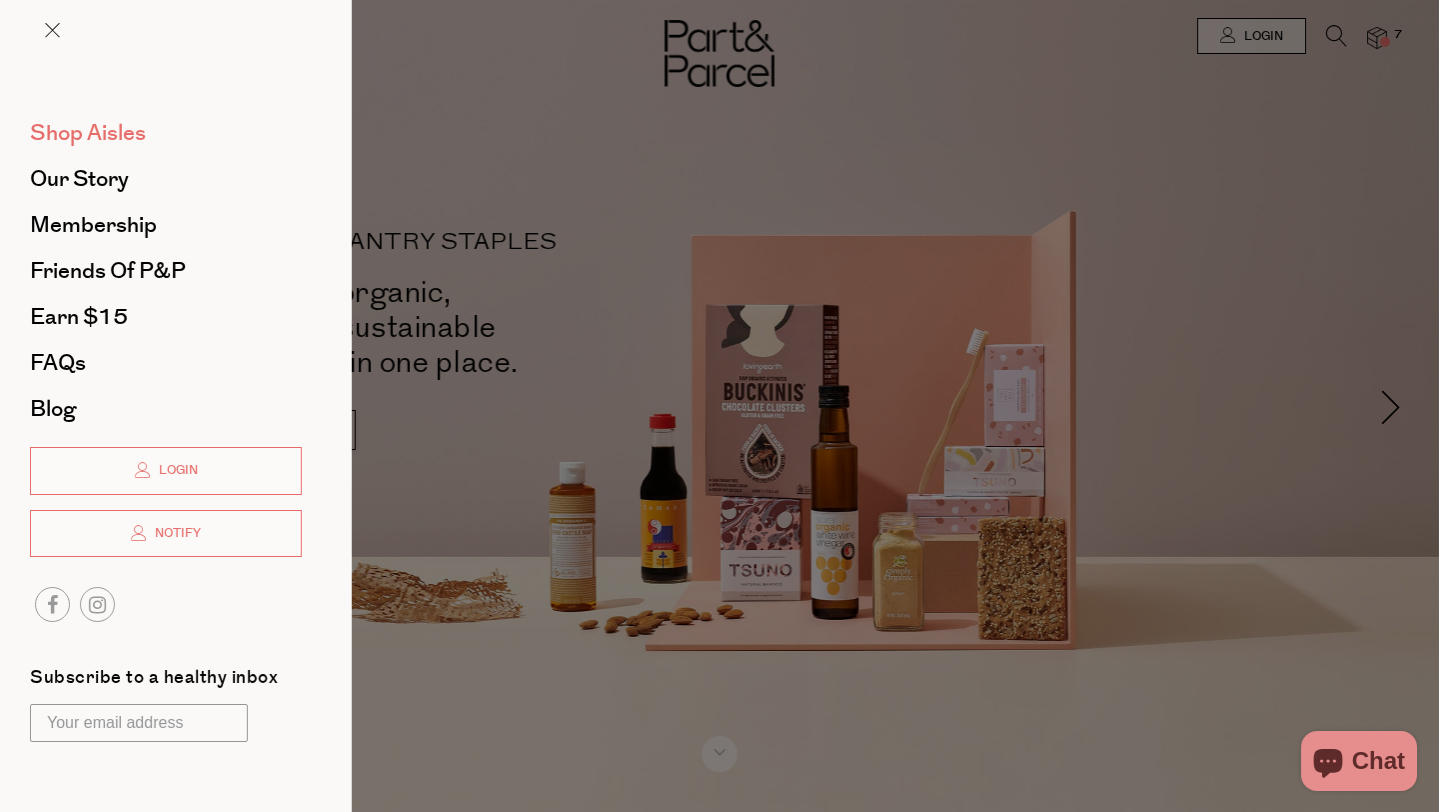
click at [85, 135] on span "Shop Aisles" at bounding box center [88, 133] width 116 height 32
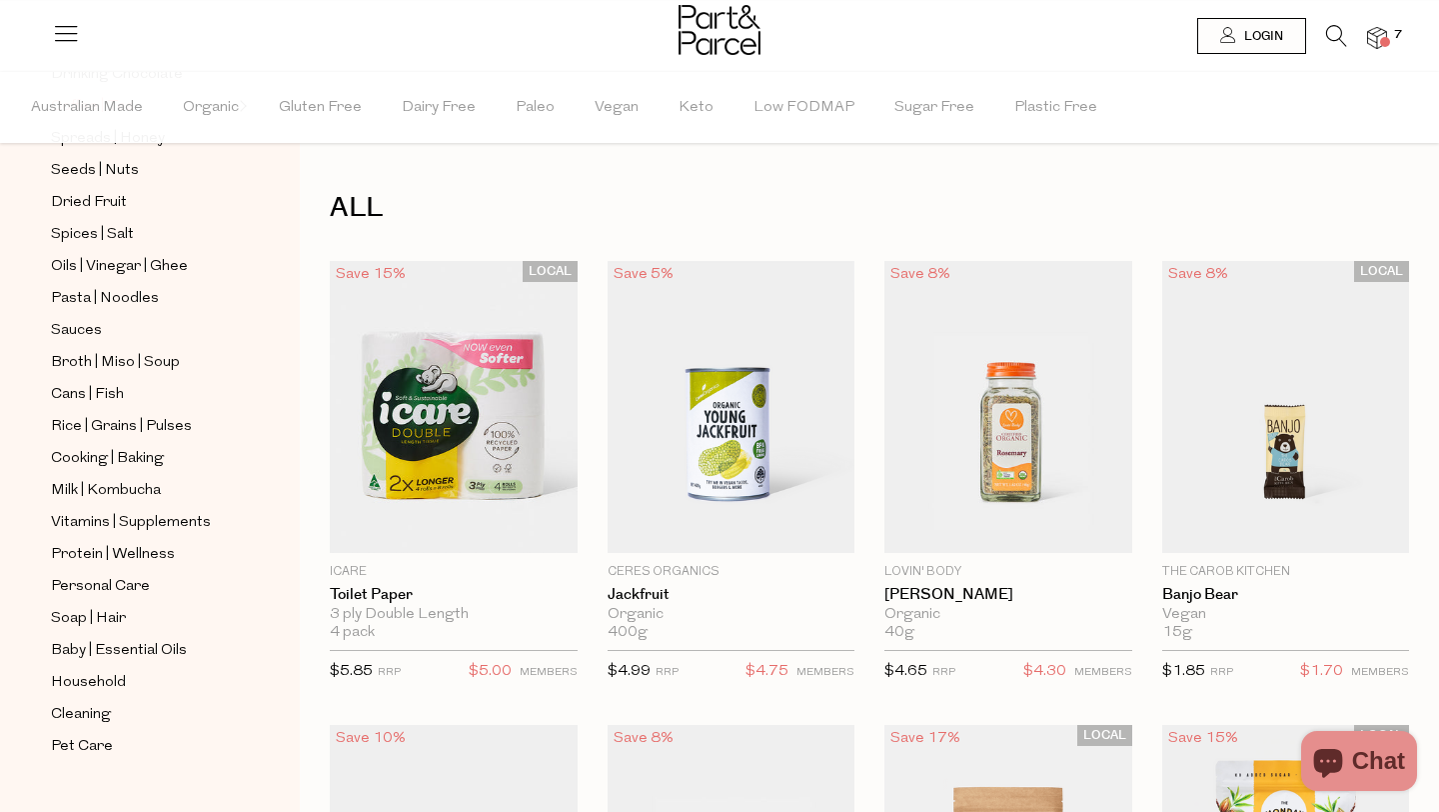
scroll to position [549, 0]
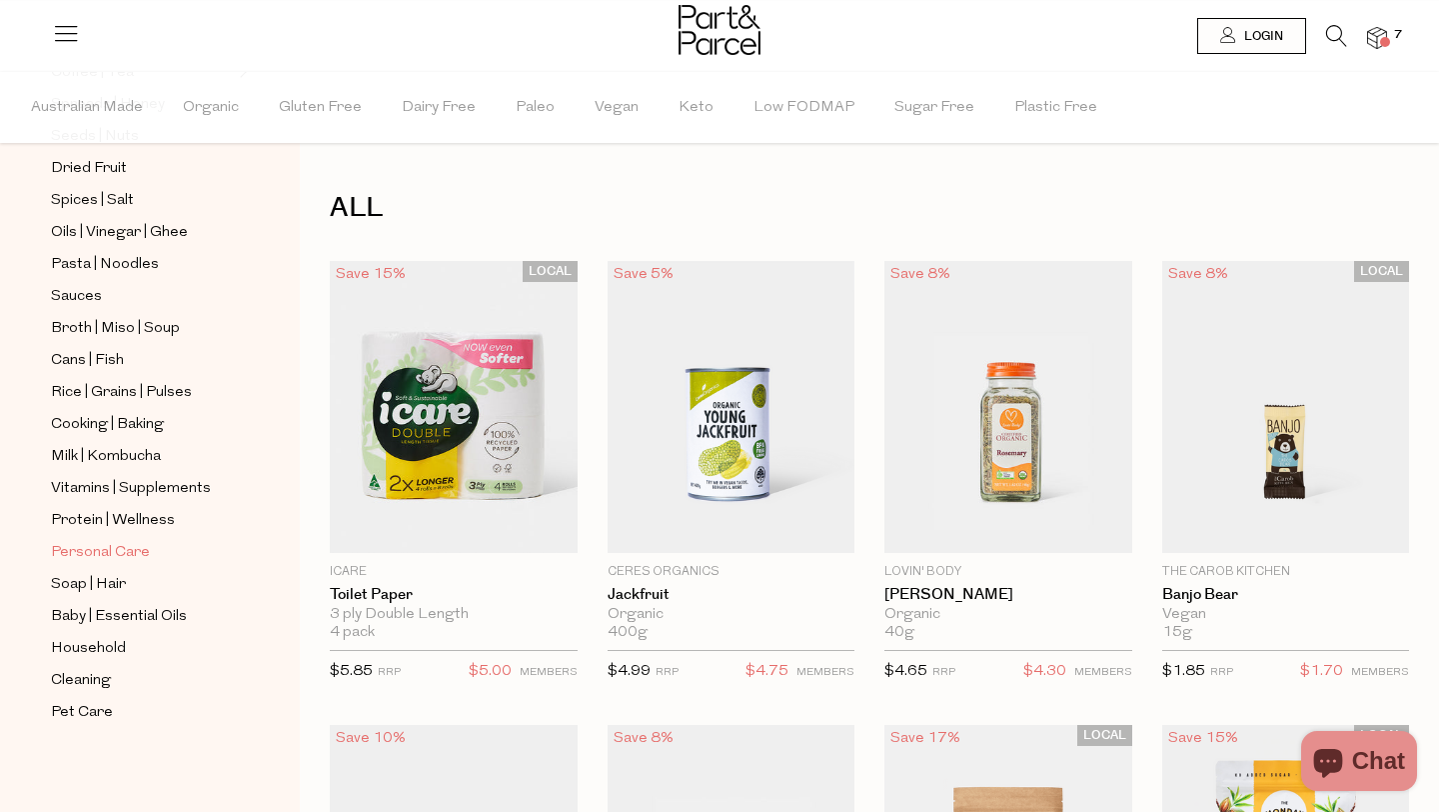
click at [109, 559] on span "Personal Care" at bounding box center [100, 553] width 99 height 24
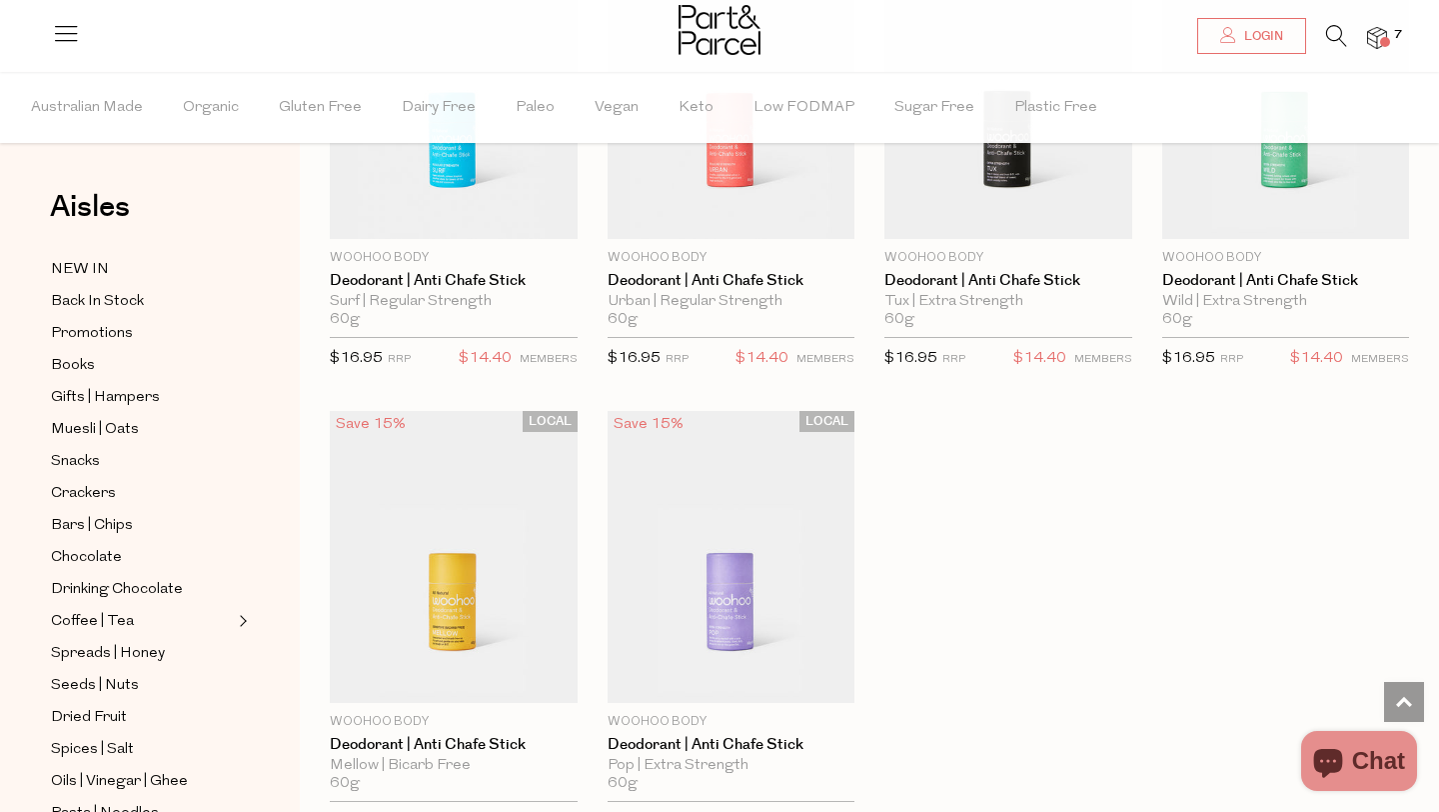
scroll to position [5416, 0]
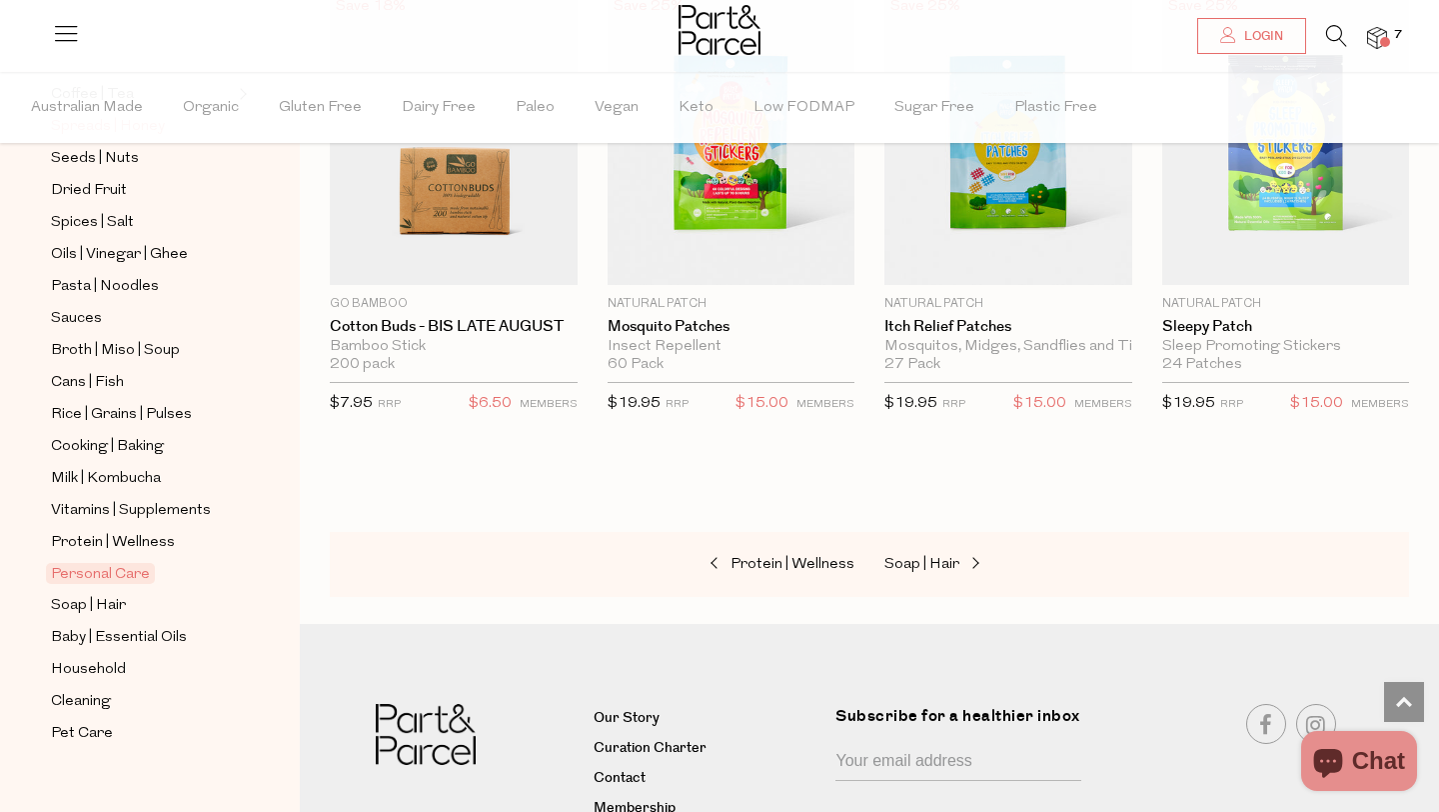
scroll to position [548, 0]
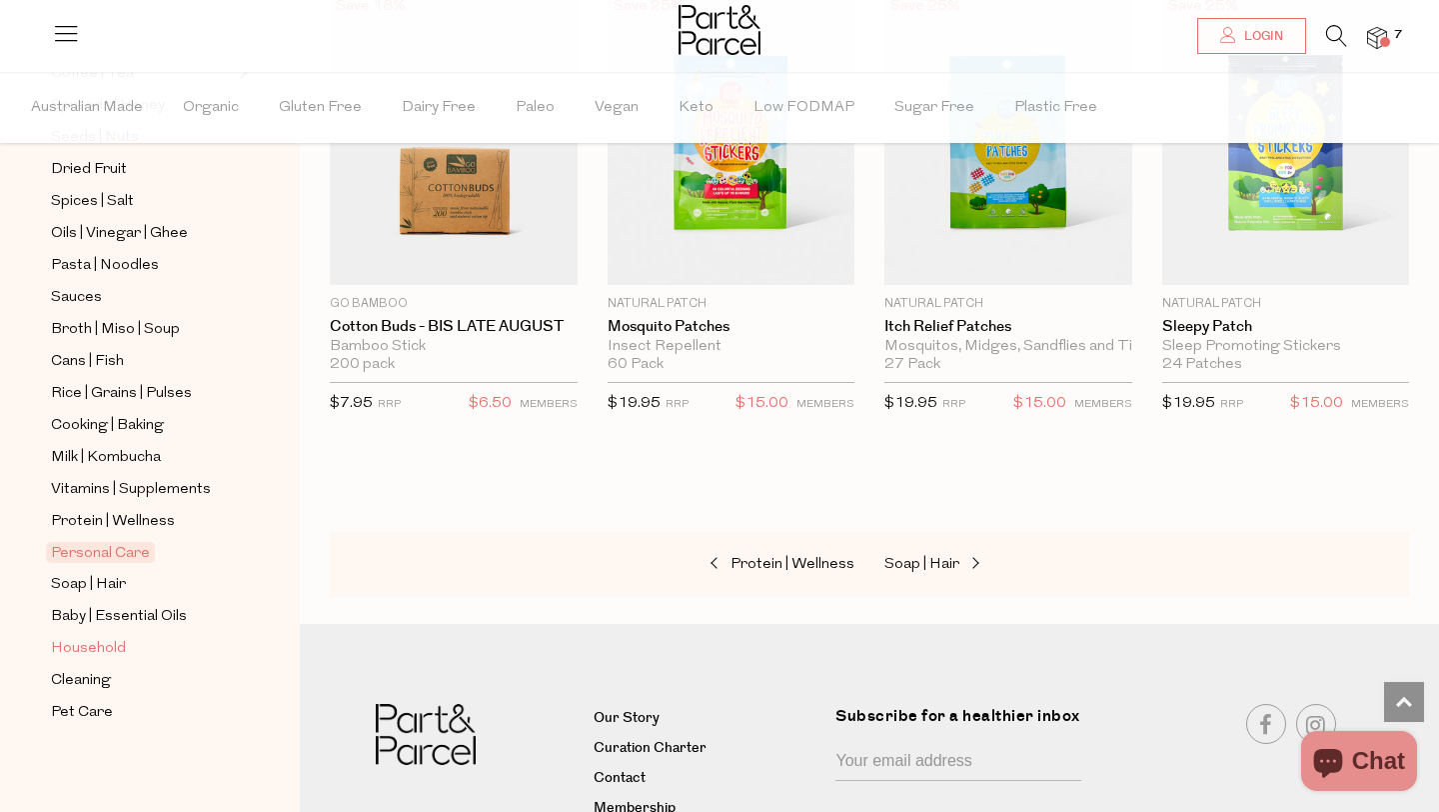
click at [109, 654] on span "Household" at bounding box center [88, 649] width 75 height 24
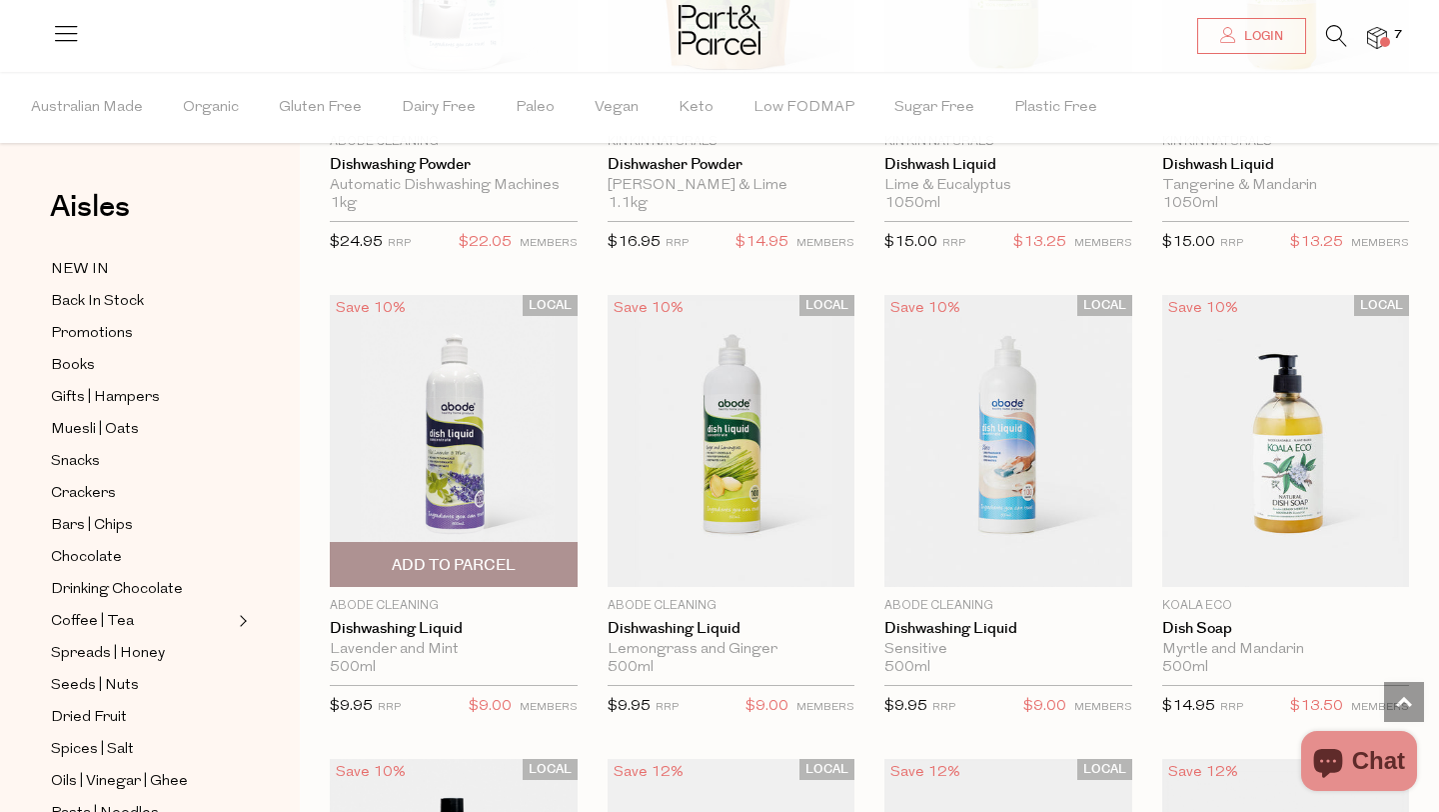
scroll to position [3680, 0]
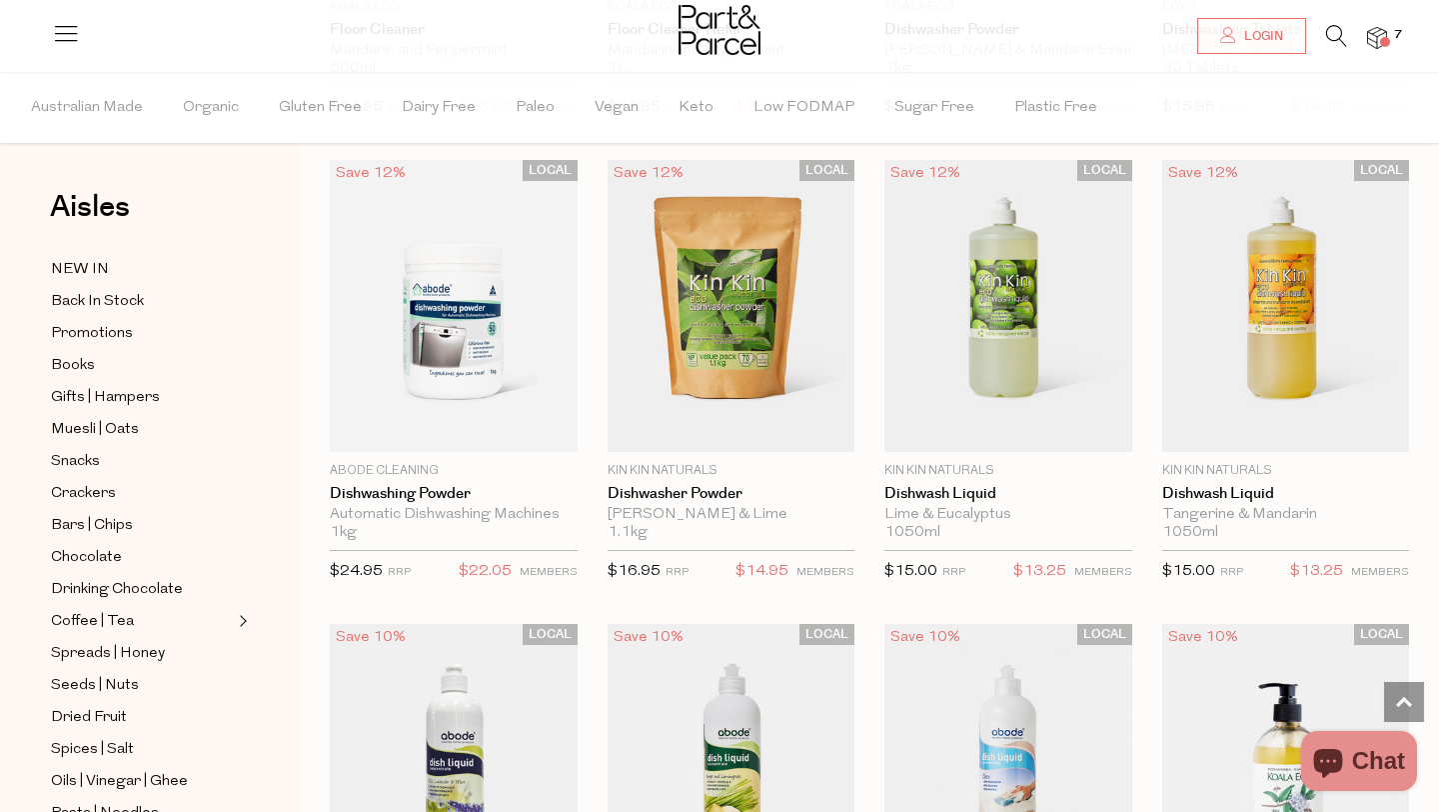
scroll to position [3315, 0]
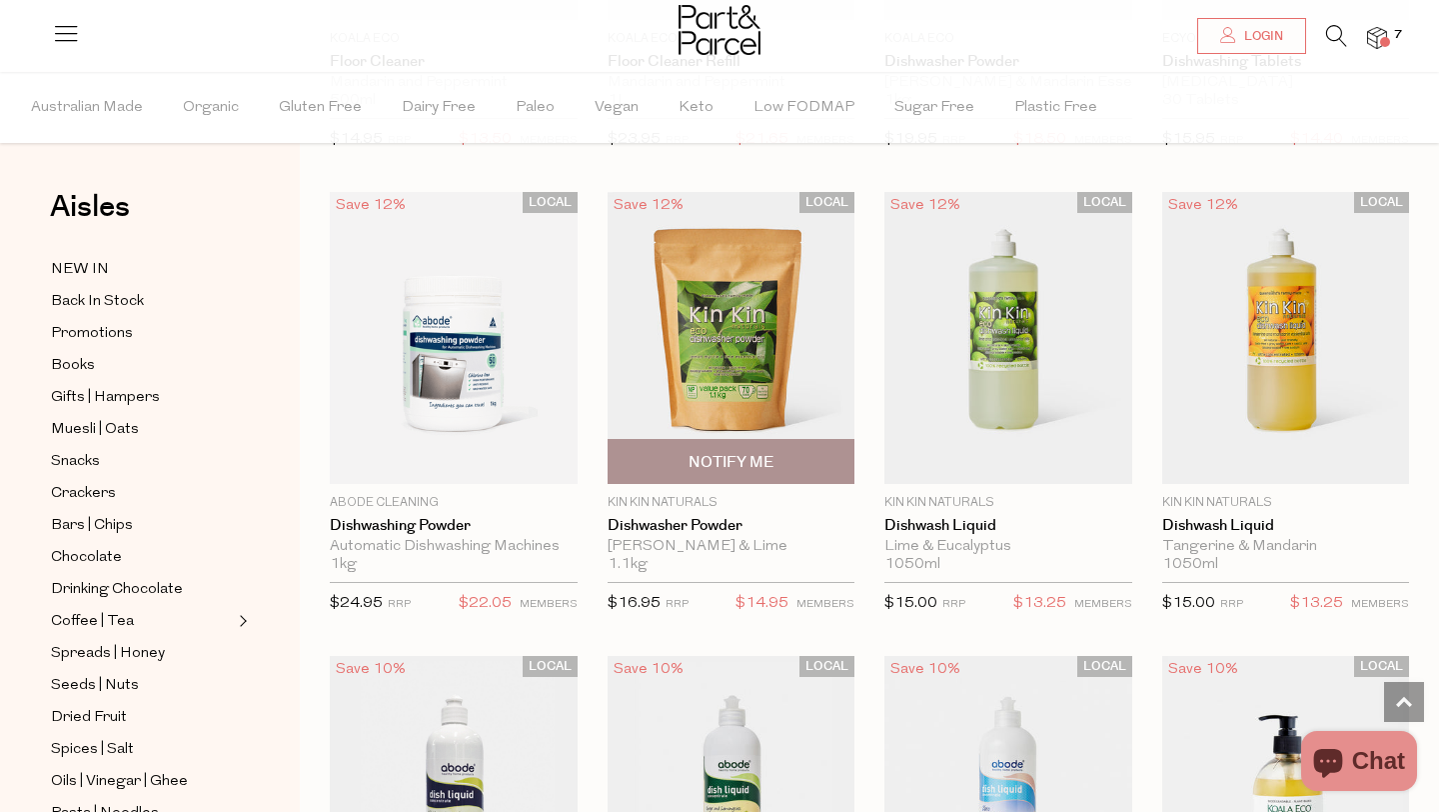
click at [725, 344] on img at bounding box center [732, 338] width 248 height 292
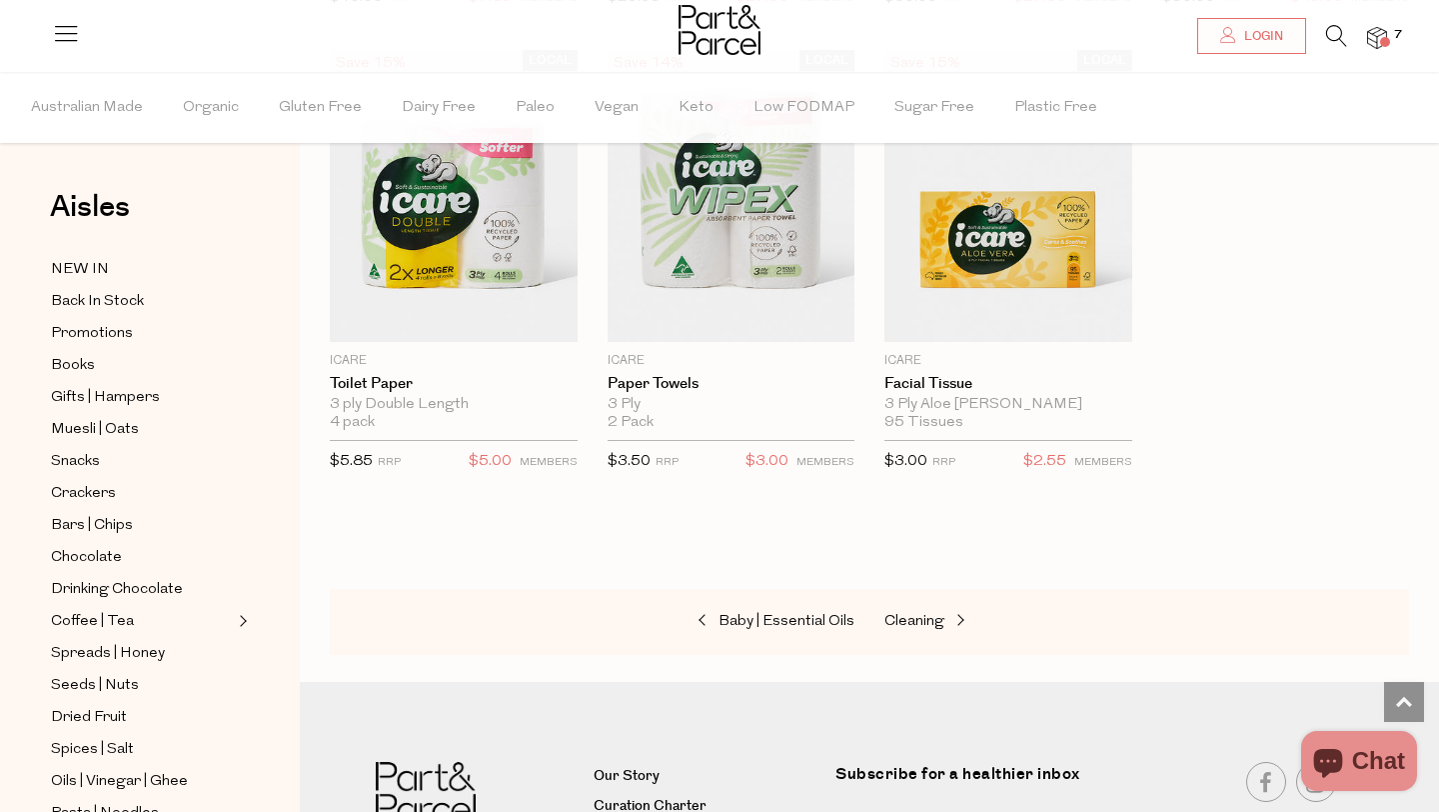
scroll to position [3464, 0]
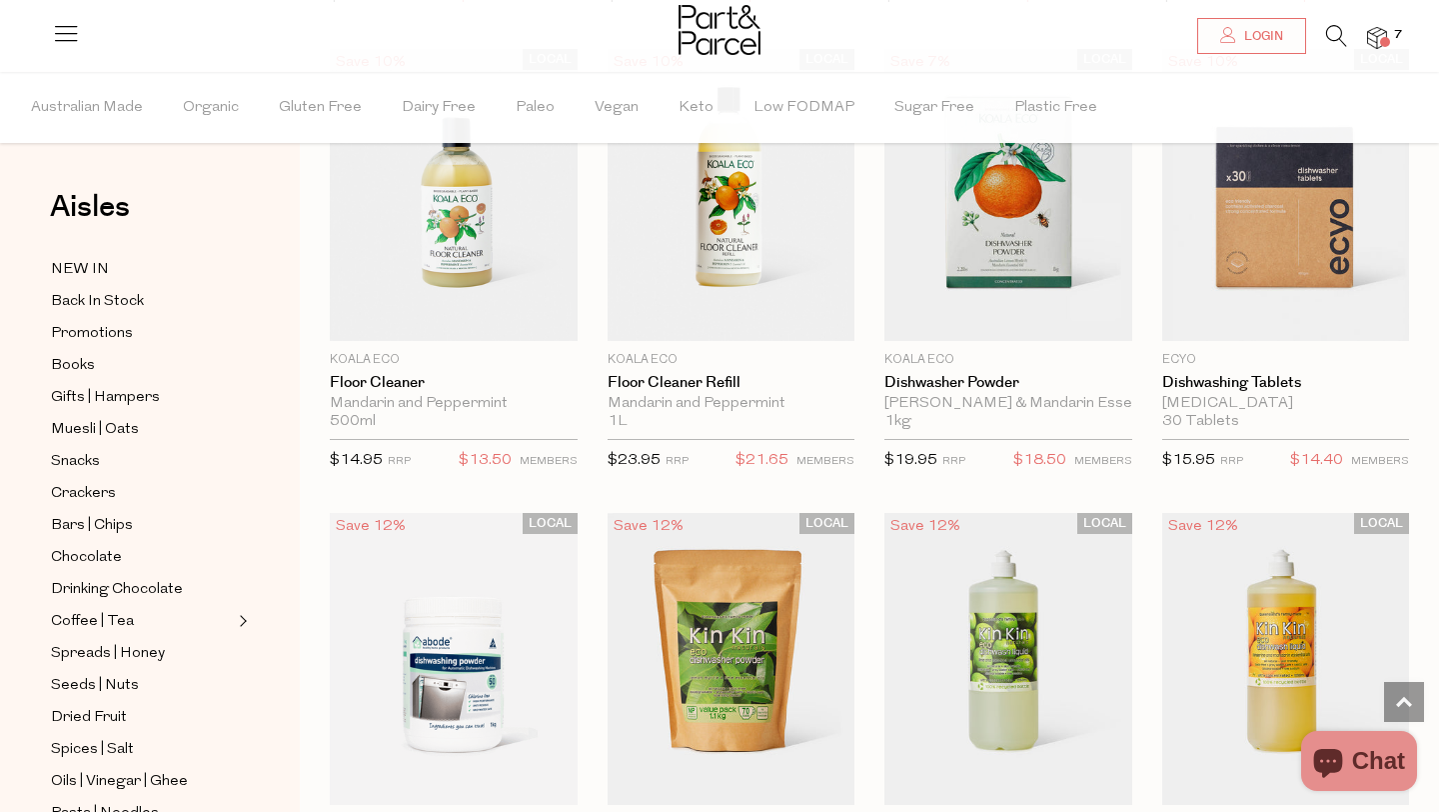
scroll to position [2992, 0]
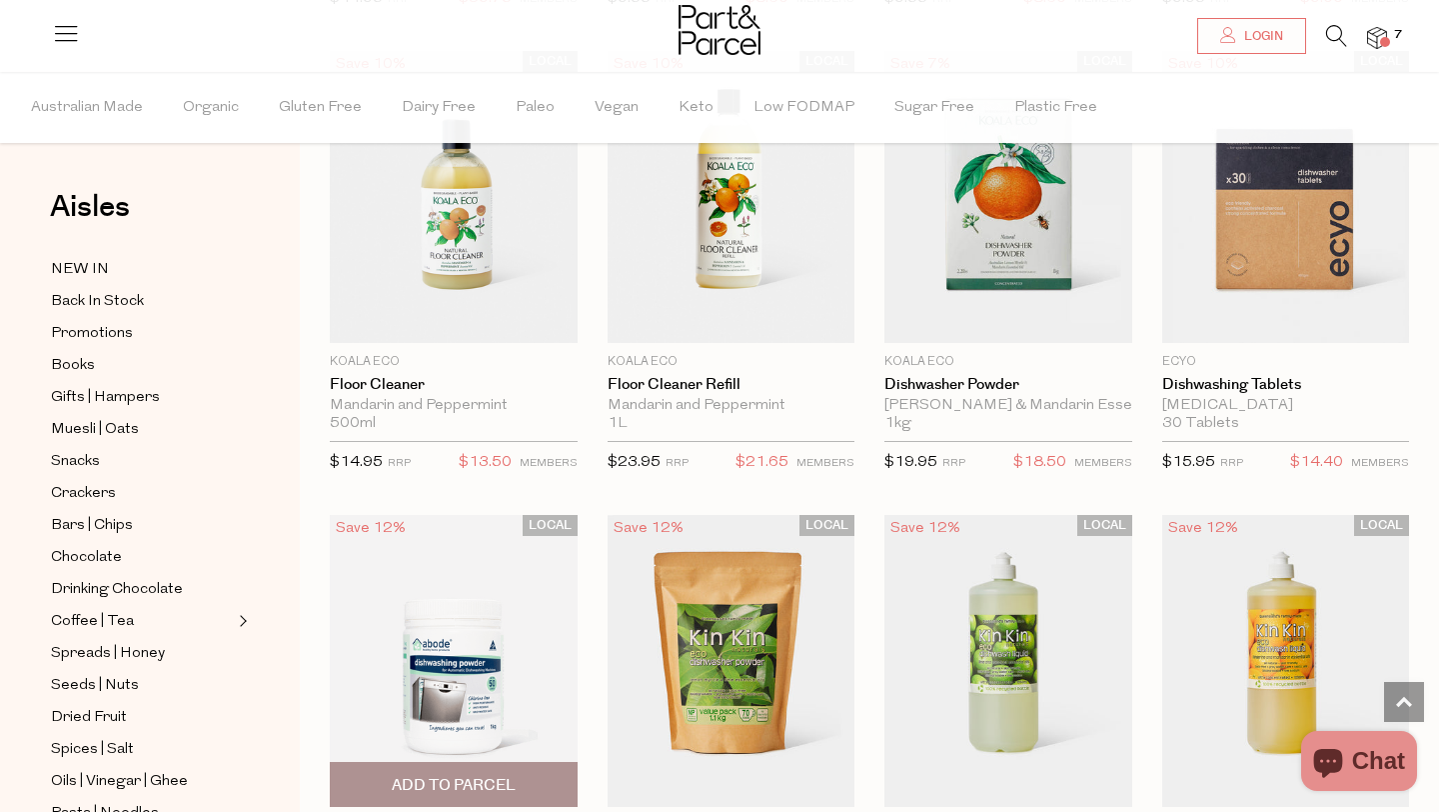
click at [509, 641] on img at bounding box center [454, 661] width 248 height 292
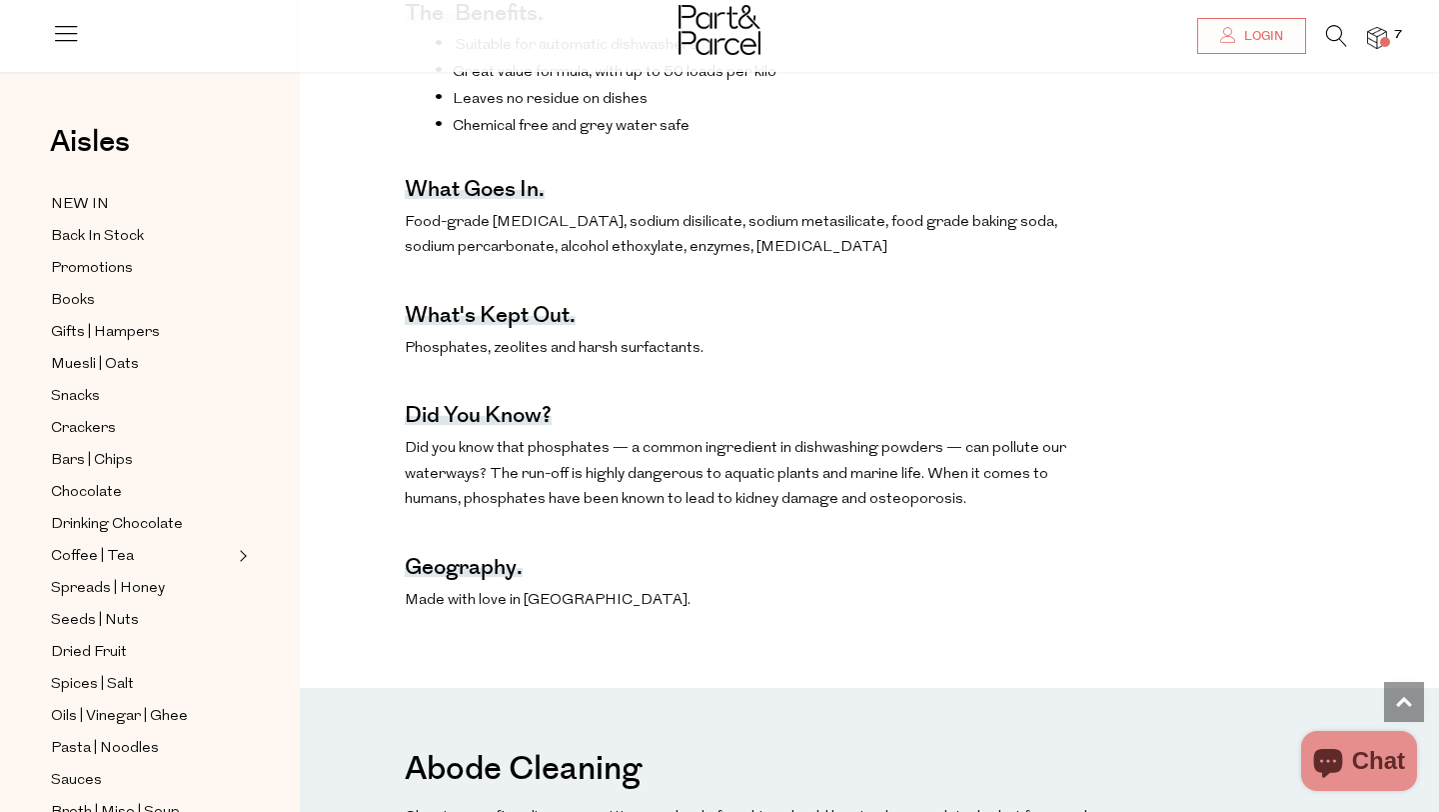
scroll to position [137, 0]
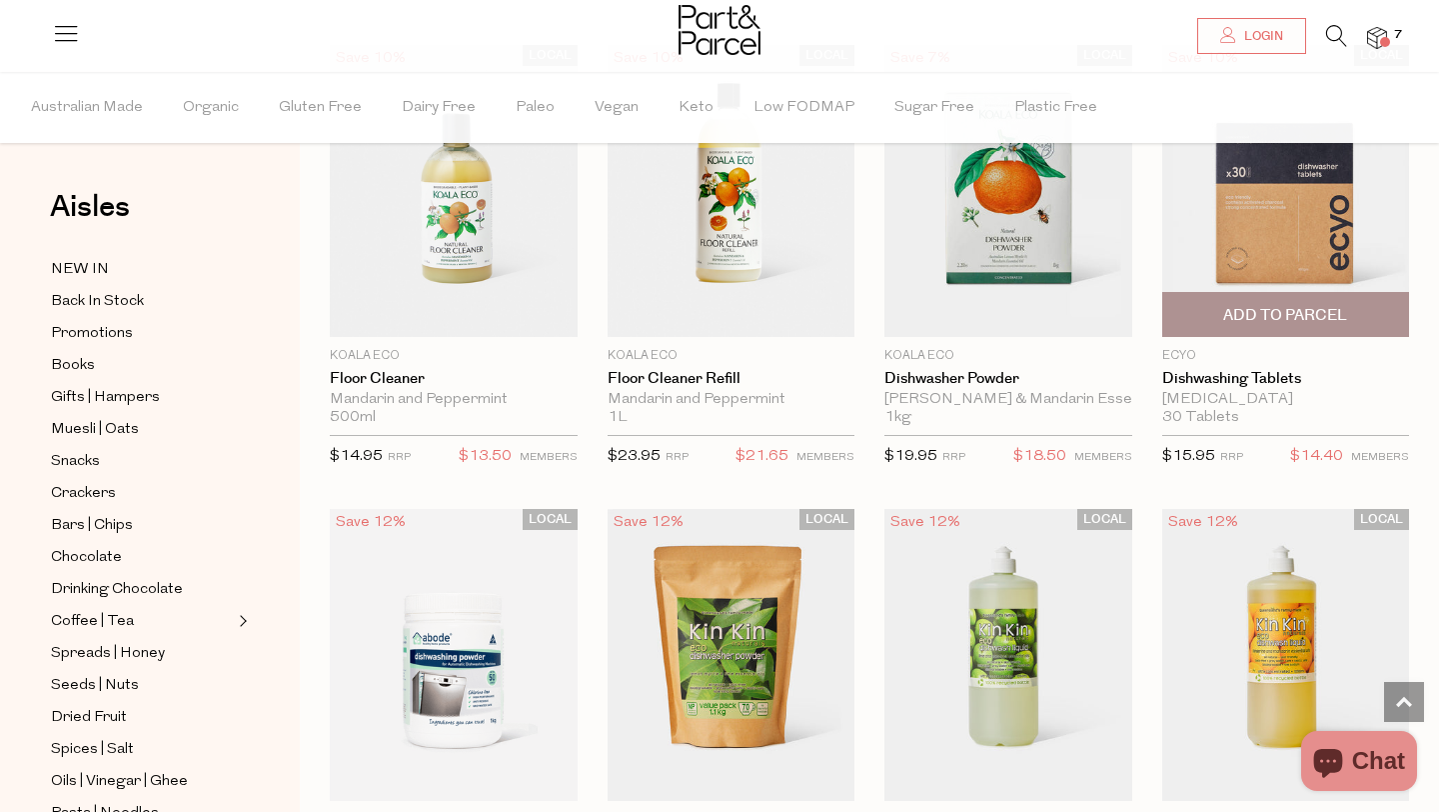
click at [1265, 231] on img at bounding box center [1286, 191] width 248 height 292
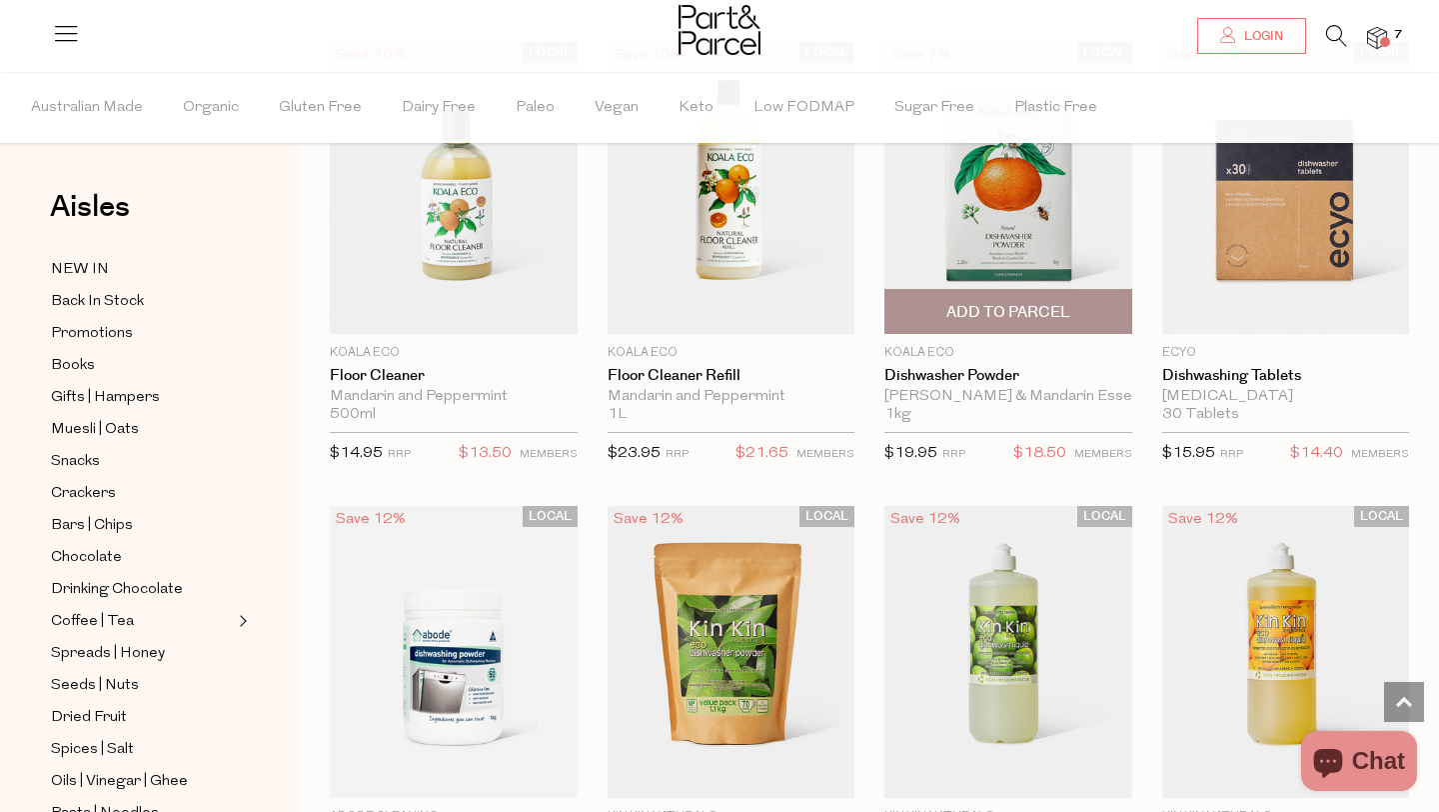
click at [1055, 168] on img at bounding box center [1009, 188] width 248 height 292
